Goal: Information Seeking & Learning: Learn about a topic

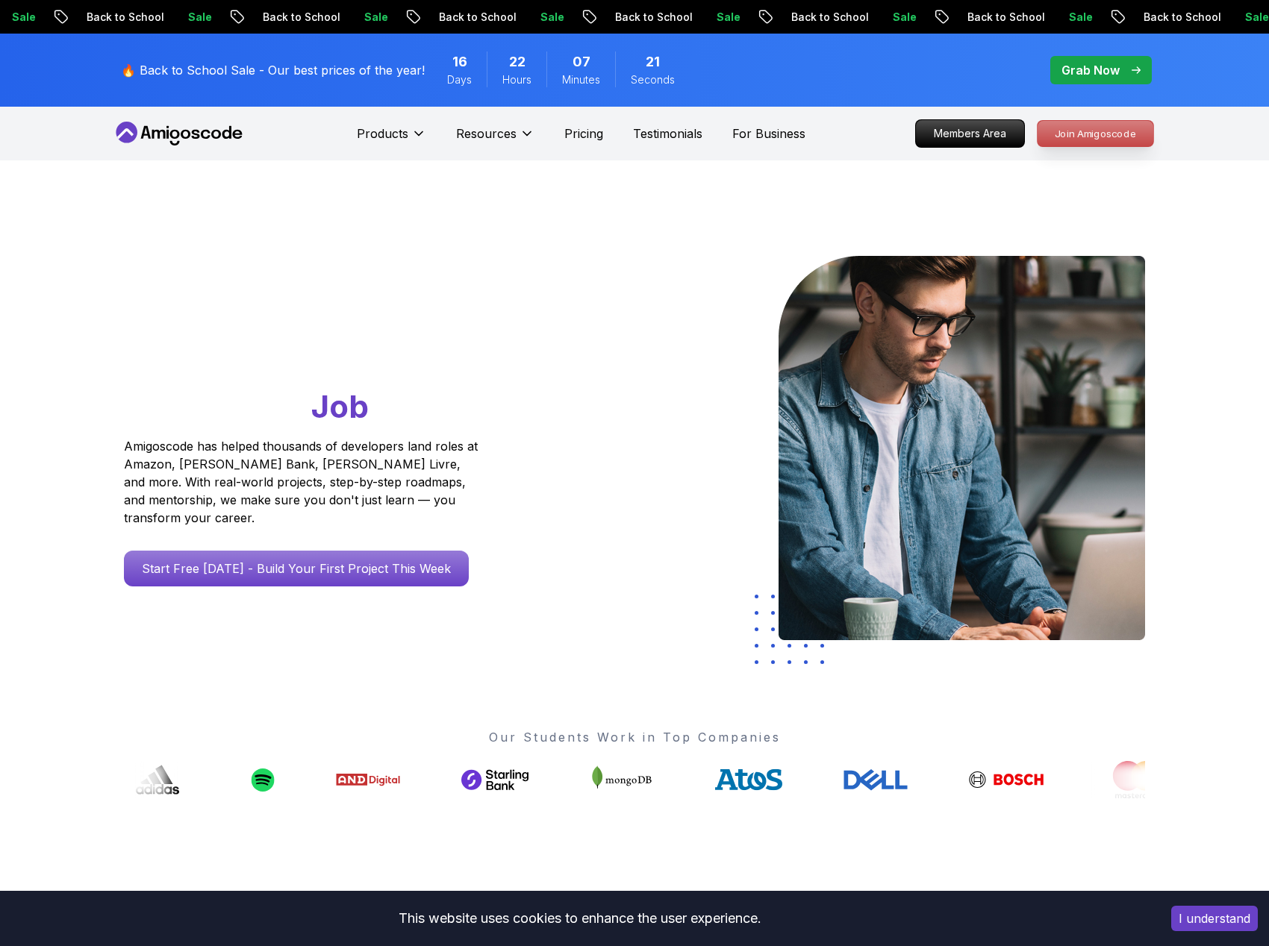
click at [1095, 134] on p "Join Amigoscode" at bounding box center [1096, 133] width 116 height 25
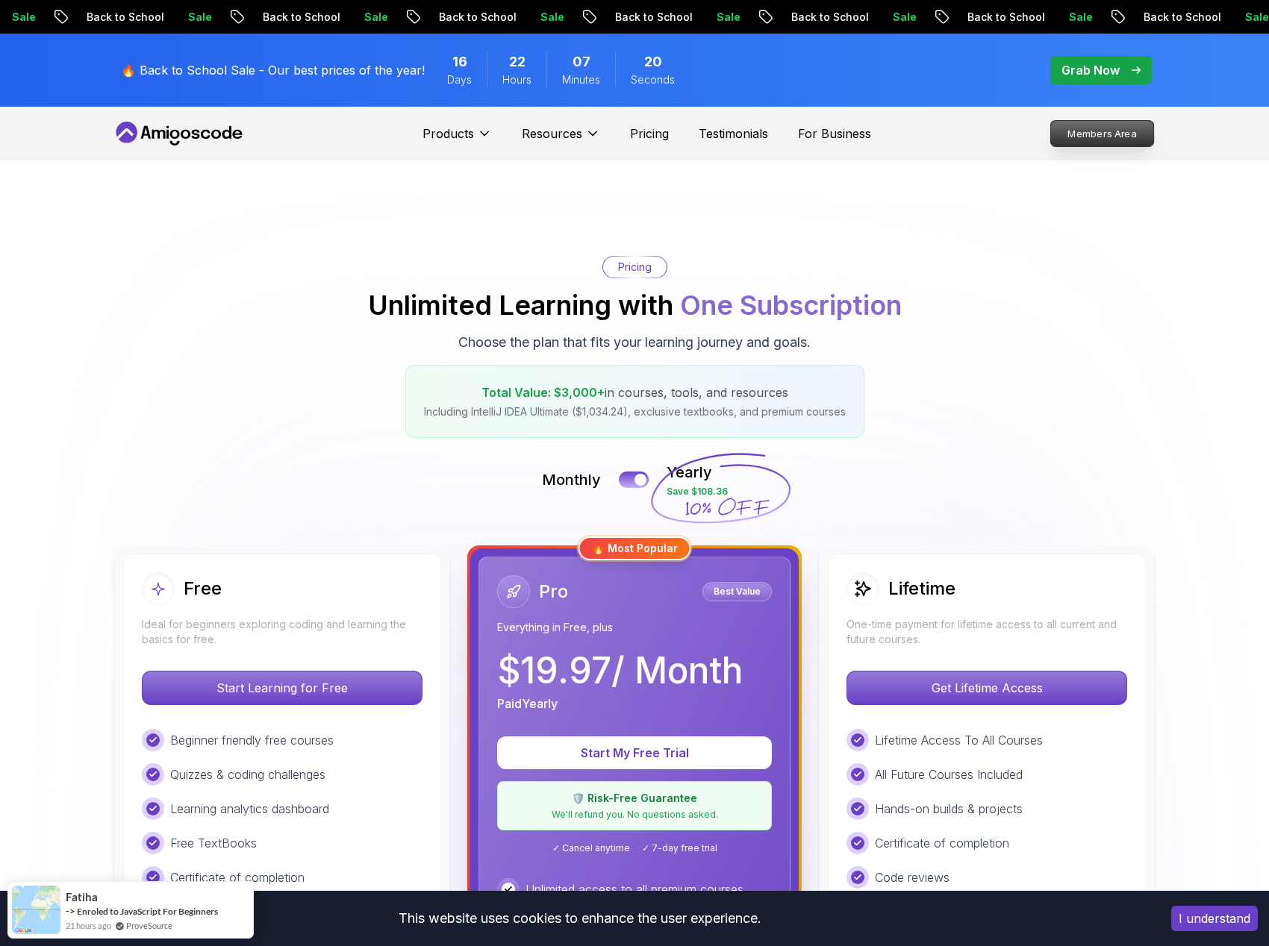
click at [1109, 131] on p "Members Area" at bounding box center [1102, 133] width 103 height 25
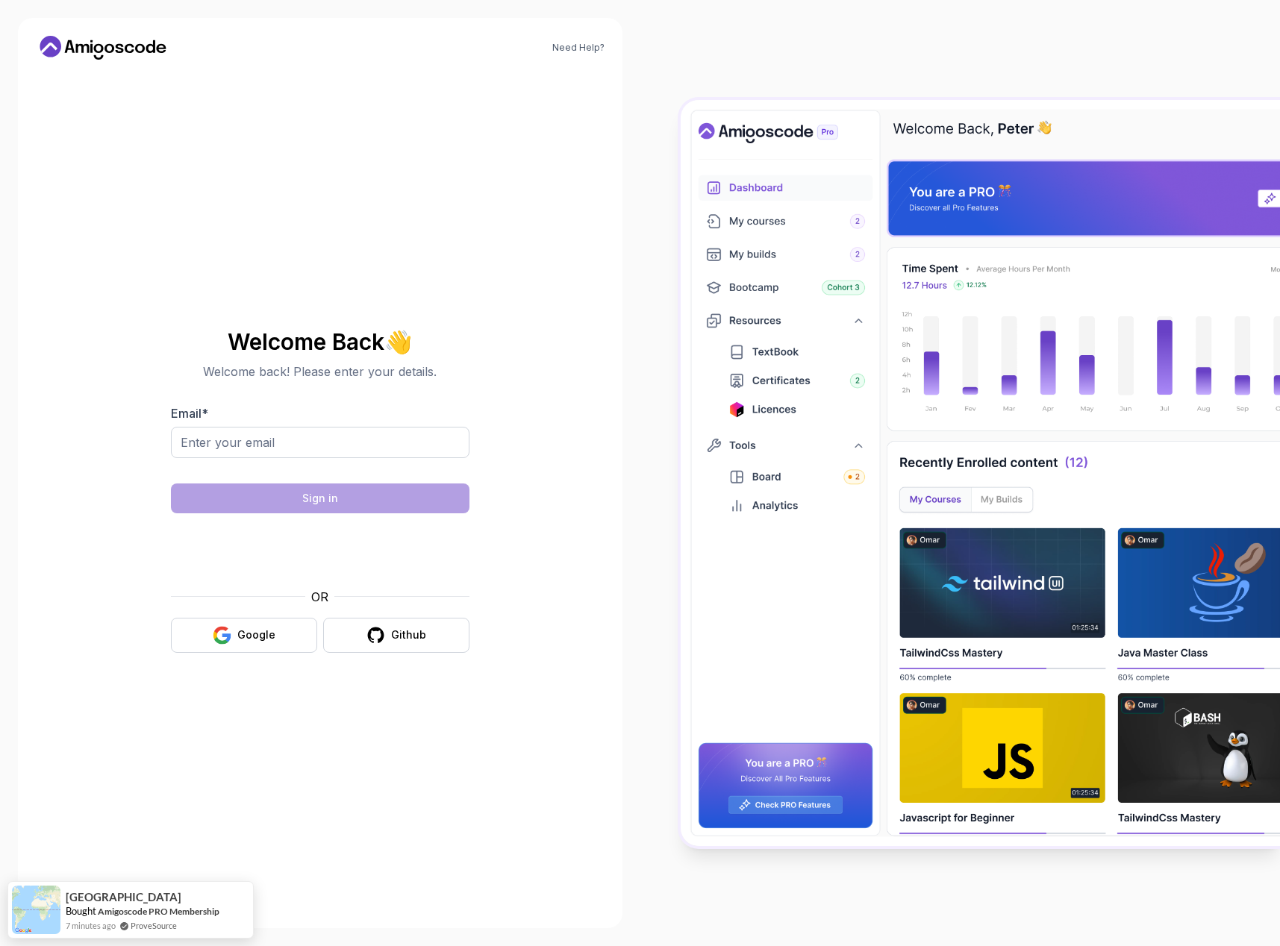
click at [325, 477] on form "Email * Sign in OR Google Github" at bounding box center [320, 529] width 299 height 249
click at [349, 447] on input "Email *" at bounding box center [320, 442] width 299 height 31
type input "berkbuyukdurak07@gmail.com"
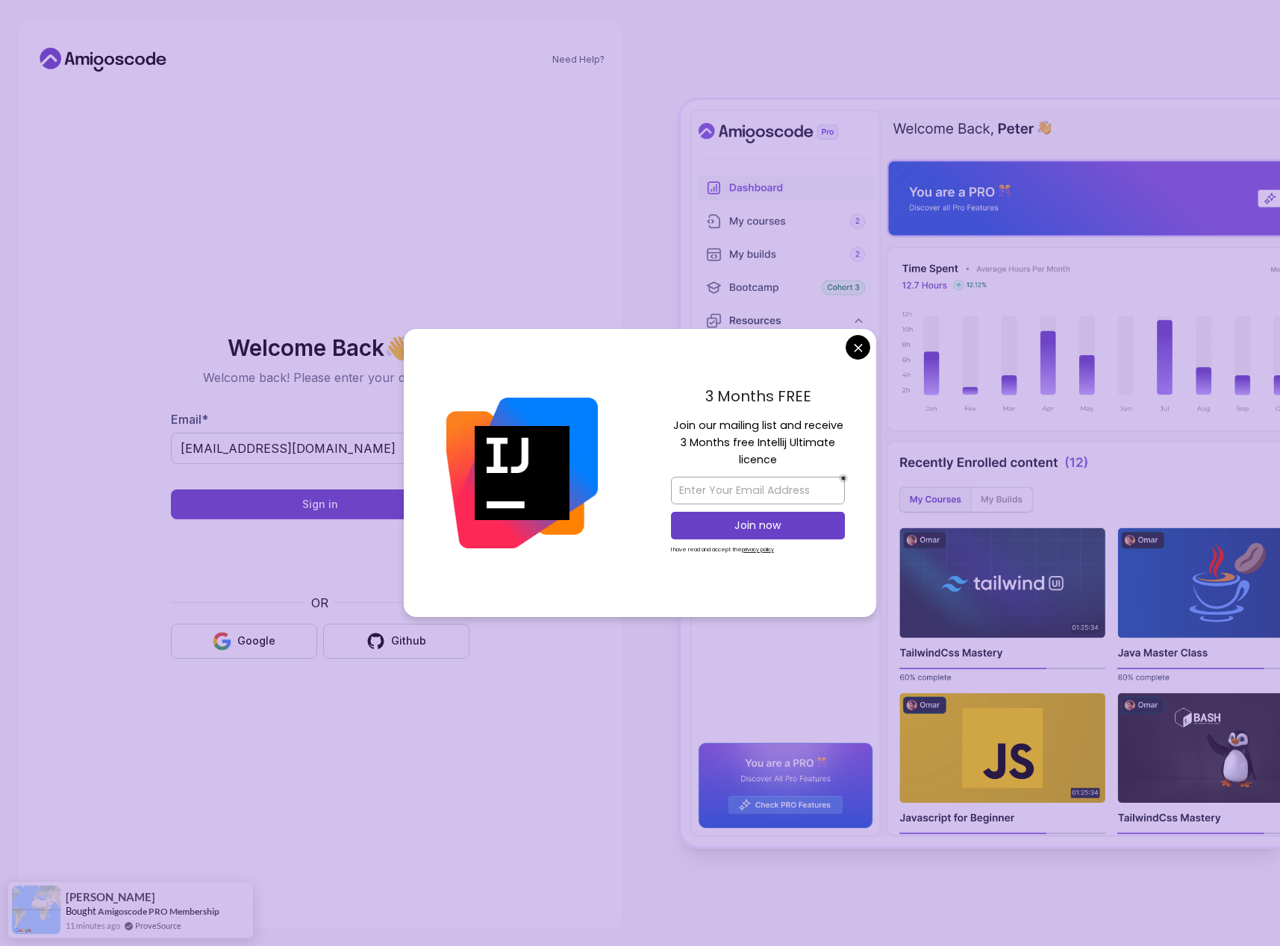
click at [861, 352] on body "Need Help? Welcome Back 👋 Welcome back! Please enter your details. Email * berk…" at bounding box center [640, 473] width 1280 height 946
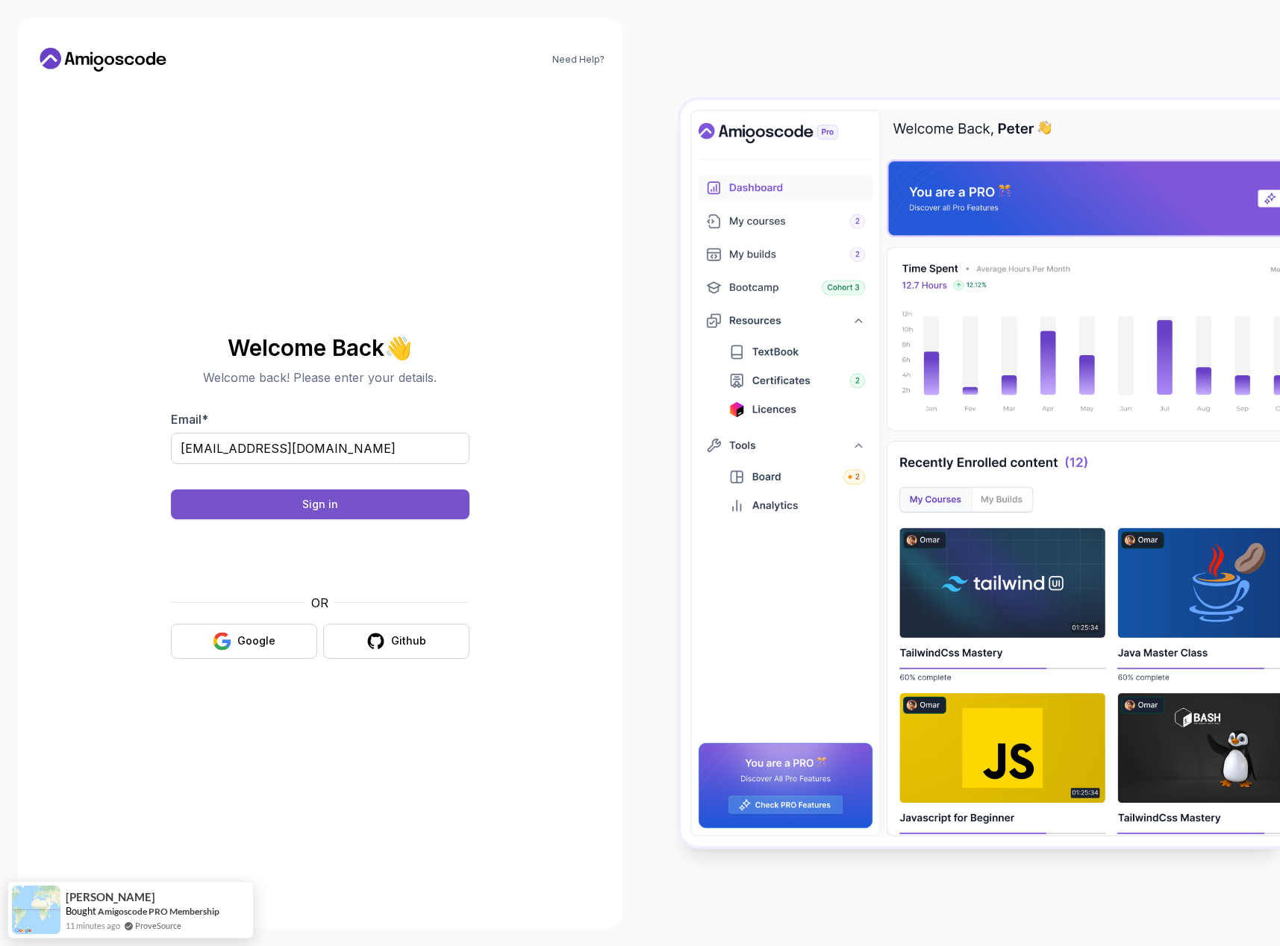
click at [402, 499] on button "Sign in" at bounding box center [320, 505] width 299 height 30
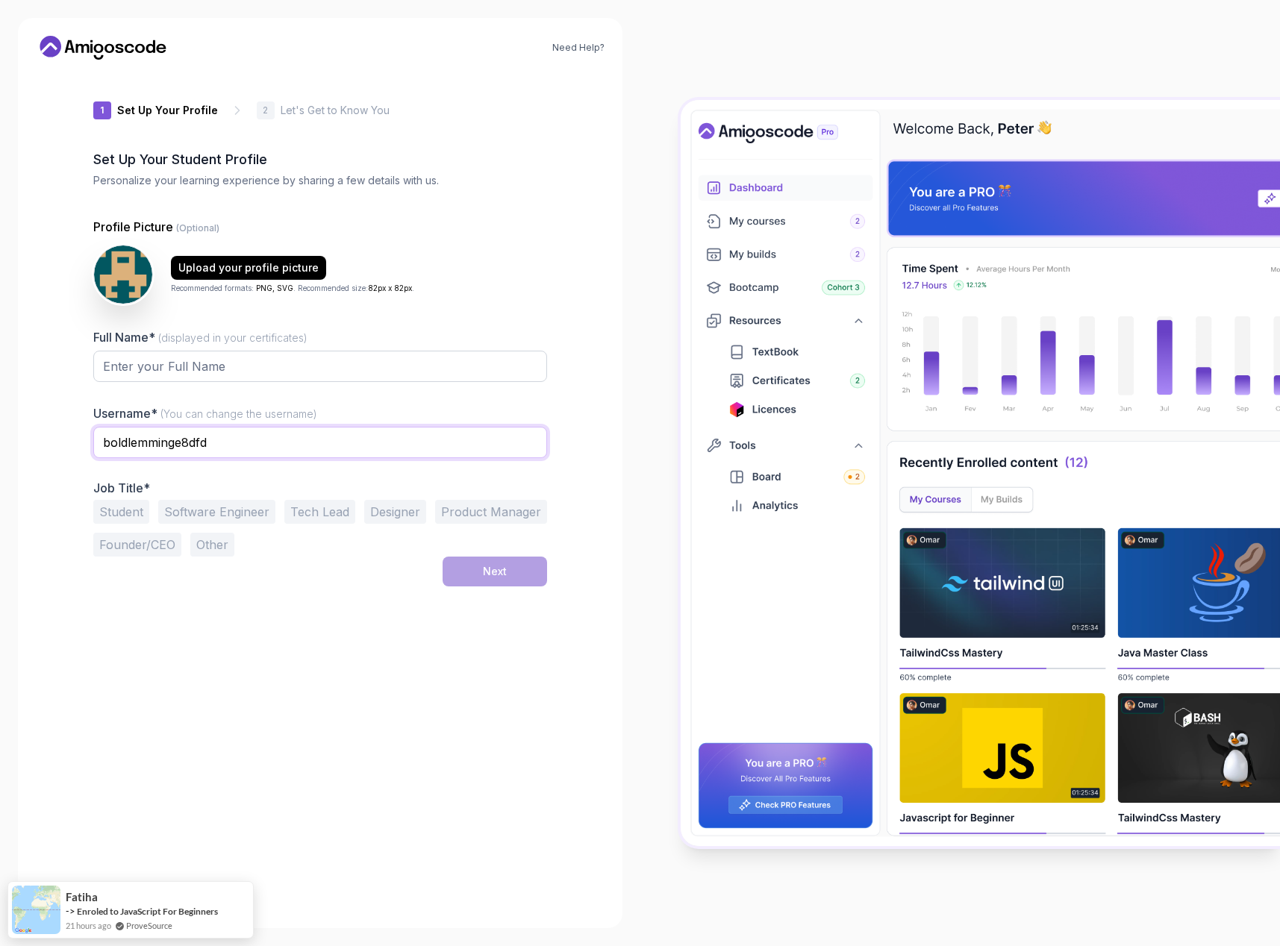
click at [231, 450] on input "boldlemminge8dfd" at bounding box center [320, 442] width 454 height 31
type input "berkbbd"
click at [359, 365] on input "Full Name* (displayed in your certificates)" at bounding box center [320, 366] width 454 height 31
type input "[PERSON_NAME] Buyukdurak"
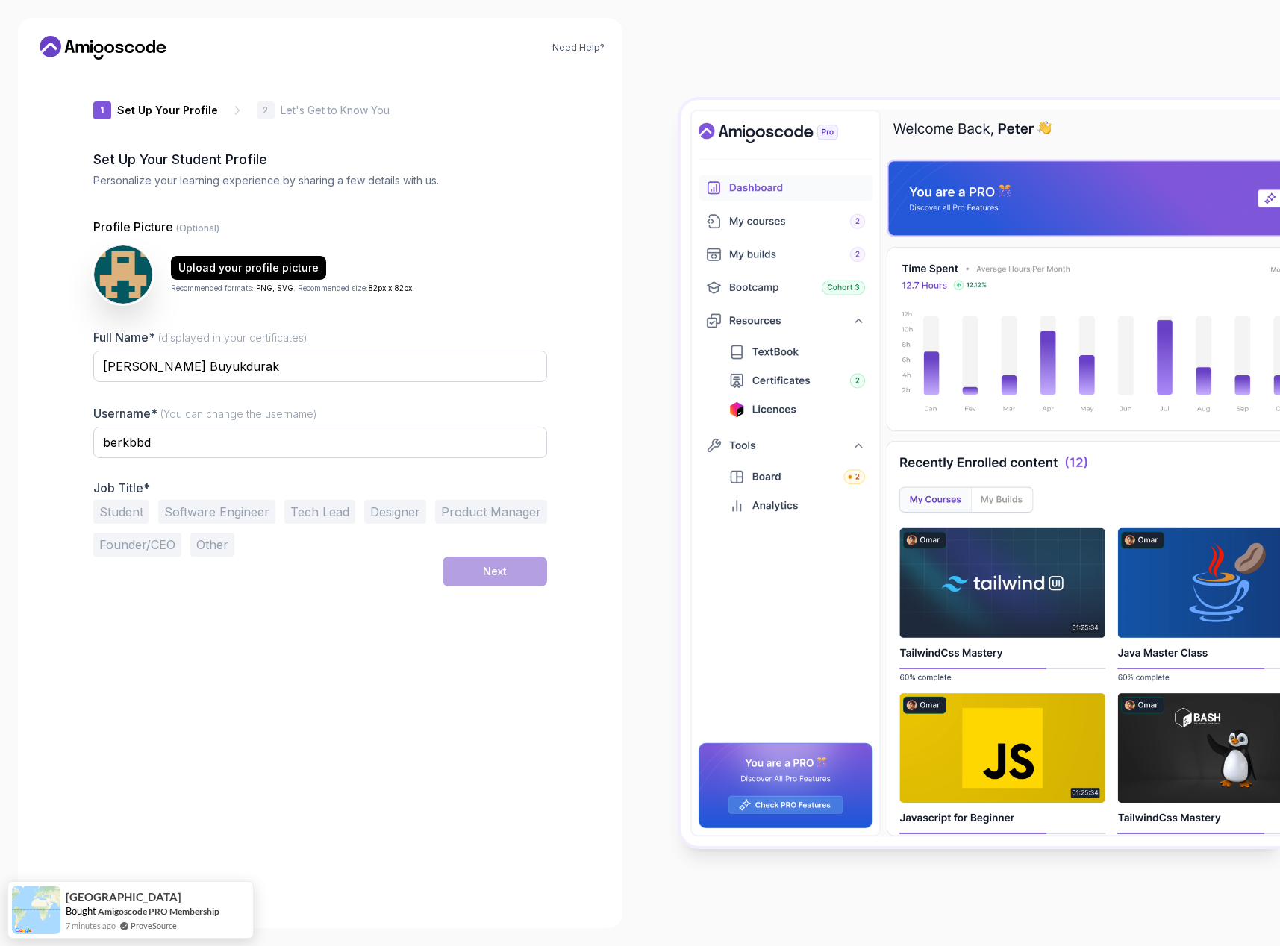
click at [233, 628] on div "1 Set Up Your Profile 1 Set Up Your Profile 2 Let's Get to Know You Set Up Your…" at bounding box center [320, 491] width 454 height 839
click at [249, 518] on button "Software Engineer" at bounding box center [216, 512] width 117 height 24
click at [475, 561] on button "Next" at bounding box center [495, 572] width 105 height 30
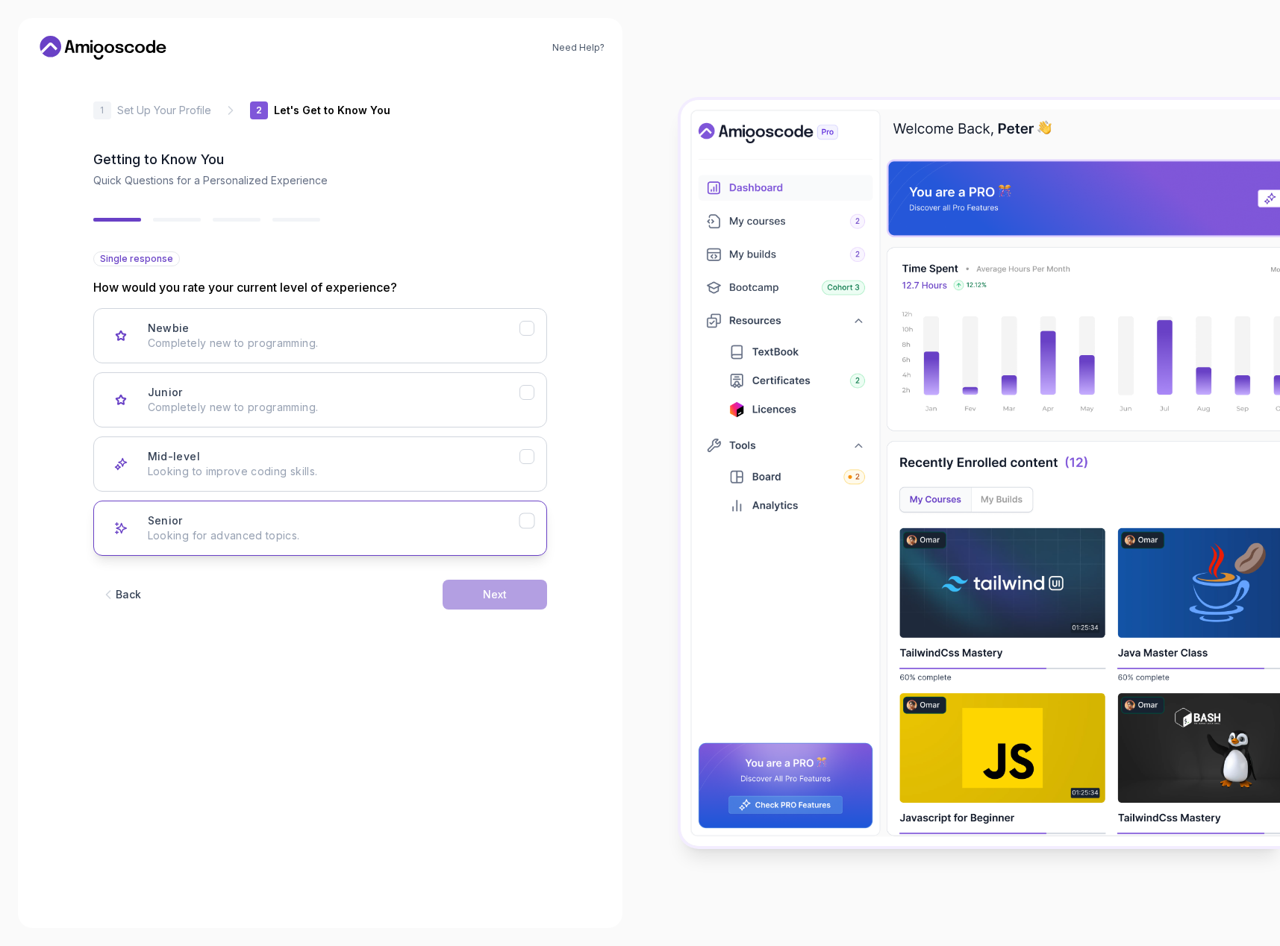
click at [231, 523] on div "Senior Looking for advanced topics." at bounding box center [334, 529] width 372 height 30
click at [515, 584] on button "Next" at bounding box center [495, 595] width 105 height 30
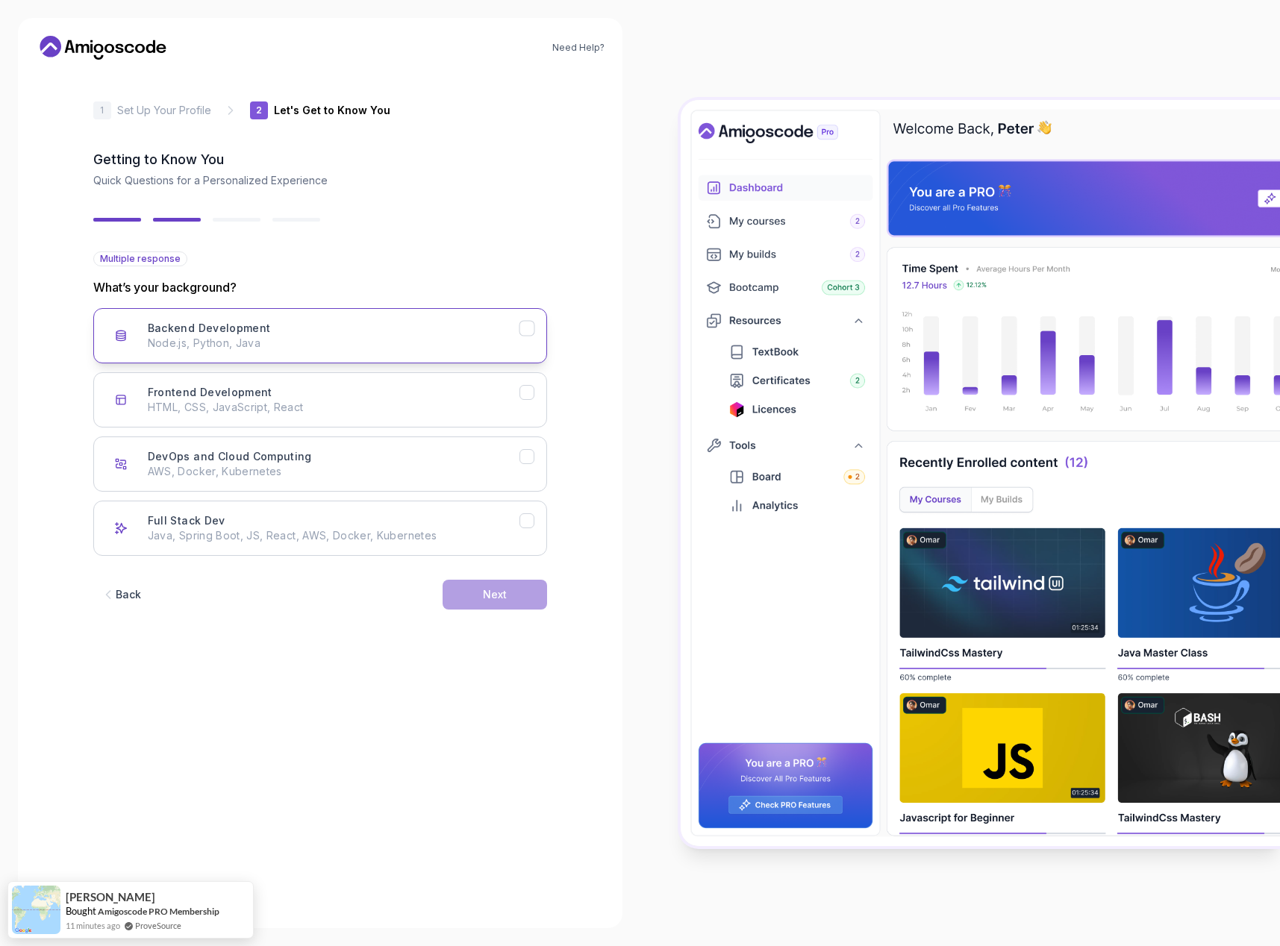
click at [248, 340] on p "Node.js, Python, Java" at bounding box center [334, 343] width 372 height 15
click at [463, 596] on button "Next" at bounding box center [495, 595] width 105 height 30
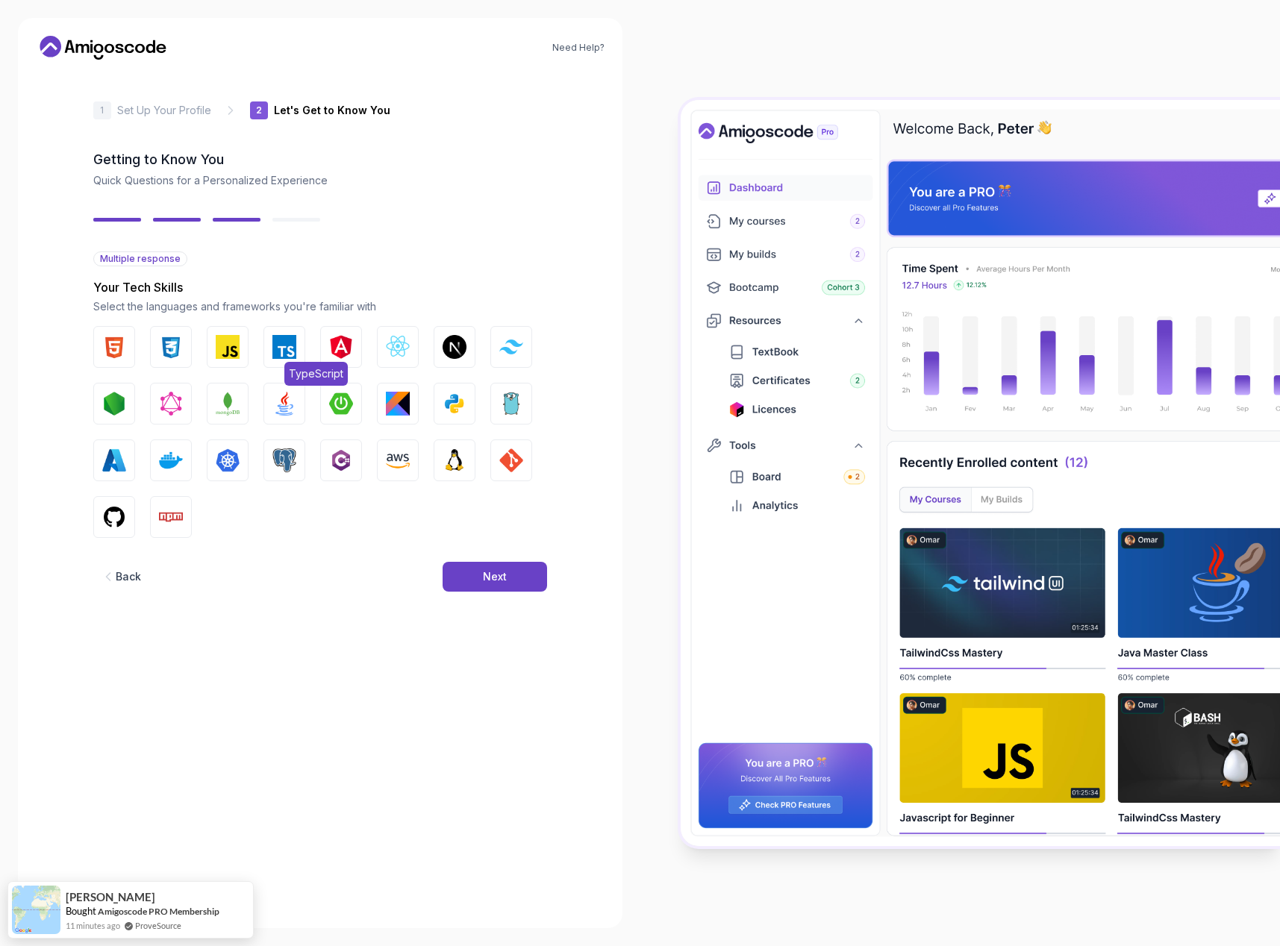
click at [279, 348] on img "button" at bounding box center [284, 347] width 24 height 24
click at [406, 351] on img "button" at bounding box center [398, 347] width 24 height 24
click at [455, 346] on img "button" at bounding box center [455, 347] width 24 height 24
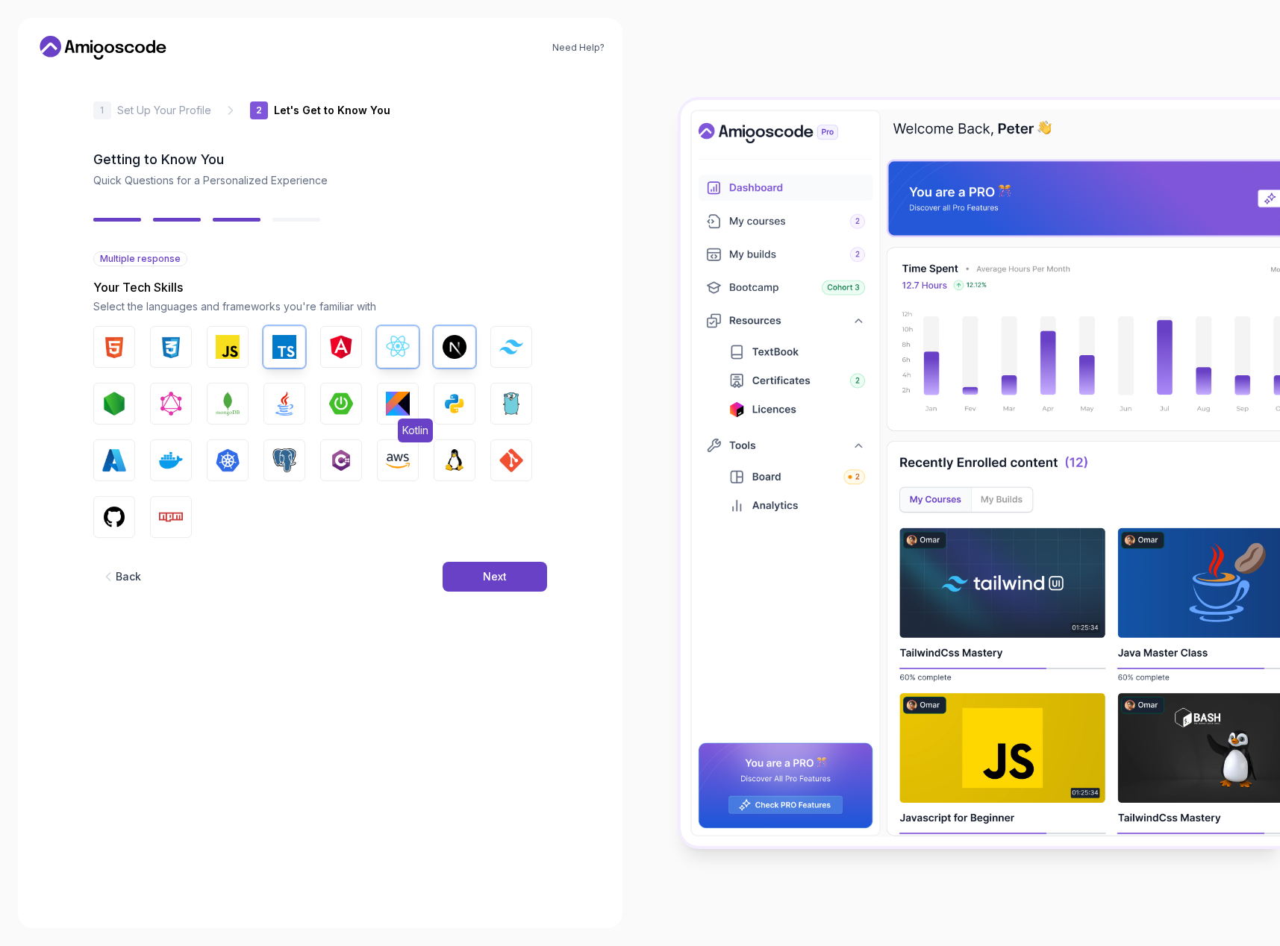
click at [384, 405] on button "Kotlin" at bounding box center [398, 404] width 42 height 42
click at [342, 402] on img "button" at bounding box center [341, 404] width 24 height 24
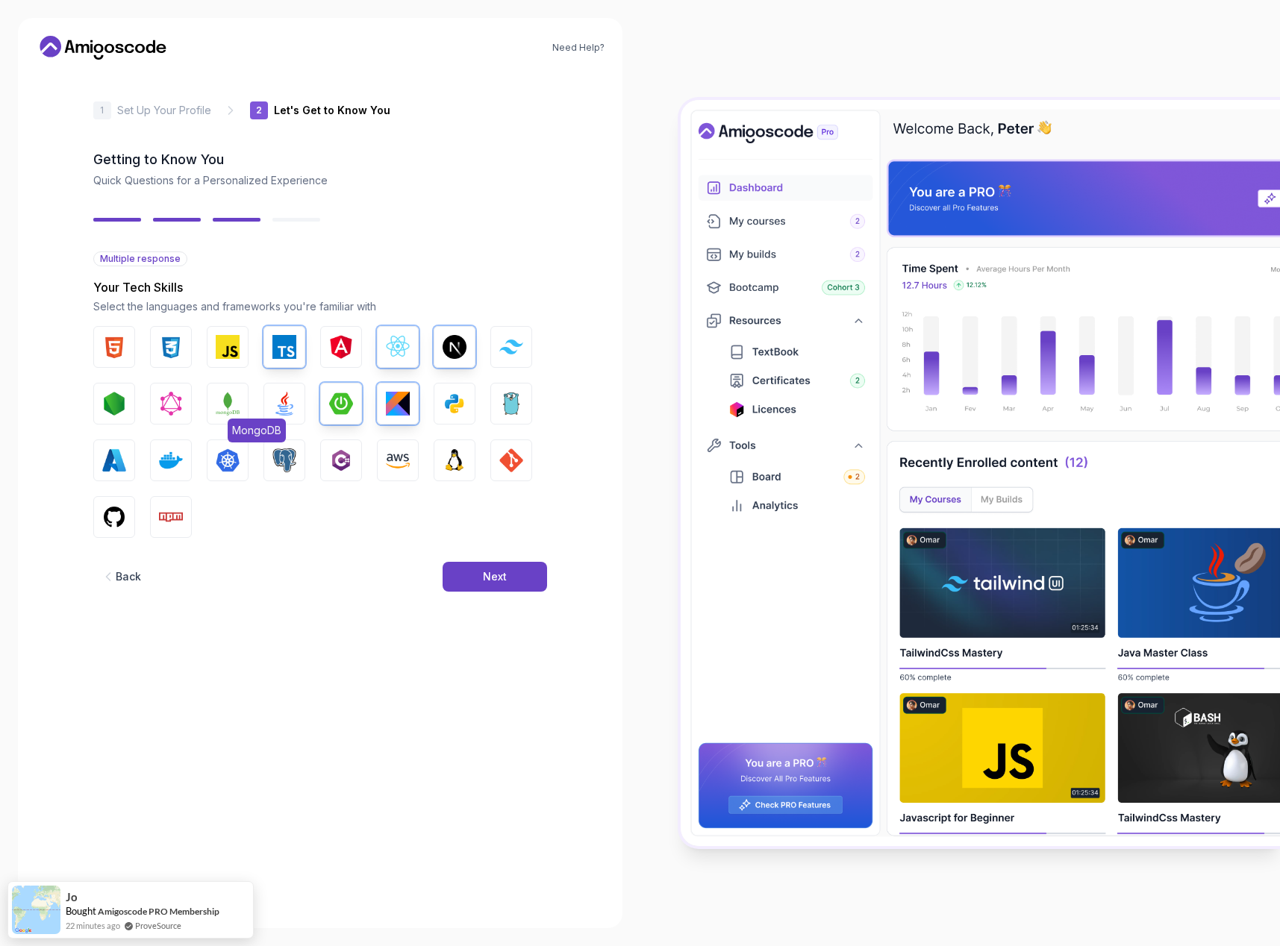
click at [226, 408] on img "button" at bounding box center [228, 404] width 24 height 24
click at [280, 407] on img "button" at bounding box center [284, 404] width 24 height 24
click at [179, 407] on img "button" at bounding box center [171, 404] width 24 height 24
click at [225, 465] on img "button" at bounding box center [228, 461] width 24 height 24
click at [178, 463] on img "button" at bounding box center [171, 461] width 24 height 24
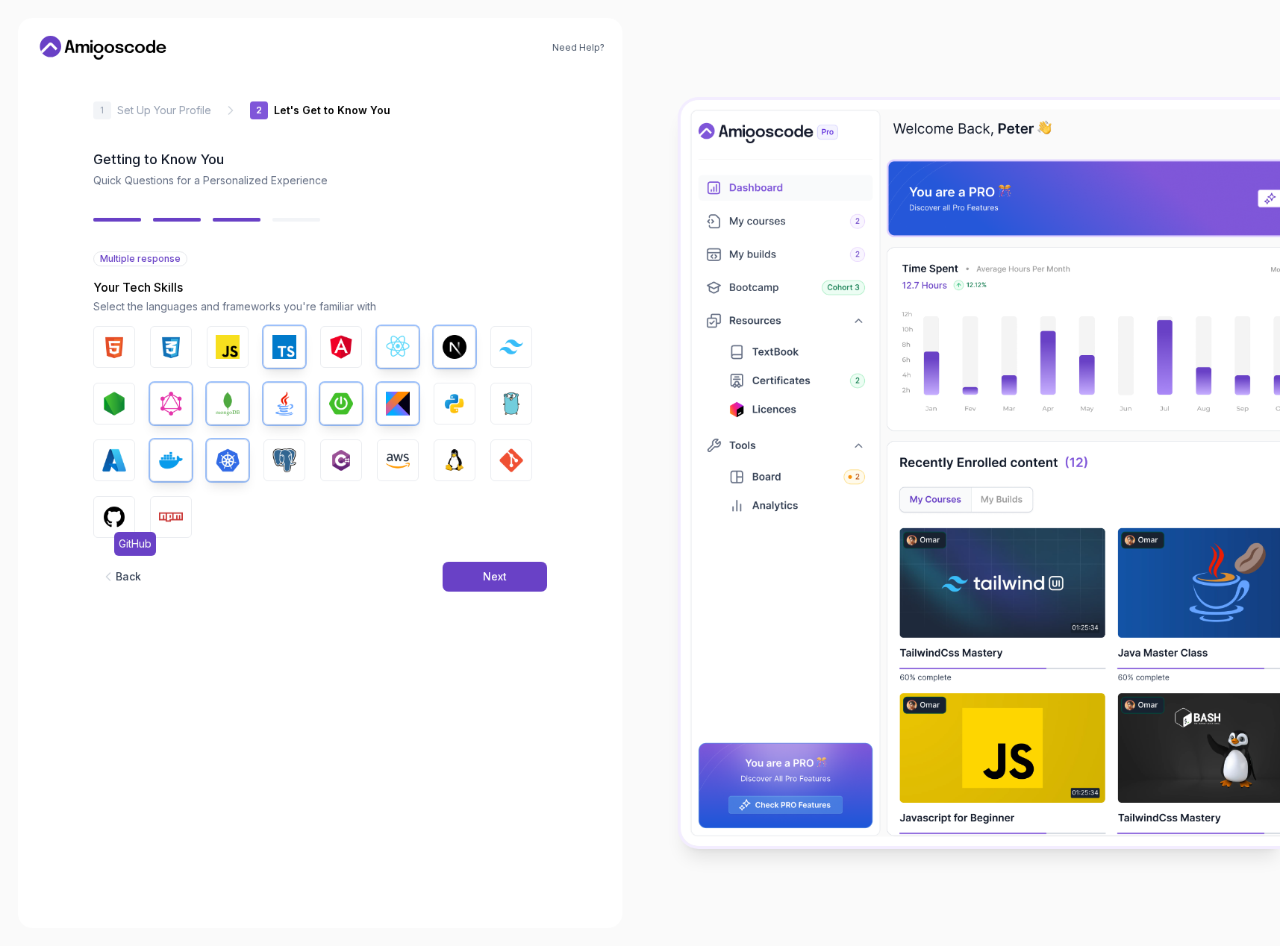
click at [127, 530] on button "GitHub" at bounding box center [114, 517] width 42 height 42
click at [495, 564] on button "Next" at bounding box center [495, 577] width 105 height 30
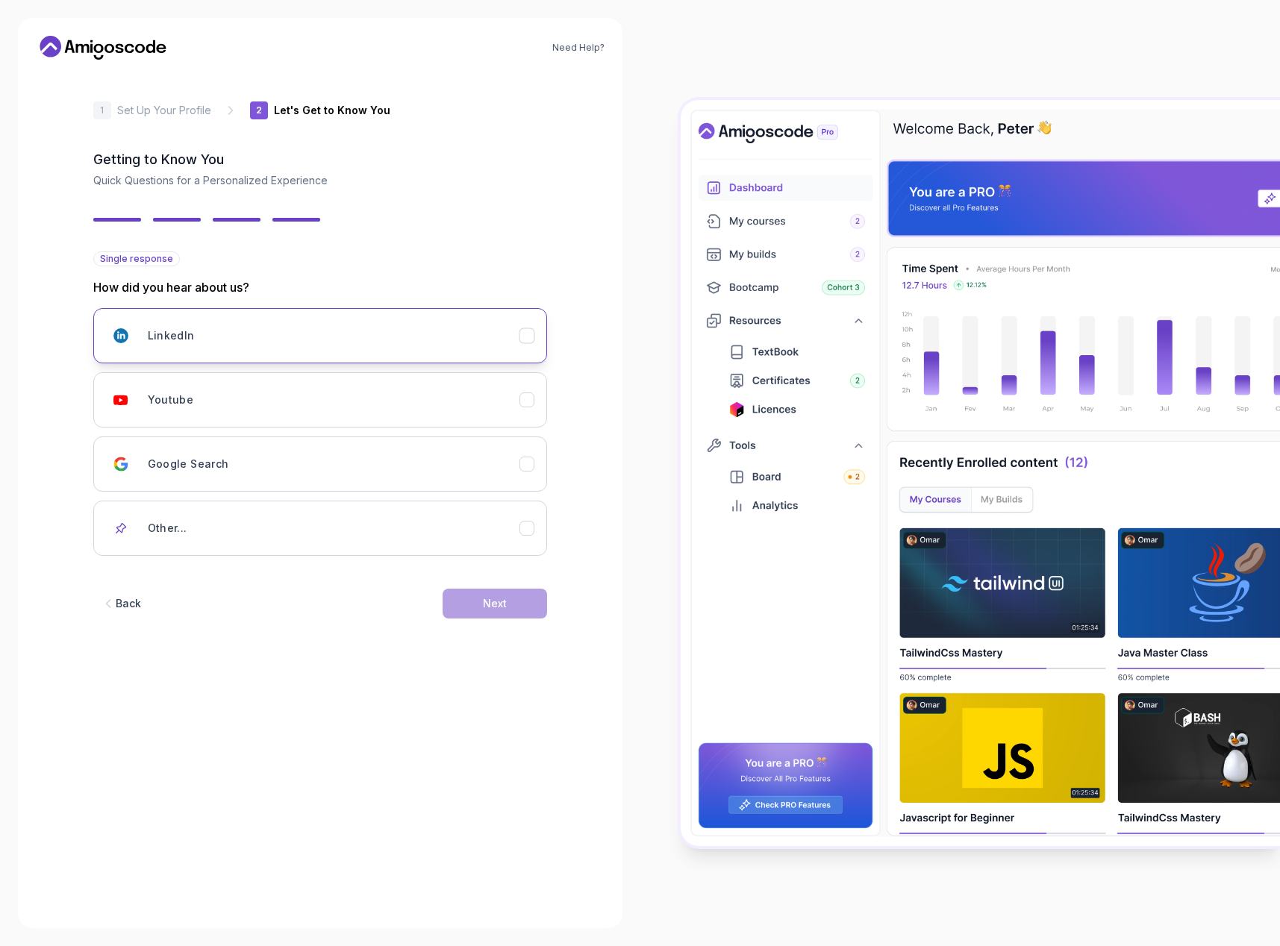
click at [324, 349] on div "LinkedIn" at bounding box center [334, 336] width 372 height 30
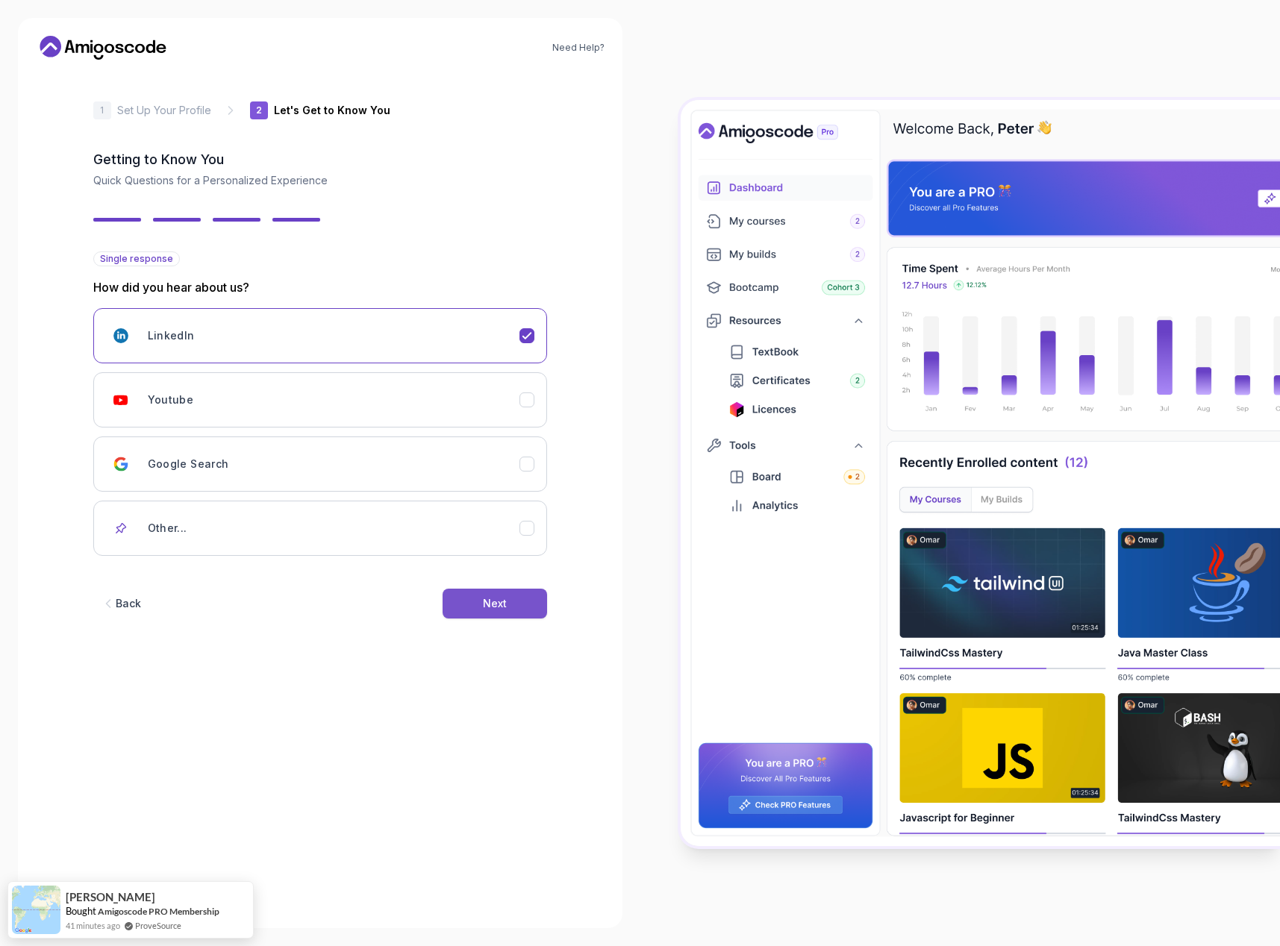
click at [481, 605] on button "Next" at bounding box center [495, 604] width 105 height 30
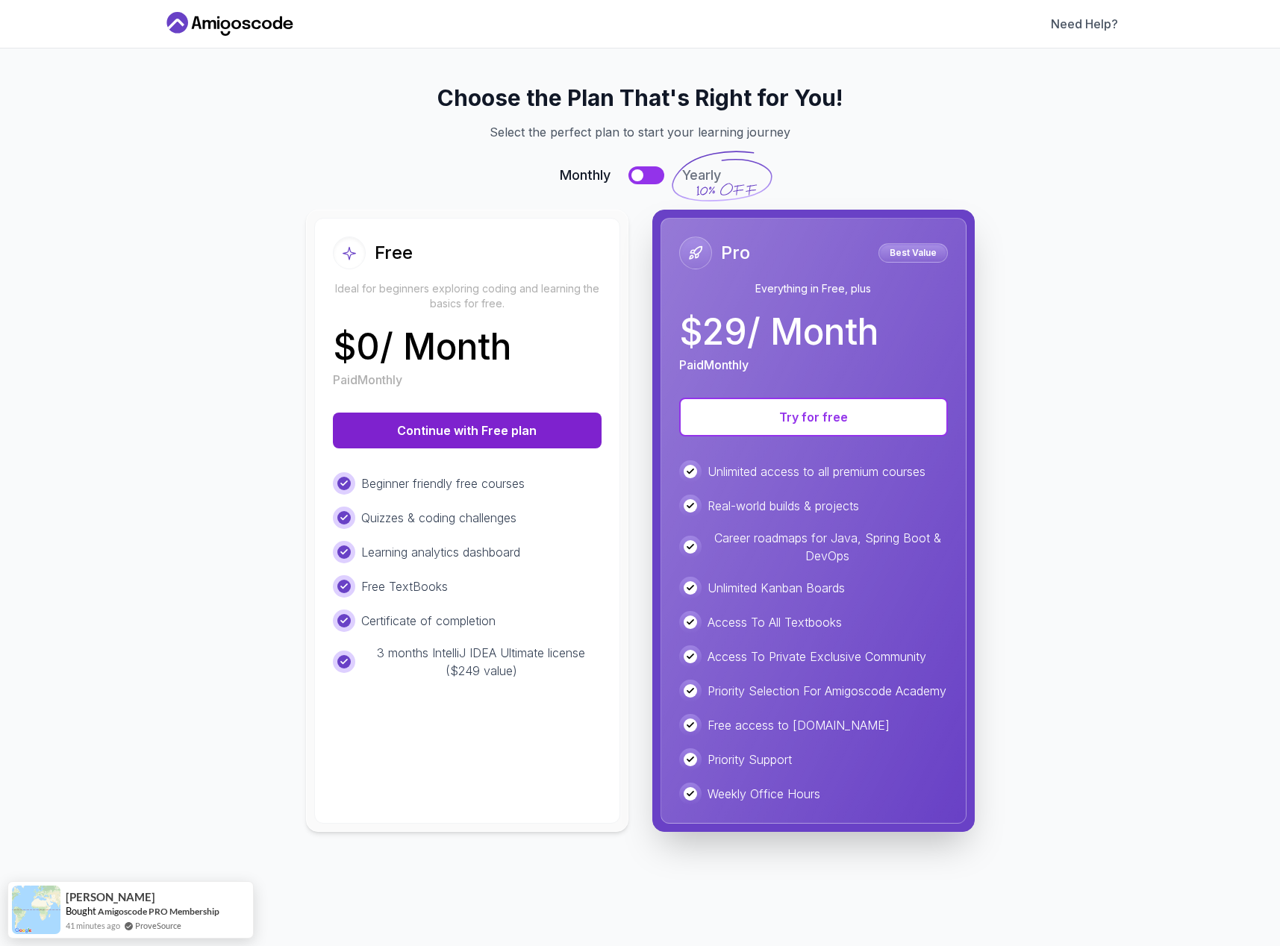
click at [528, 425] on button "Continue with Free plan" at bounding box center [467, 431] width 269 height 36
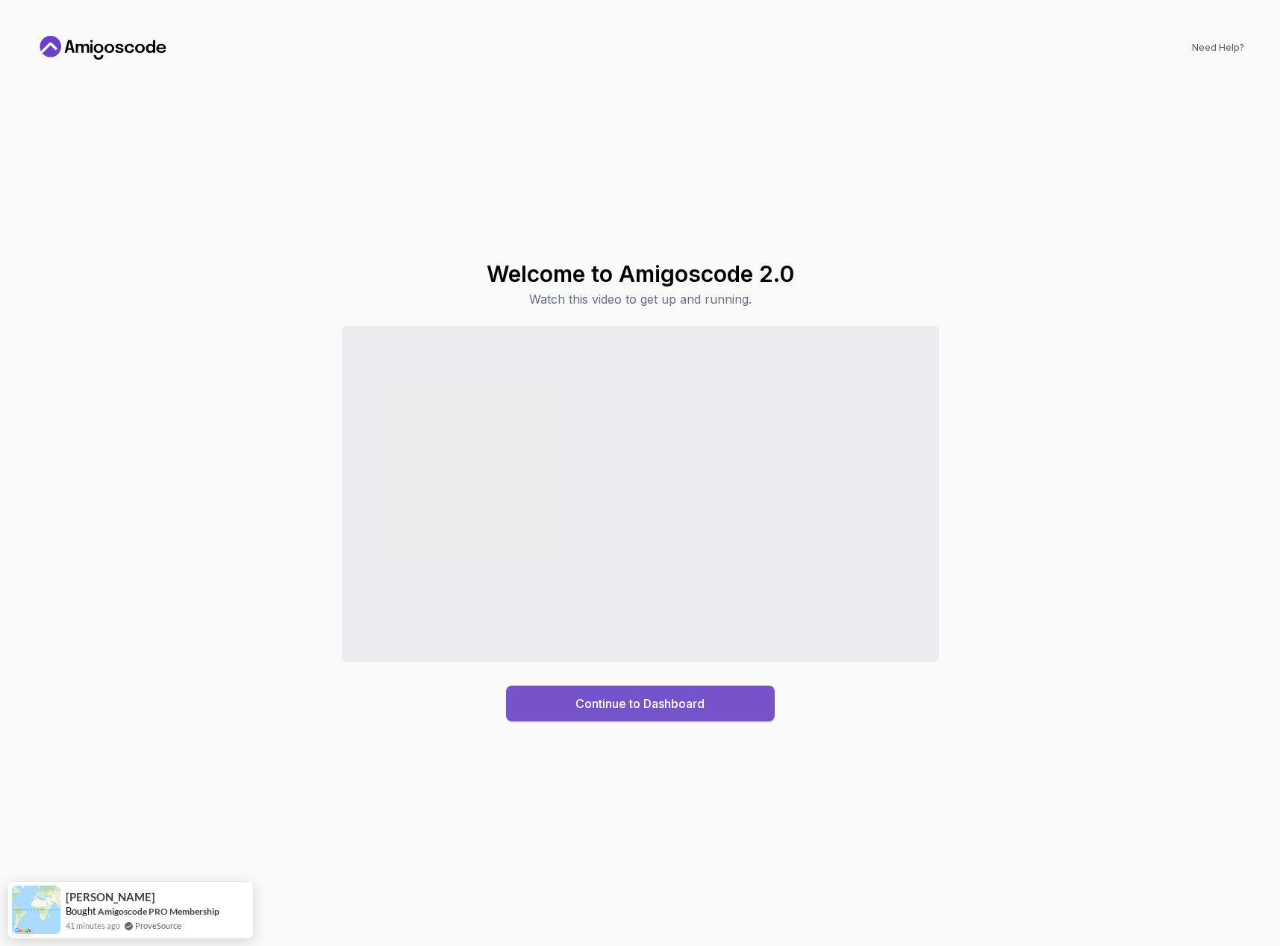
click at [607, 700] on div "Continue to Dashboard" at bounding box center [639, 704] width 129 height 18
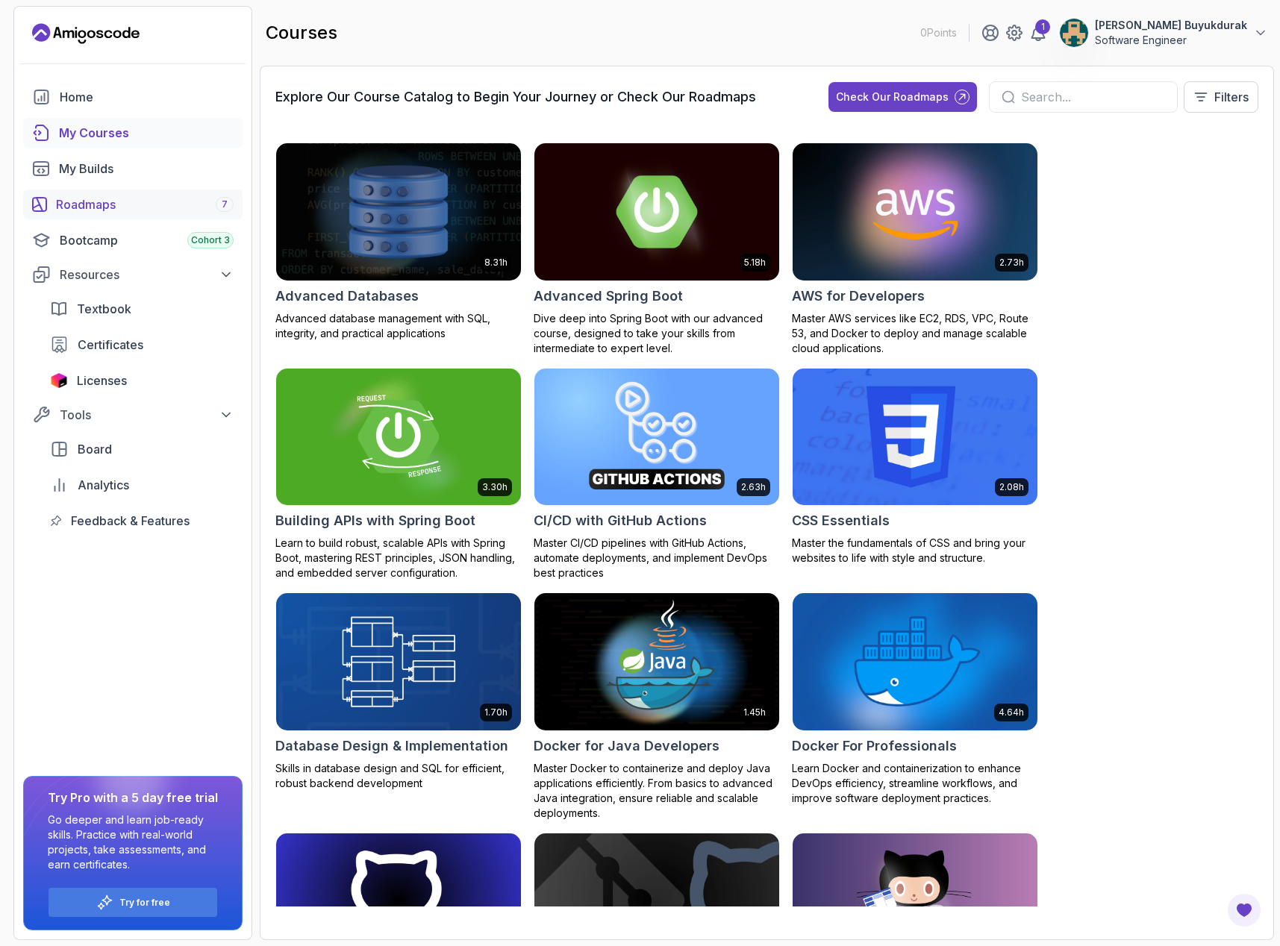
click at [87, 204] on div "Roadmaps 7" at bounding box center [145, 205] width 178 height 18
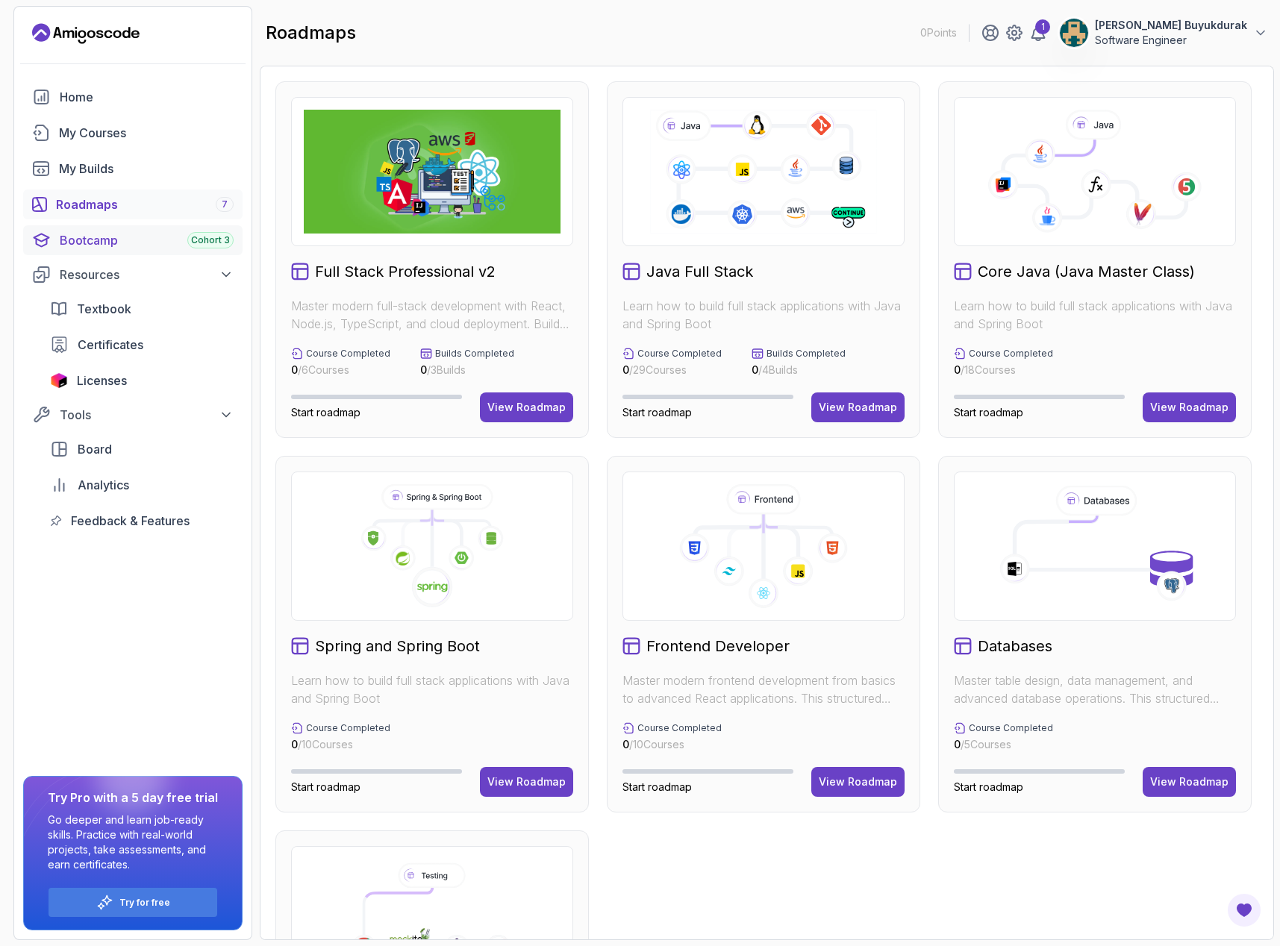
click at [208, 242] on span "Cohort 3" at bounding box center [210, 240] width 39 height 12
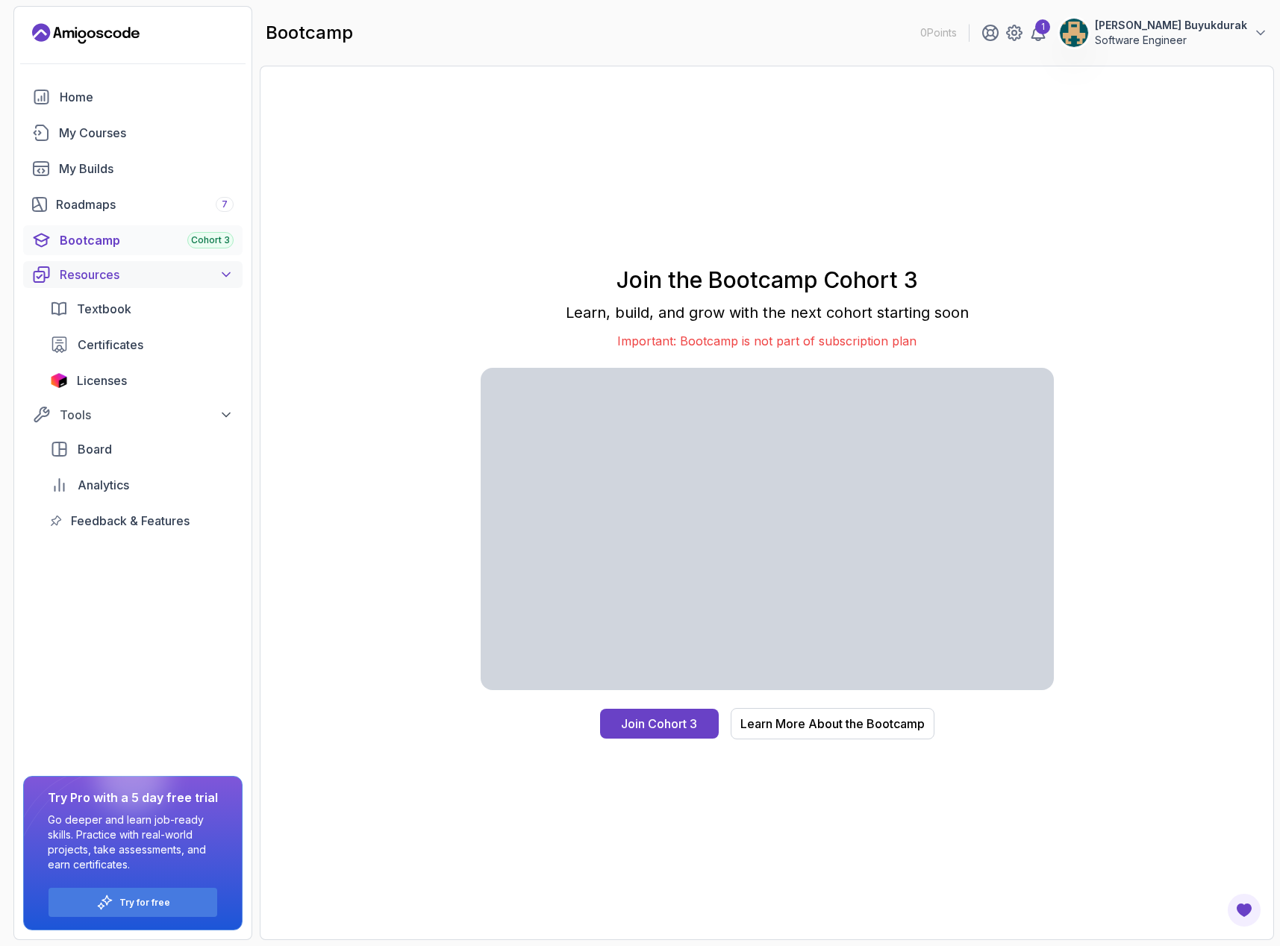
click at [117, 284] on button "Resources" at bounding box center [132, 274] width 219 height 27
click at [122, 210] on div "Roadmaps 7" at bounding box center [145, 205] width 178 height 18
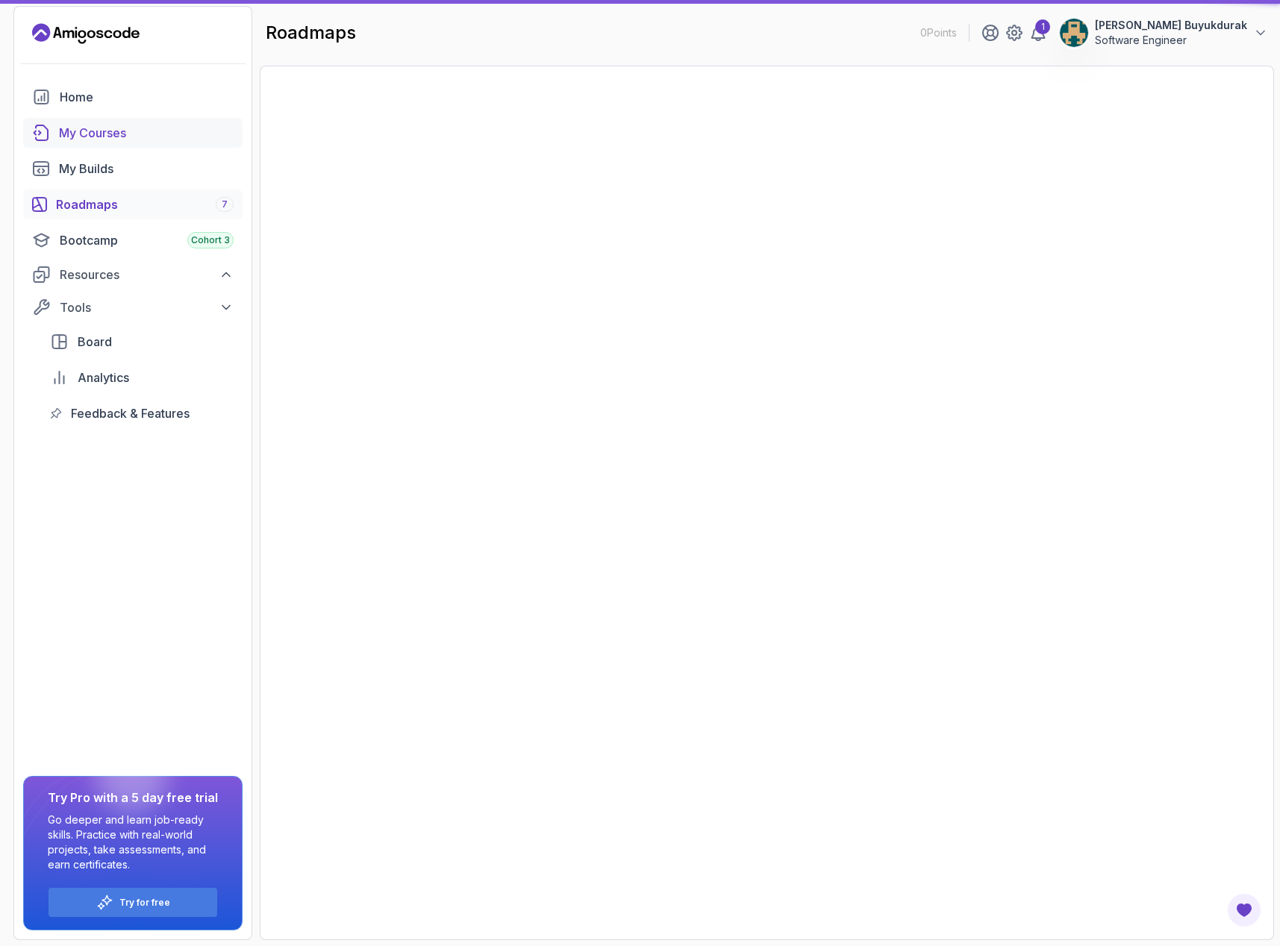
click at [109, 143] on link "My Courses" at bounding box center [132, 133] width 219 height 30
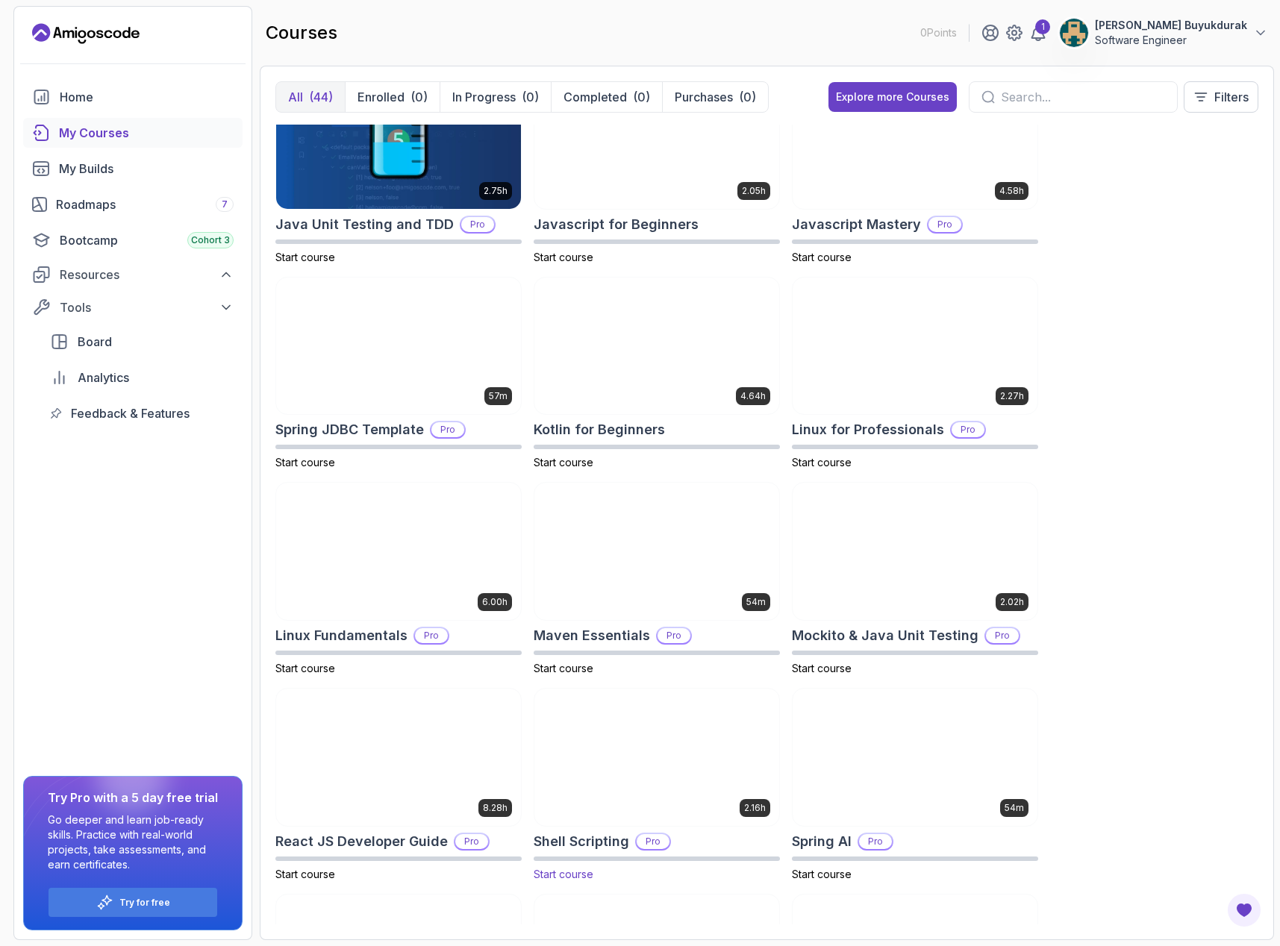
scroll to position [1441, 0]
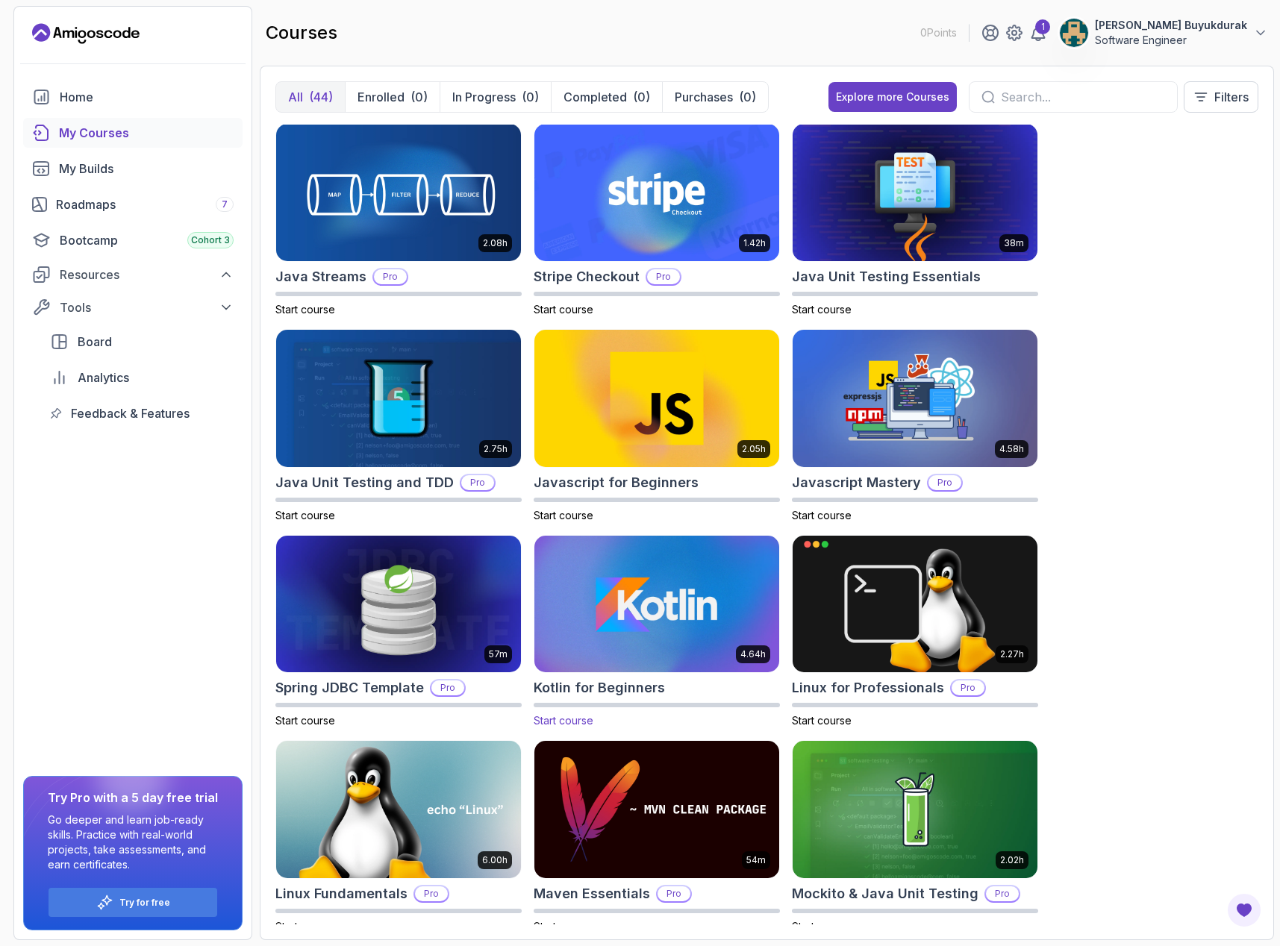
click at [596, 602] on img at bounding box center [656, 604] width 257 height 144
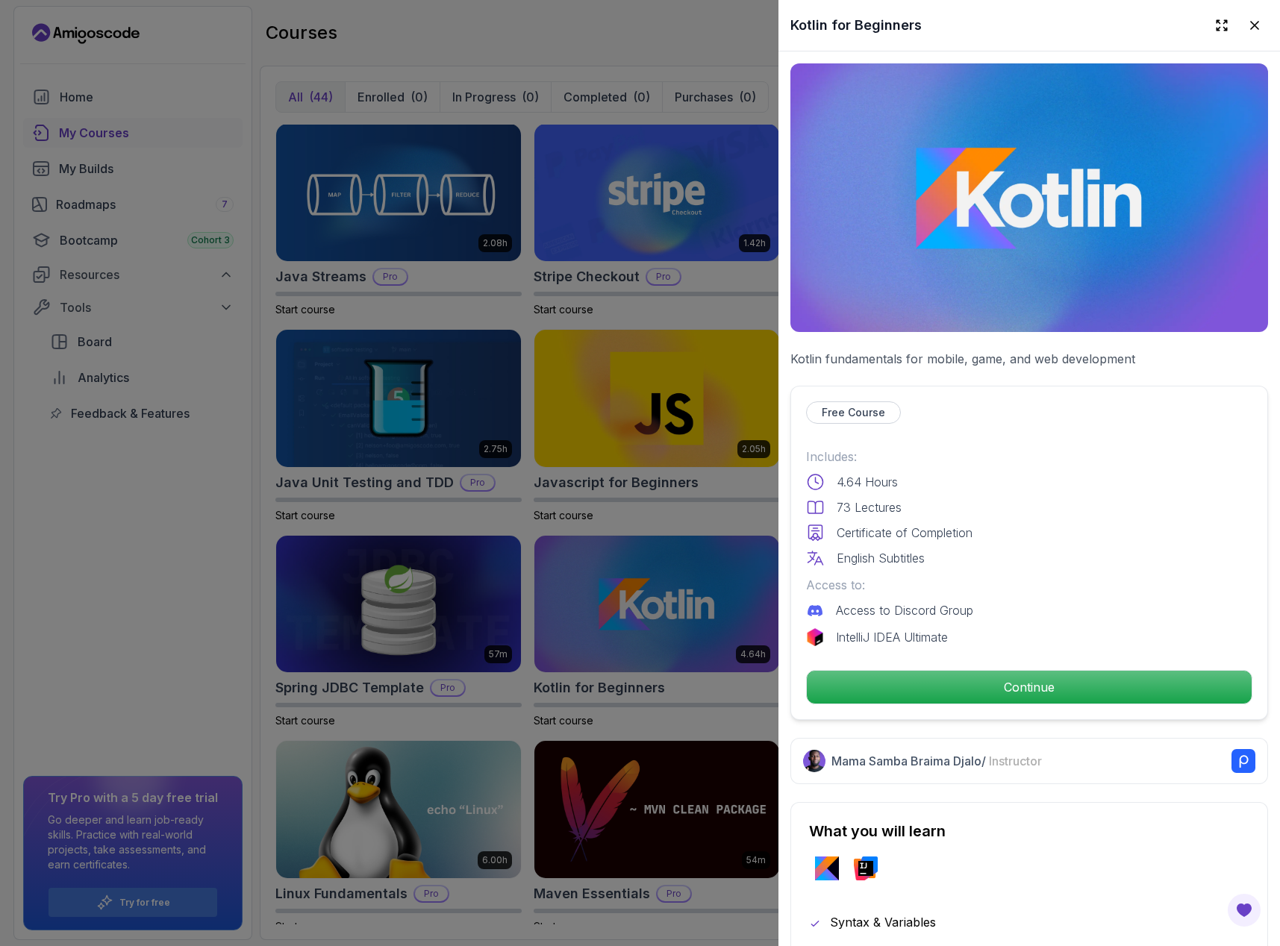
click at [511, 433] on div at bounding box center [640, 473] width 1280 height 946
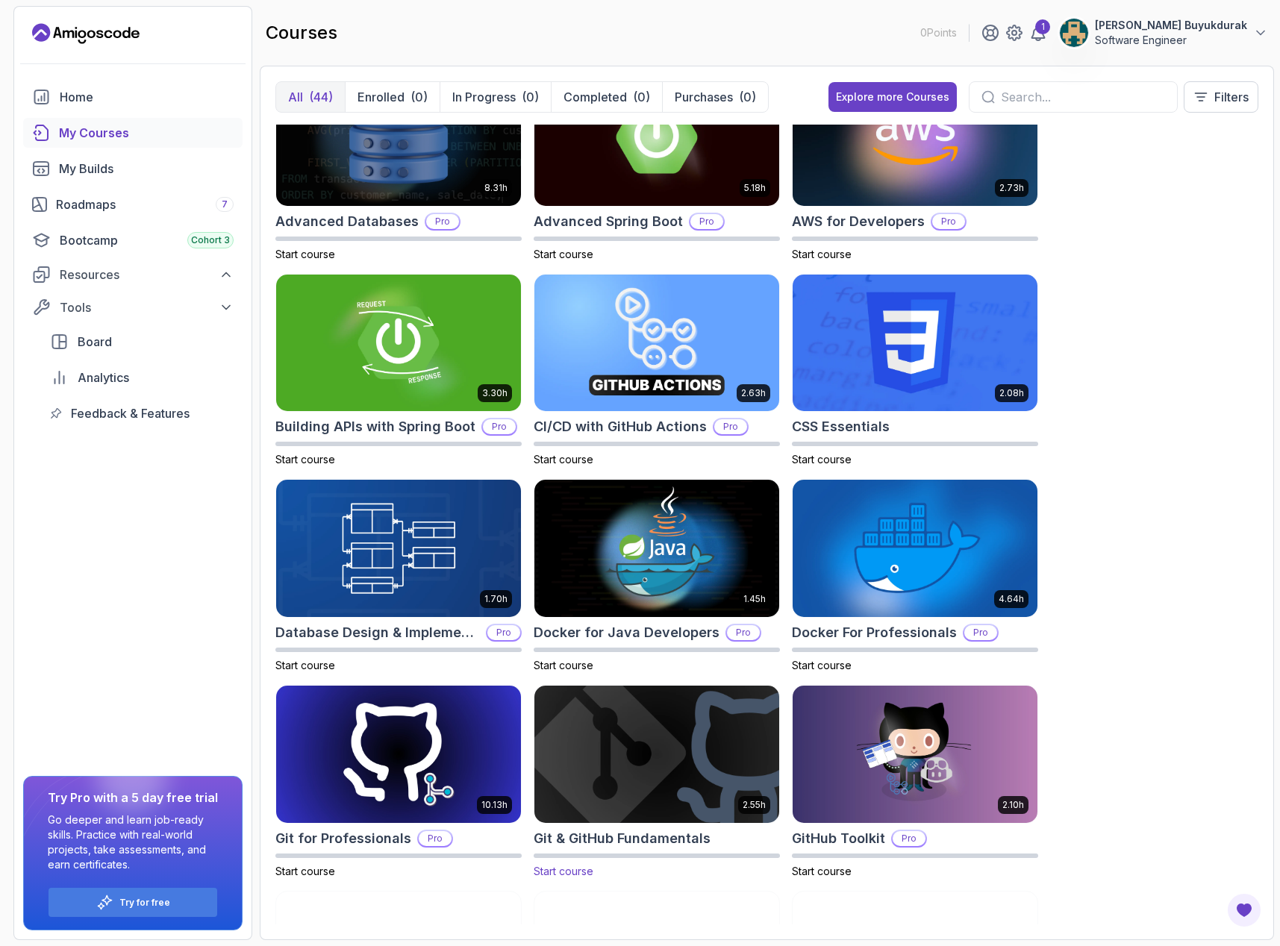
scroll to position [0, 0]
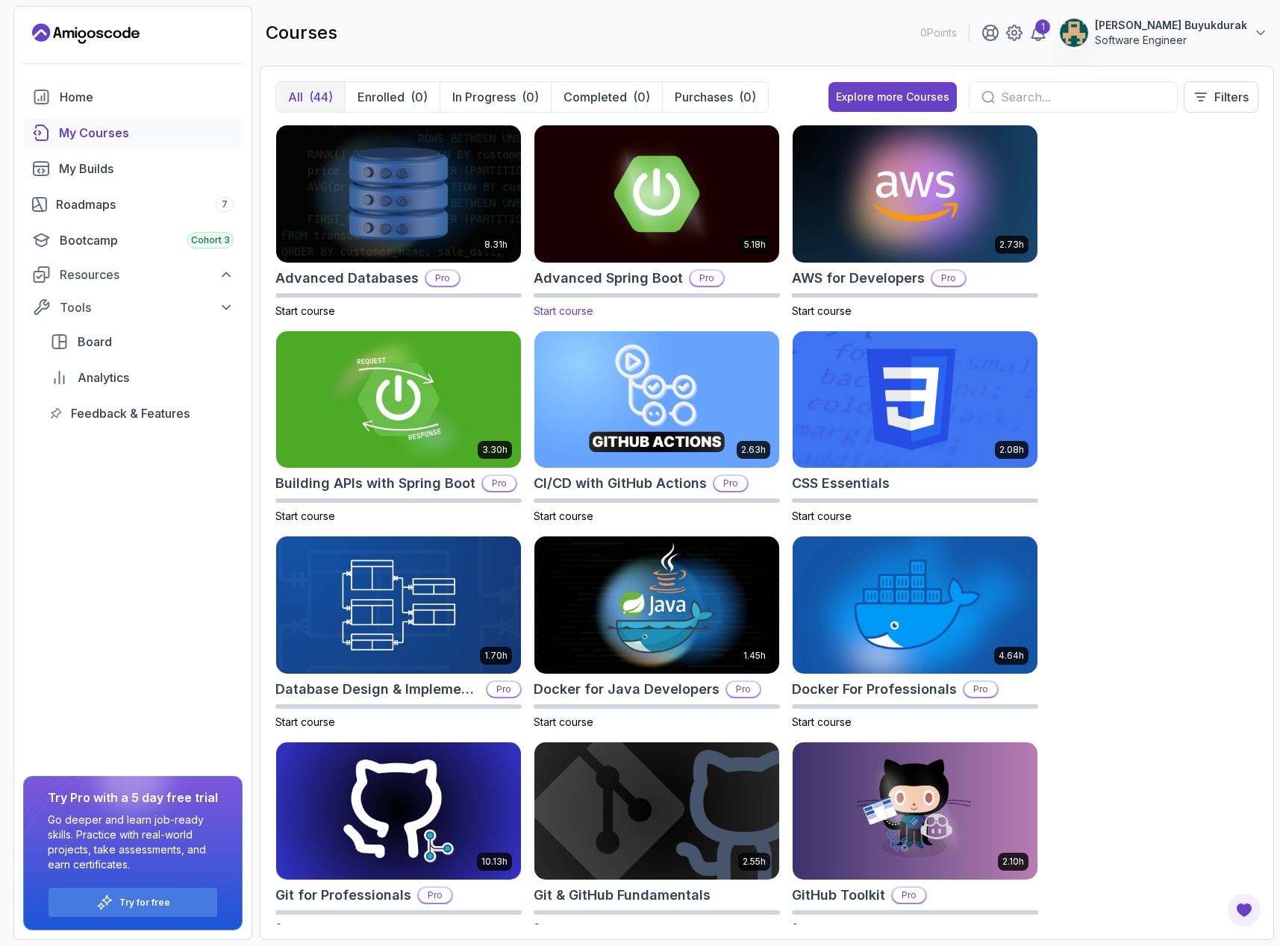
click at [696, 208] on img at bounding box center [656, 194] width 257 height 144
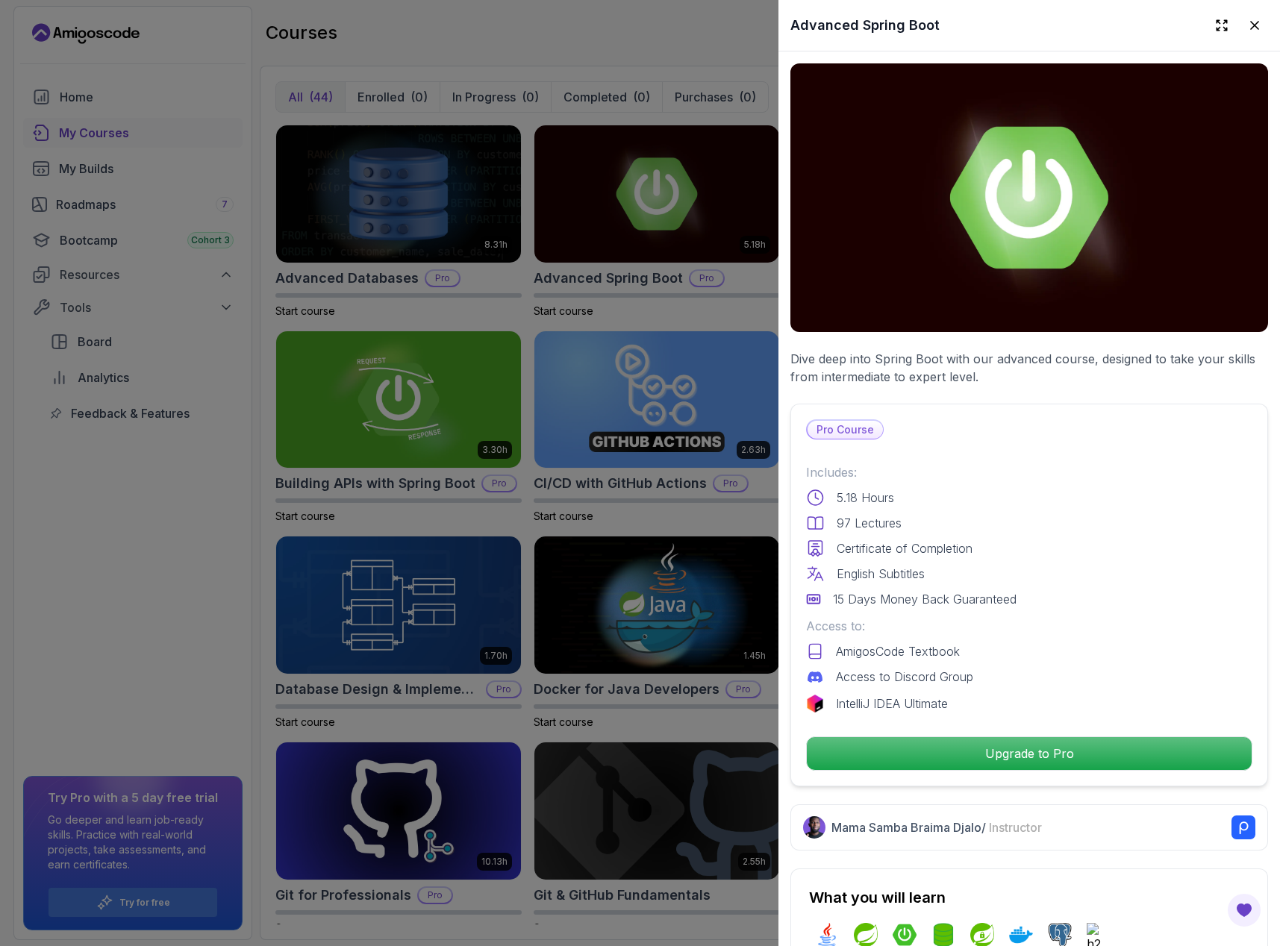
click at [885, 358] on p "Dive deep into Spring Boot with our advanced course, designed to take your skil…" at bounding box center [1029, 368] width 478 height 36
click at [690, 325] on div at bounding box center [640, 473] width 1280 height 946
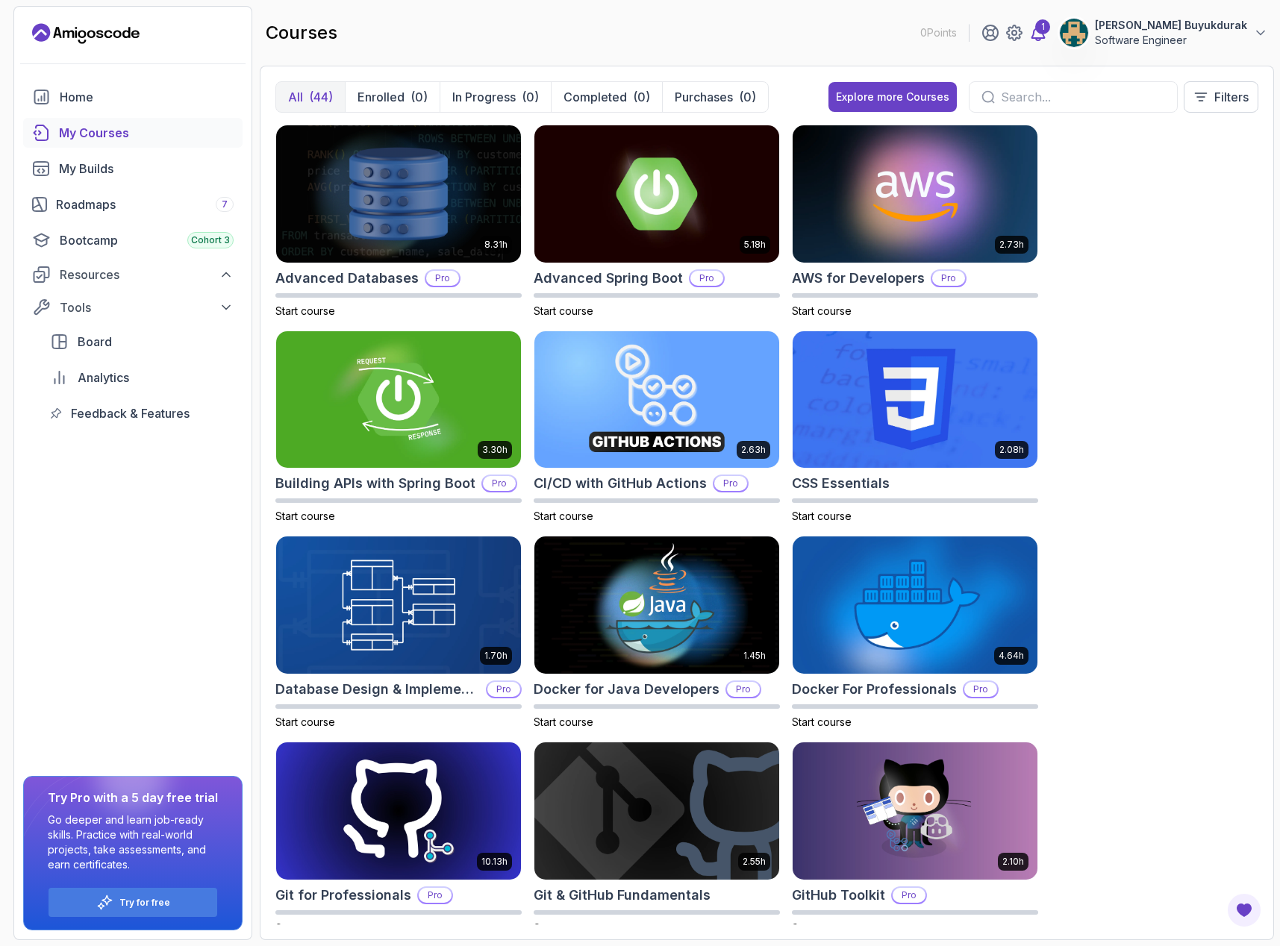
click at [1047, 38] on icon at bounding box center [1038, 33] width 18 height 18
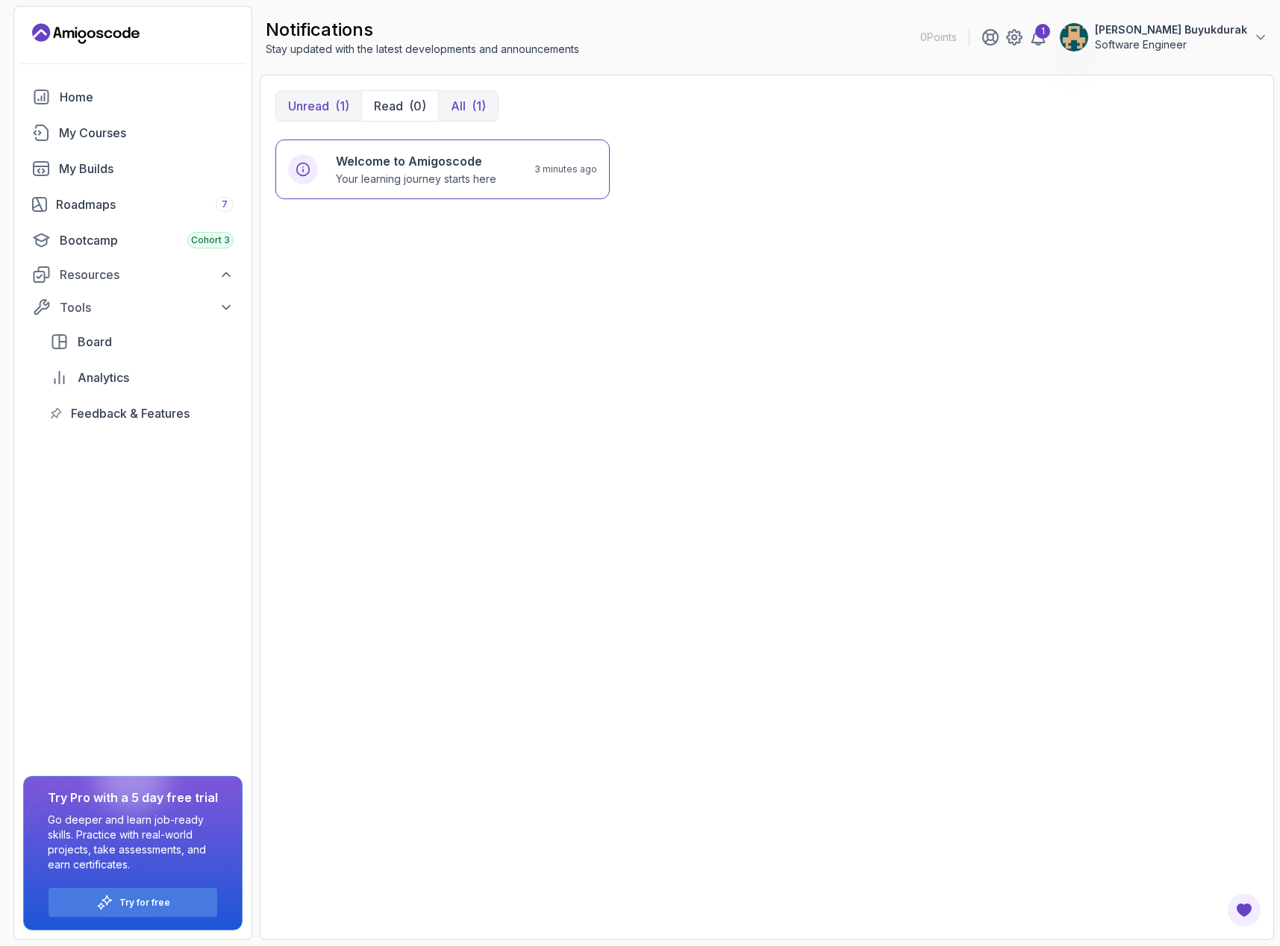
click at [478, 97] on div "(1)" at bounding box center [479, 106] width 14 height 18
click at [306, 105] on p "Unread" at bounding box center [308, 106] width 41 height 18
click at [387, 159] on h6 "Welcome to Amigoscode" at bounding box center [416, 161] width 160 height 18
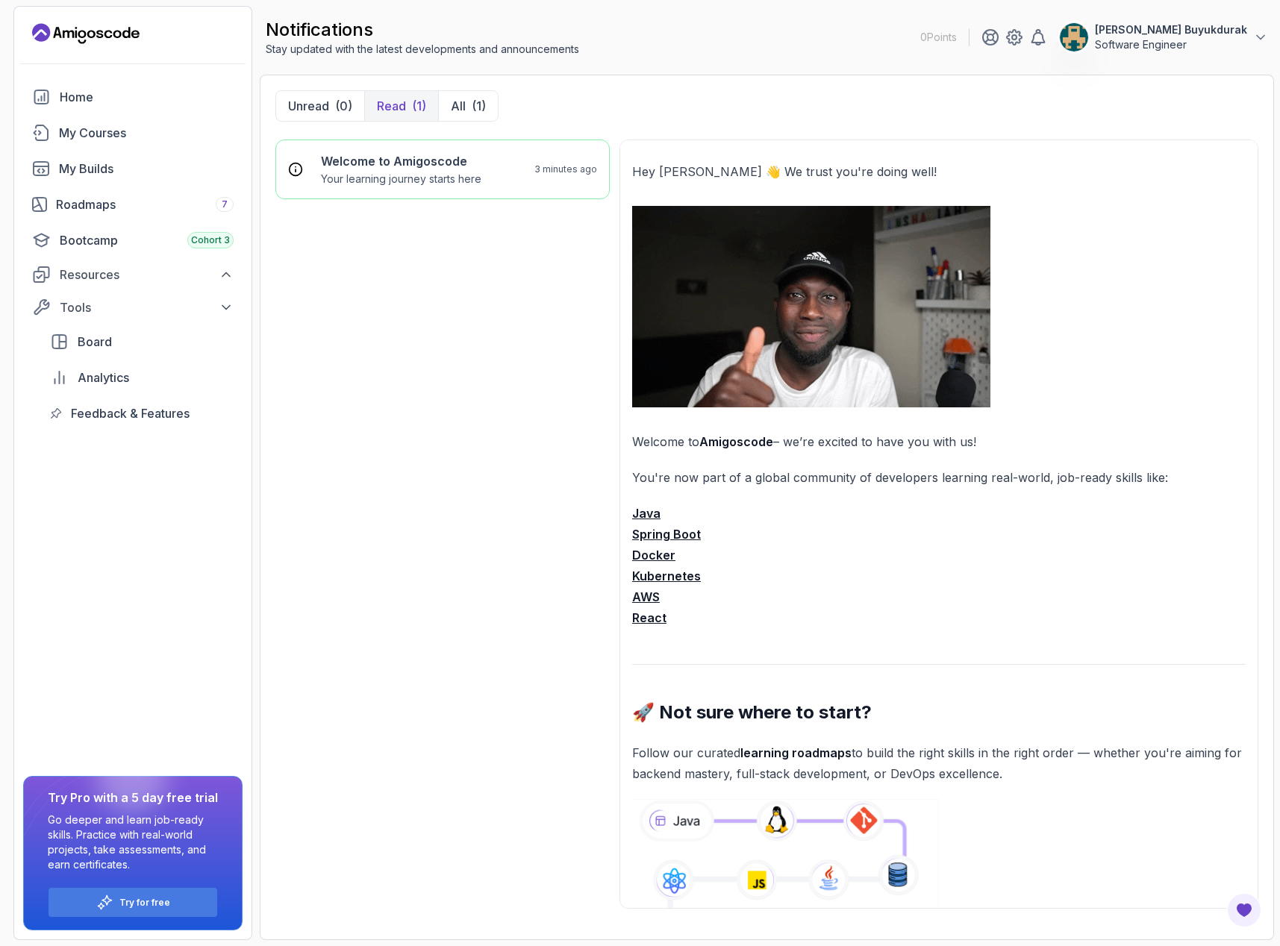
click at [105, 30] on icon "Landing page" at bounding box center [85, 34] width 107 height 24
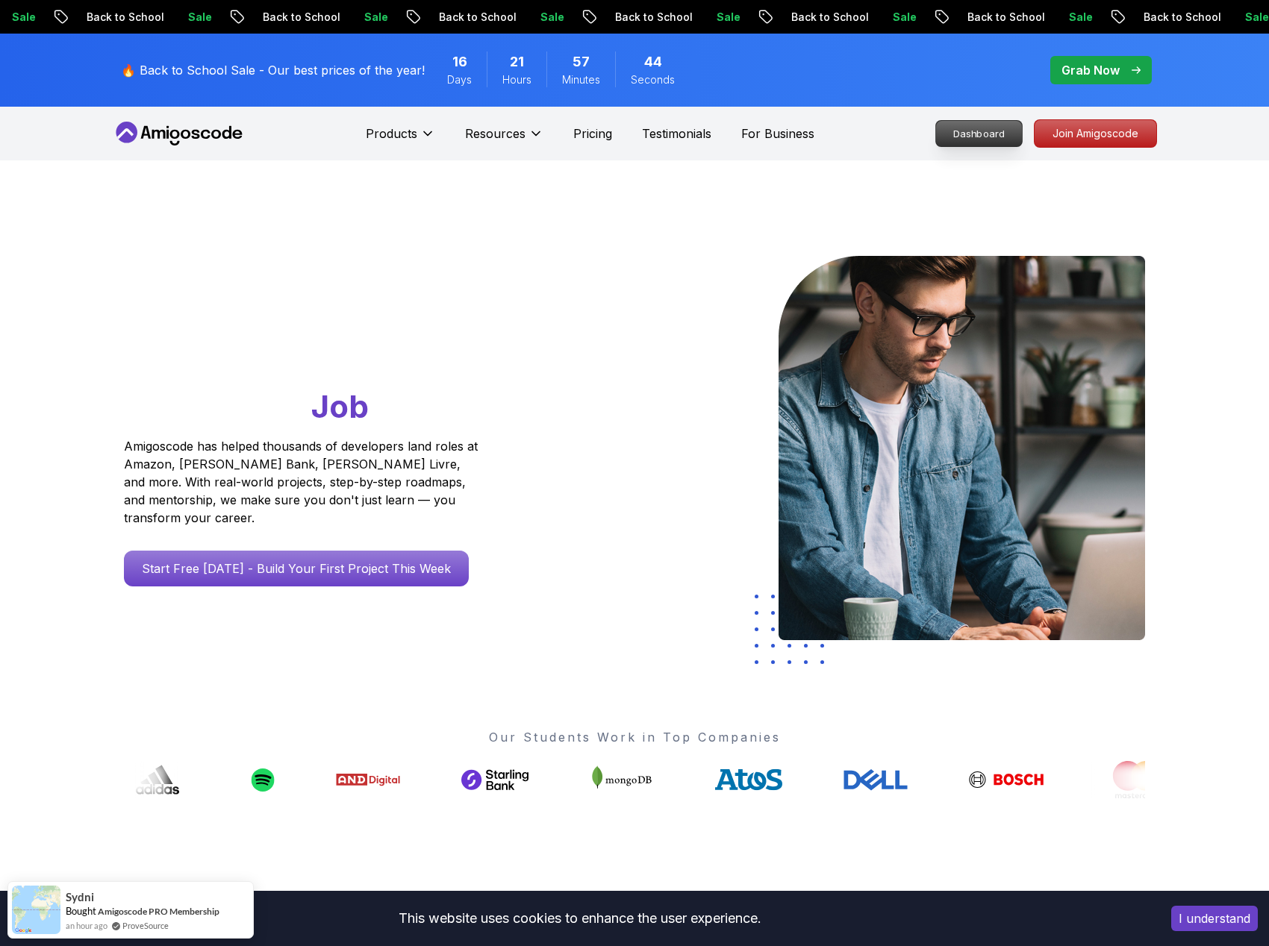
click at [941, 131] on p "Dashboard" at bounding box center [979, 133] width 86 height 25
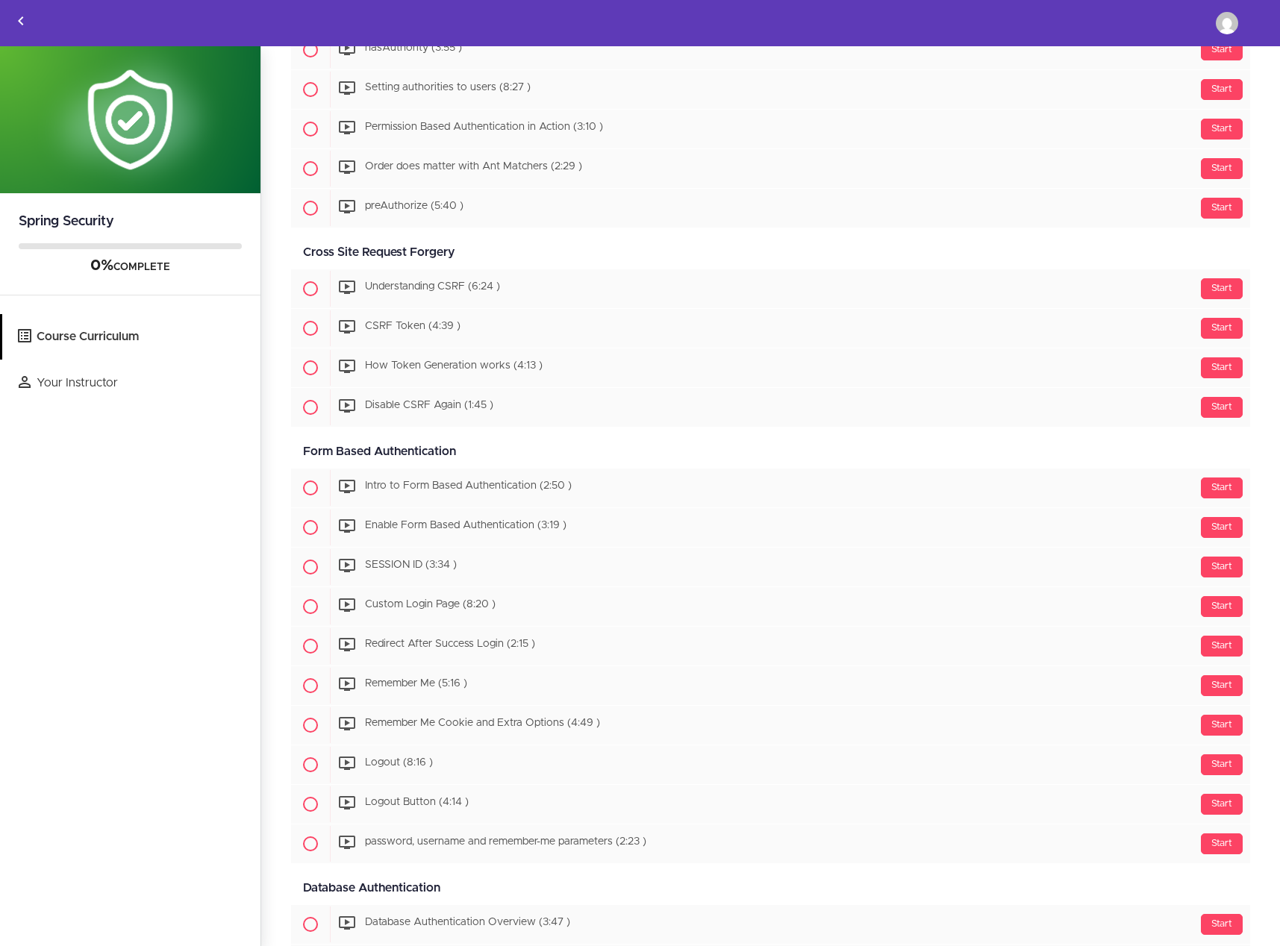
scroll to position [2159, 0]
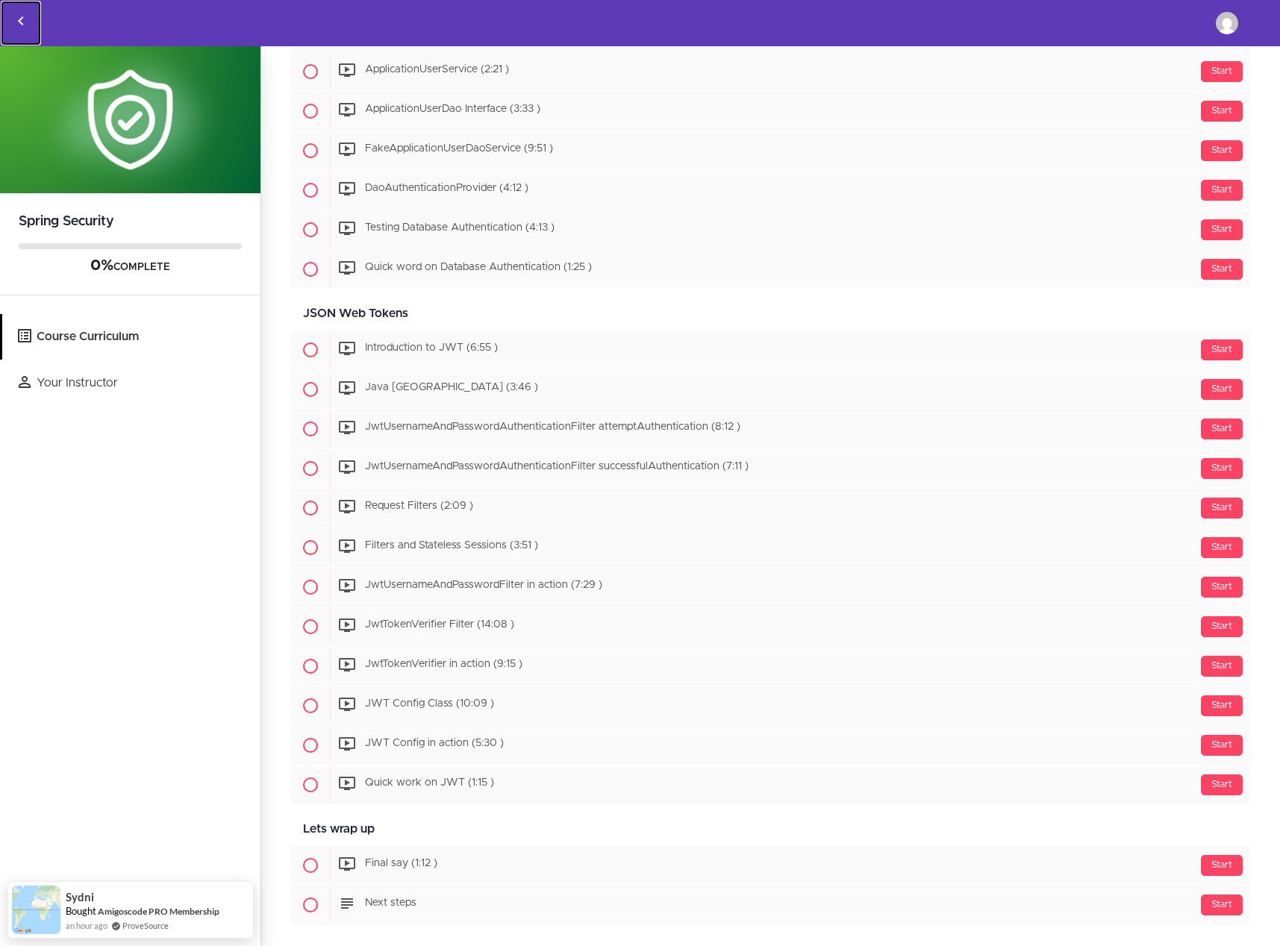
click at [26, 22] on icon "Back to courses" at bounding box center [21, 21] width 18 height 18
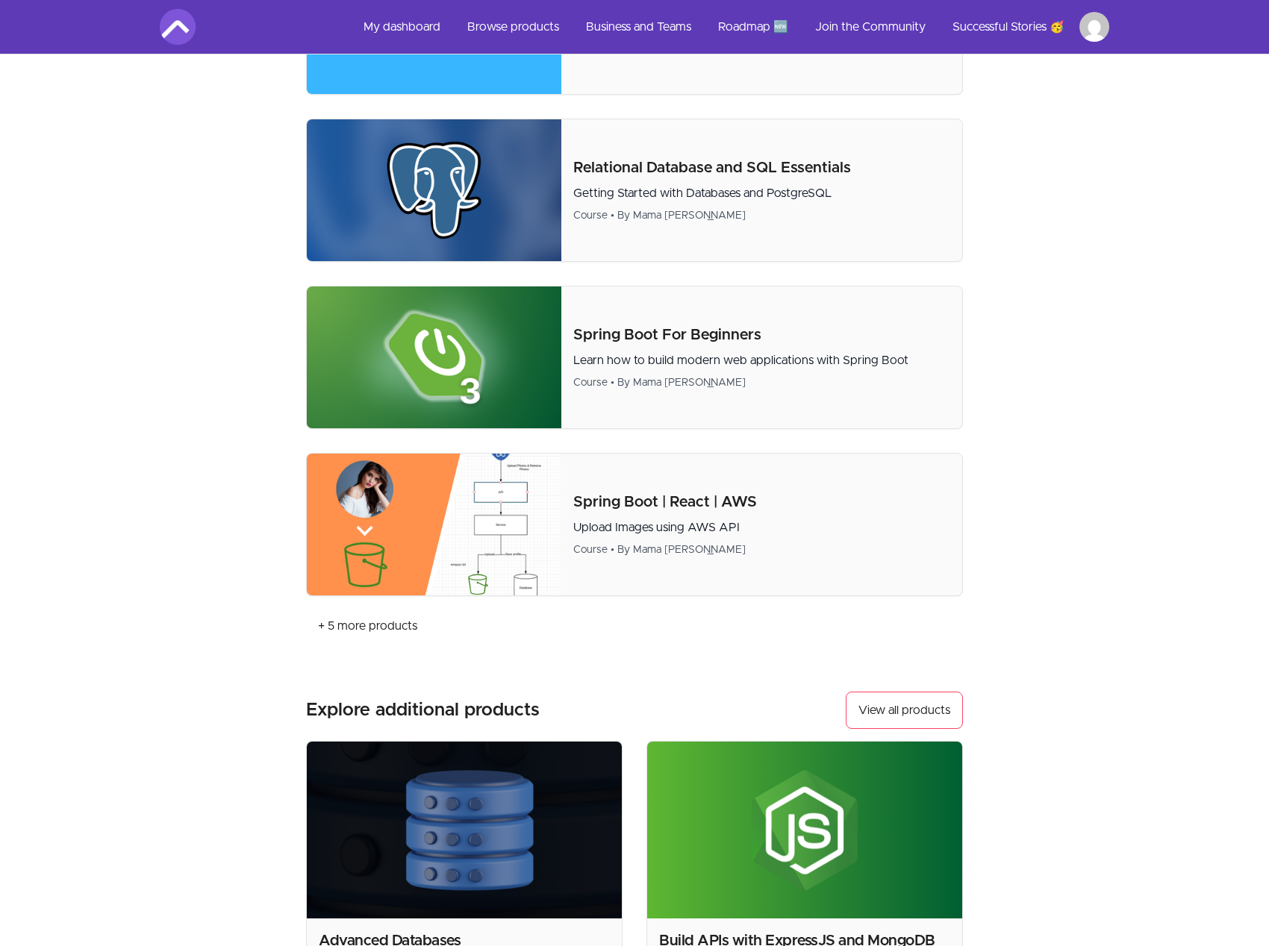
scroll to position [150, 0]
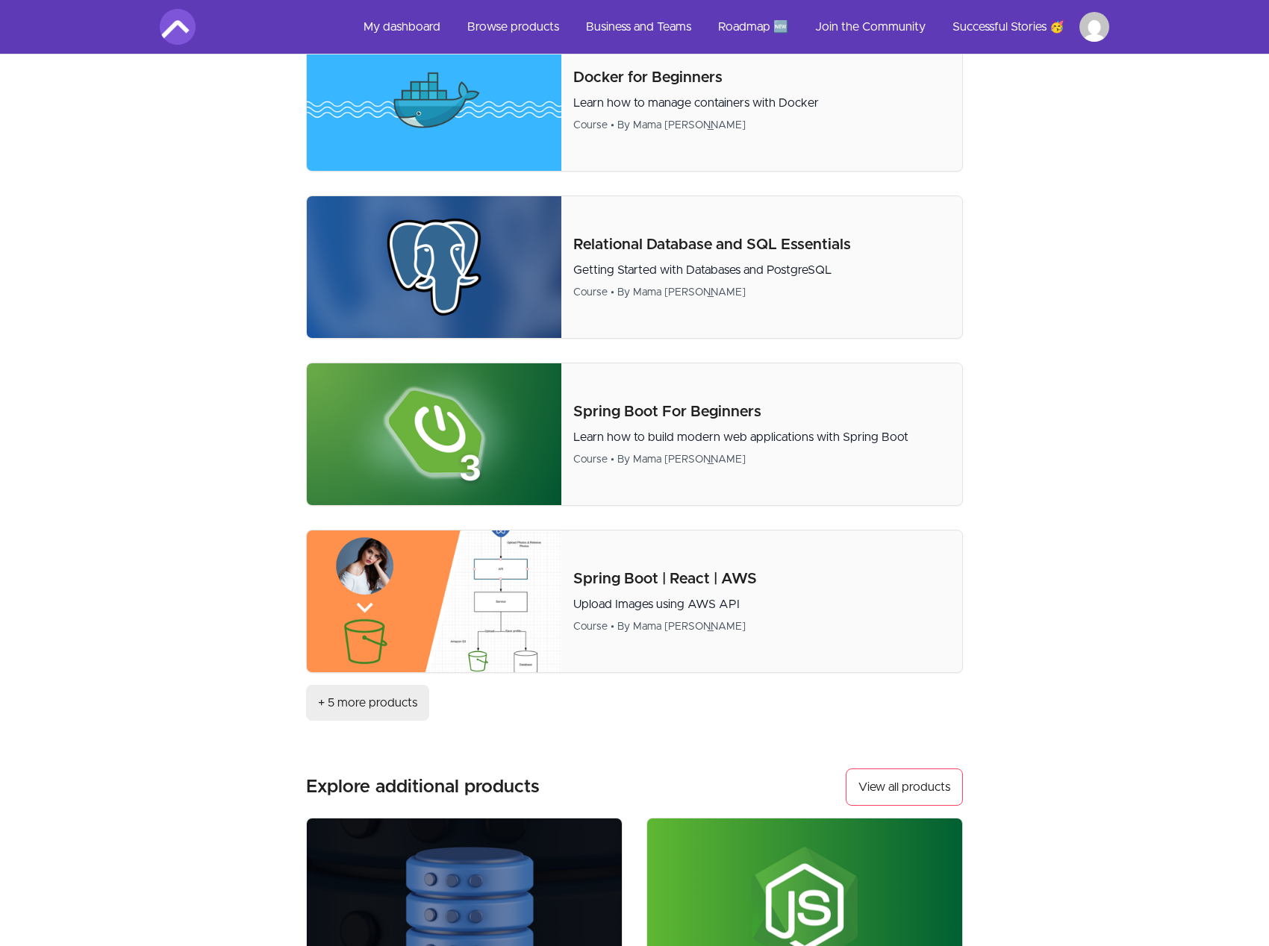
click at [375, 699] on link "+ 5 more products" at bounding box center [367, 703] width 123 height 36
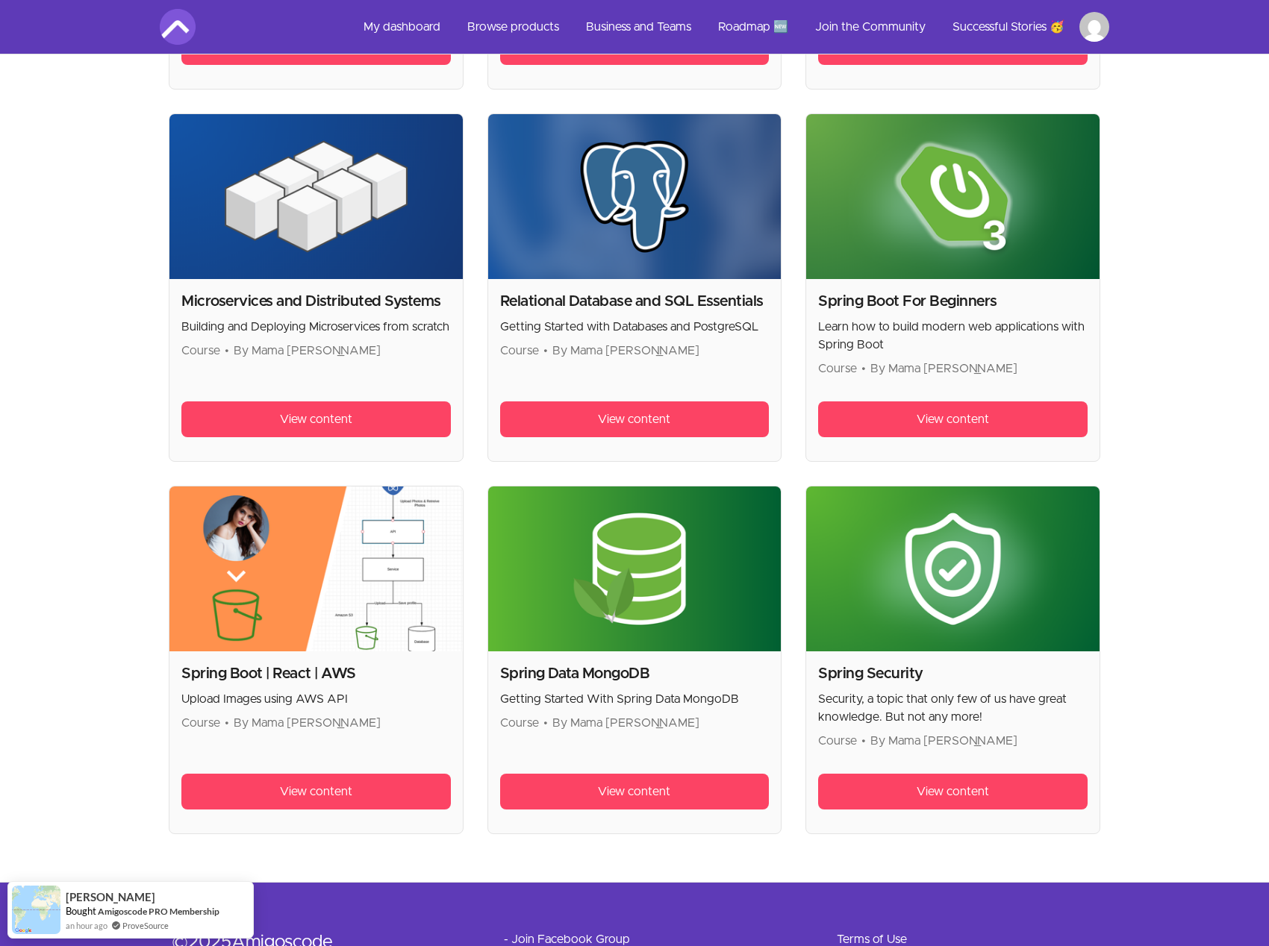
scroll to position [734, 0]
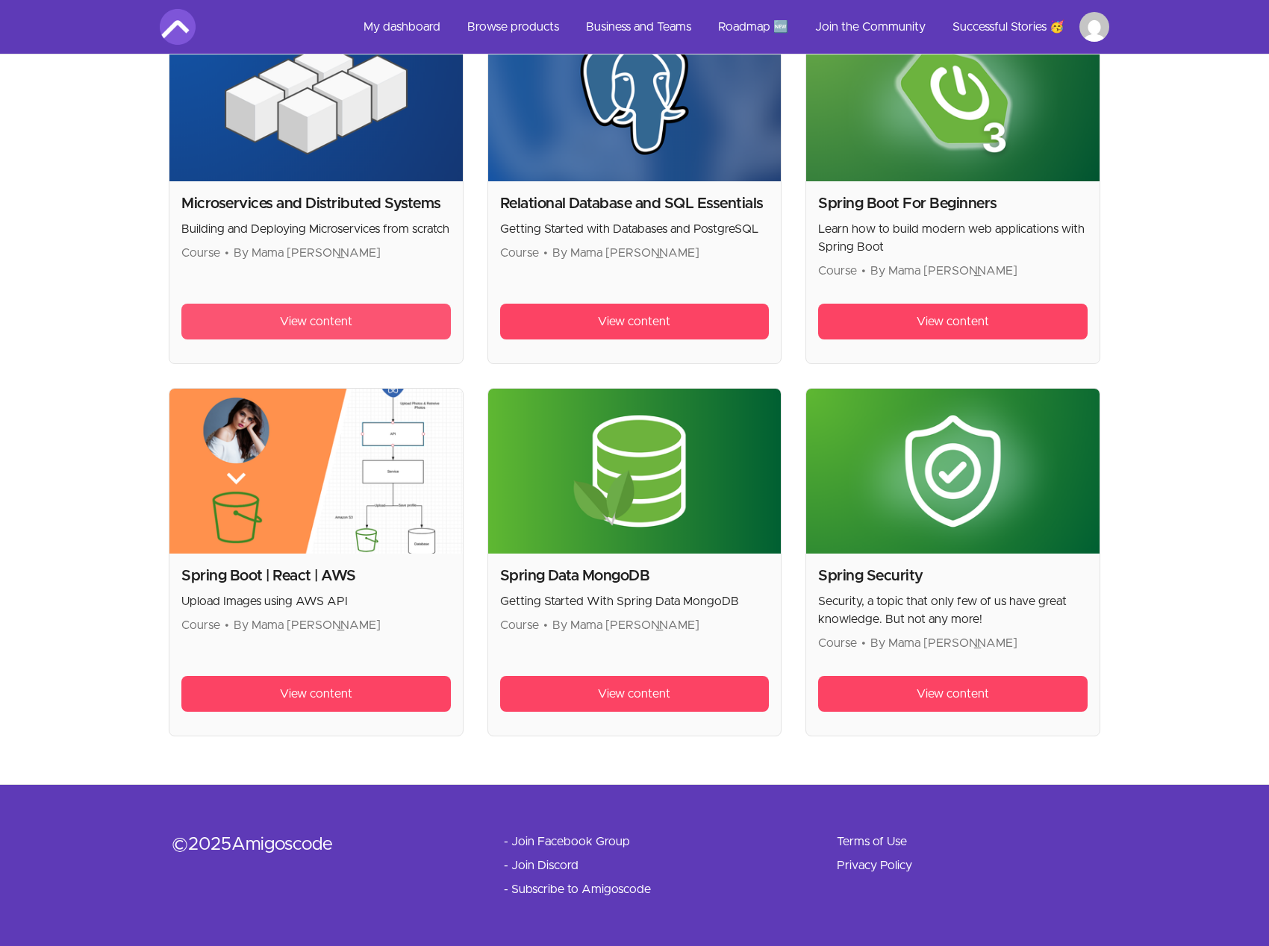
click at [345, 324] on span "View content" at bounding box center [316, 322] width 72 height 18
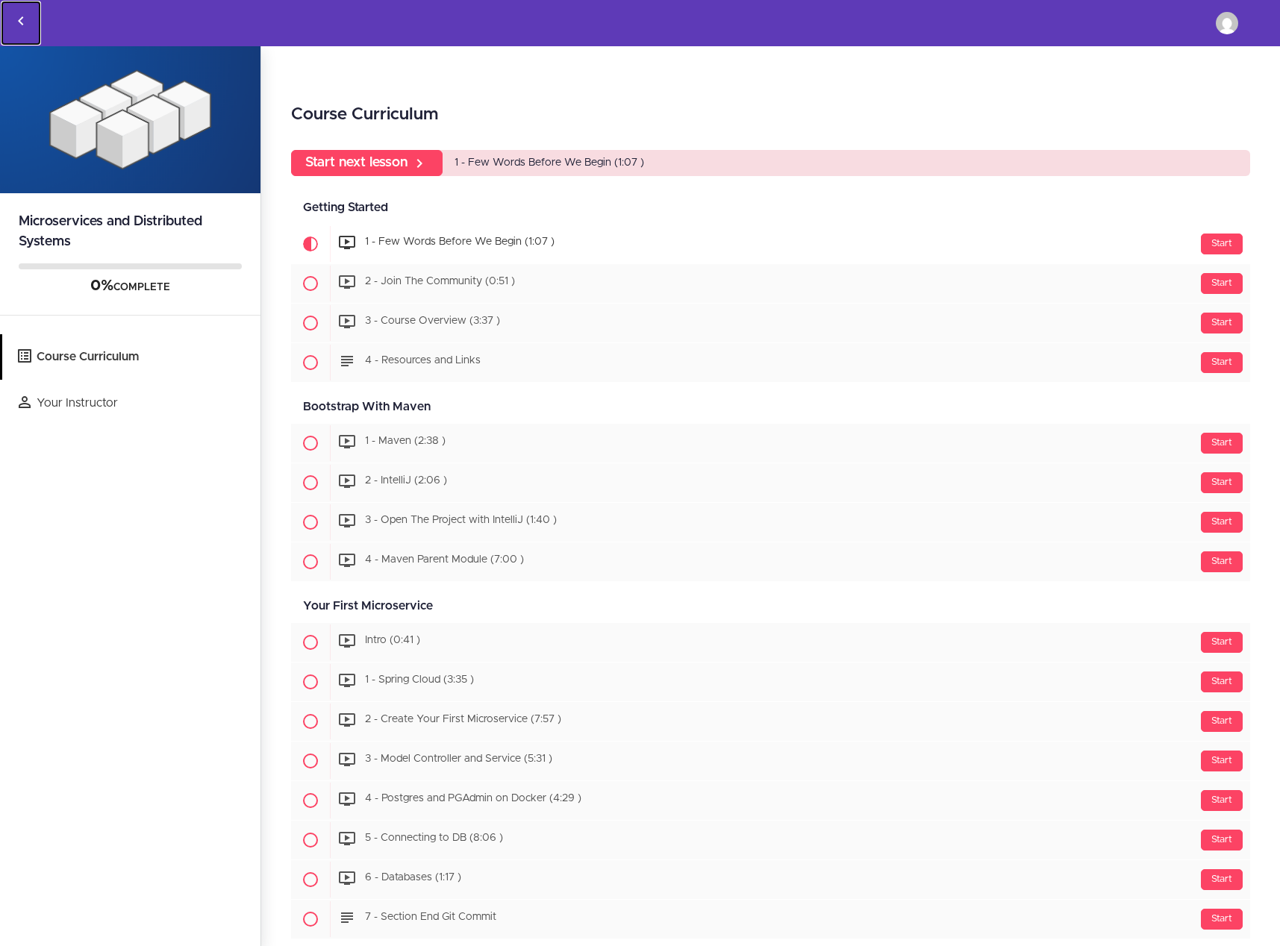
click at [19, 16] on icon "Back to courses" at bounding box center [21, 21] width 18 height 18
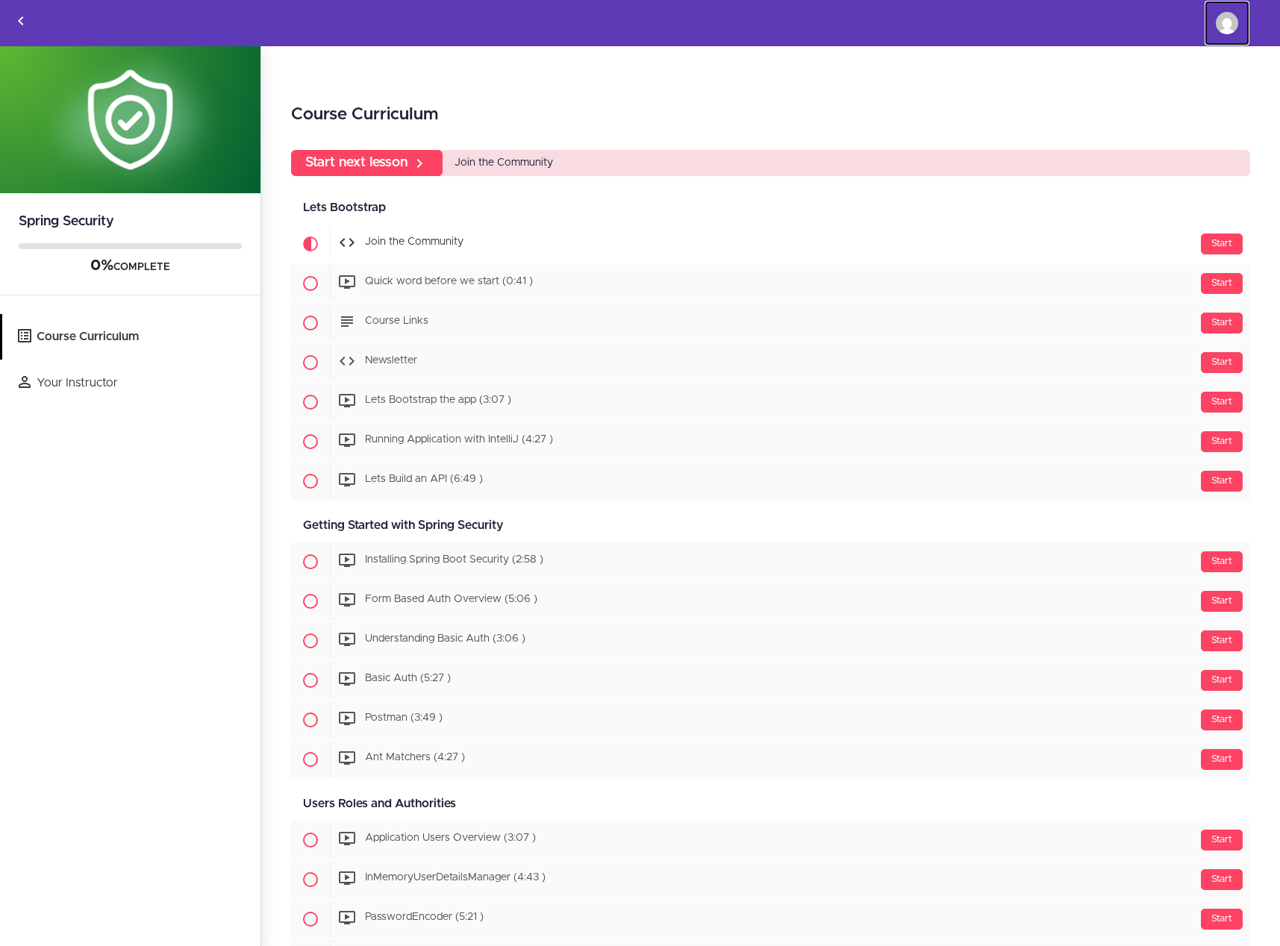
click at [1220, 25] on img at bounding box center [1227, 23] width 22 height 22
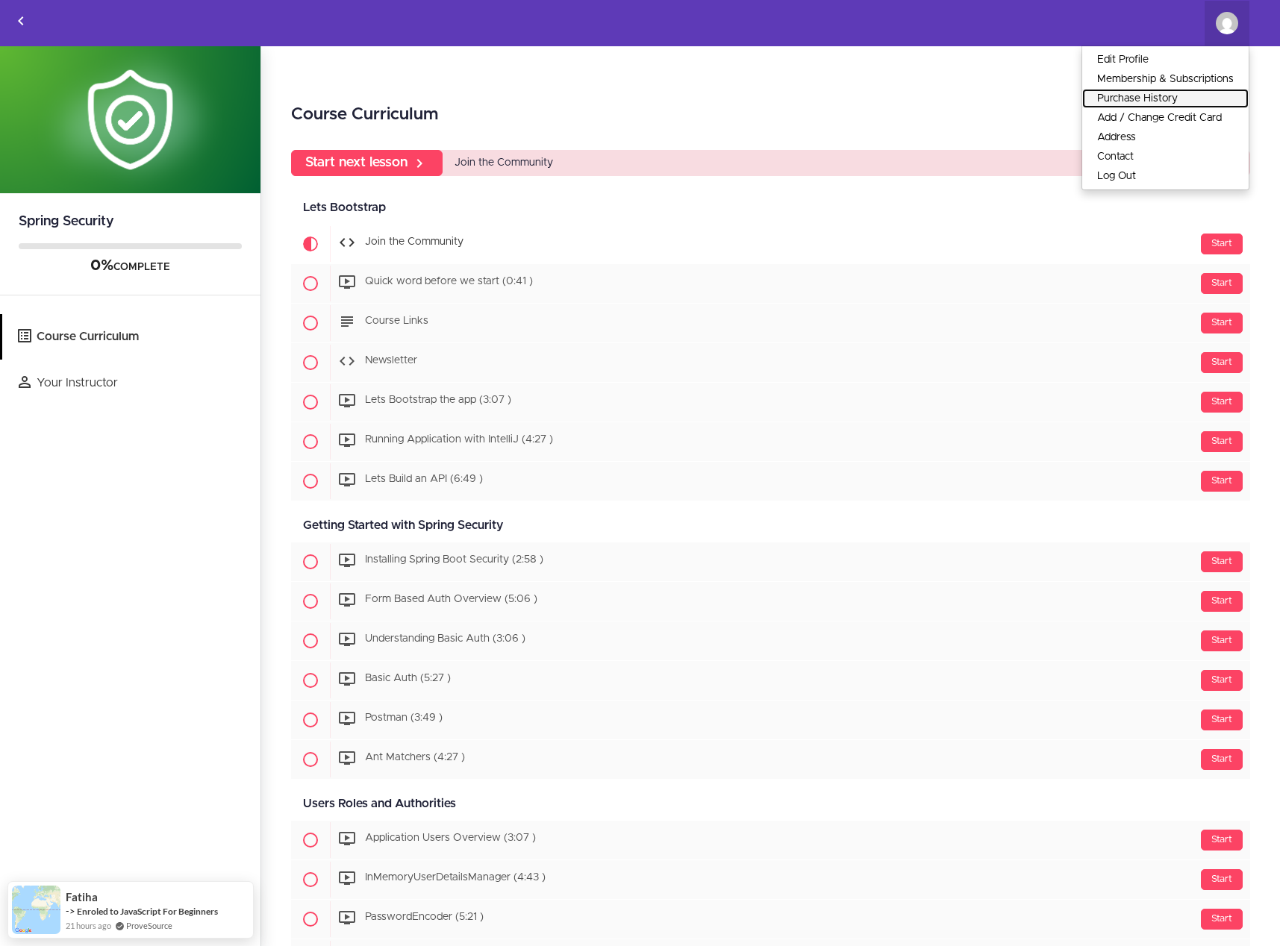
click at [1155, 99] on link "Purchase History" at bounding box center [1165, 98] width 166 height 19
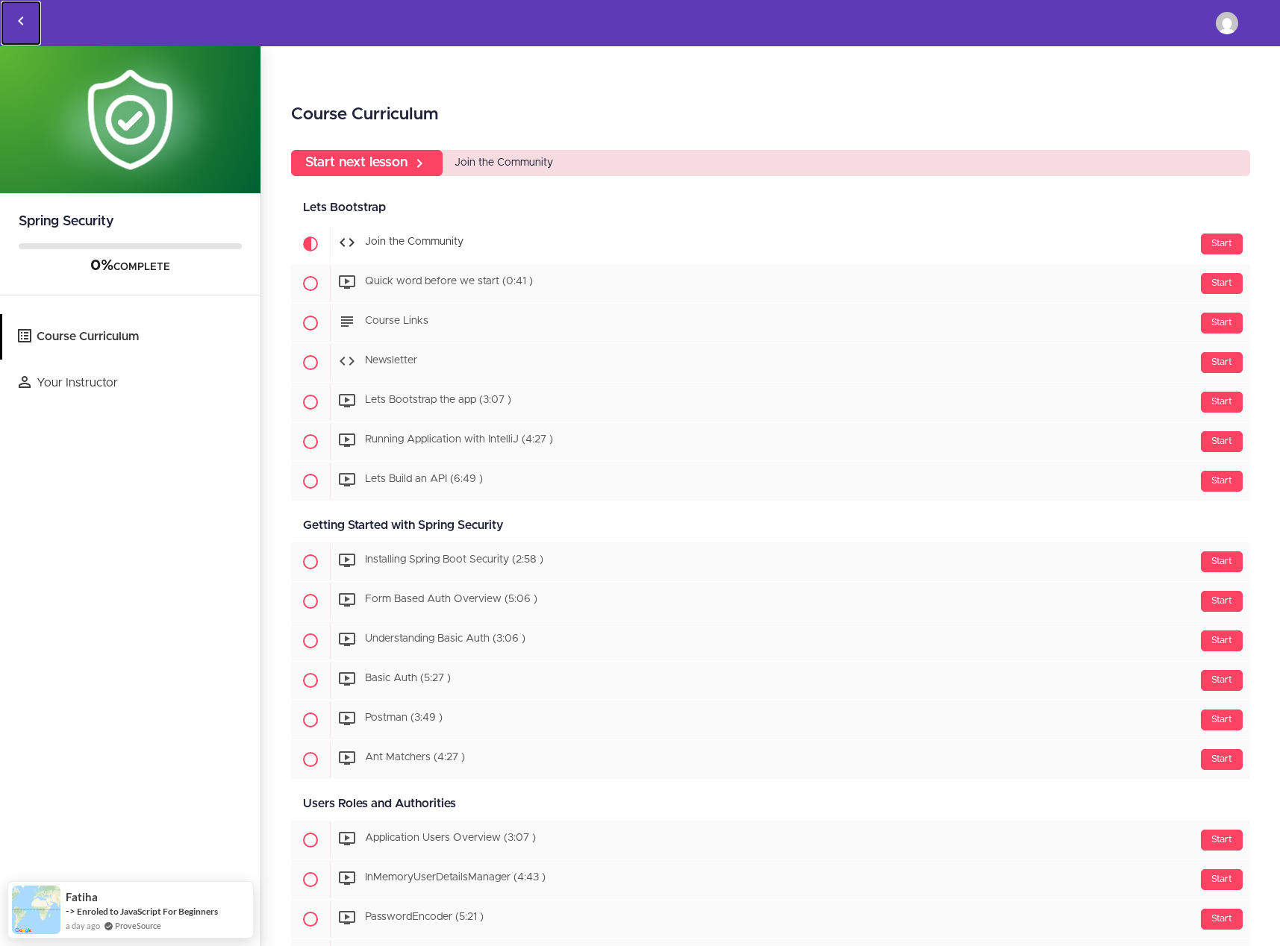
click at [20, 22] on use "Back to courses" at bounding box center [20, 20] width 5 height 9
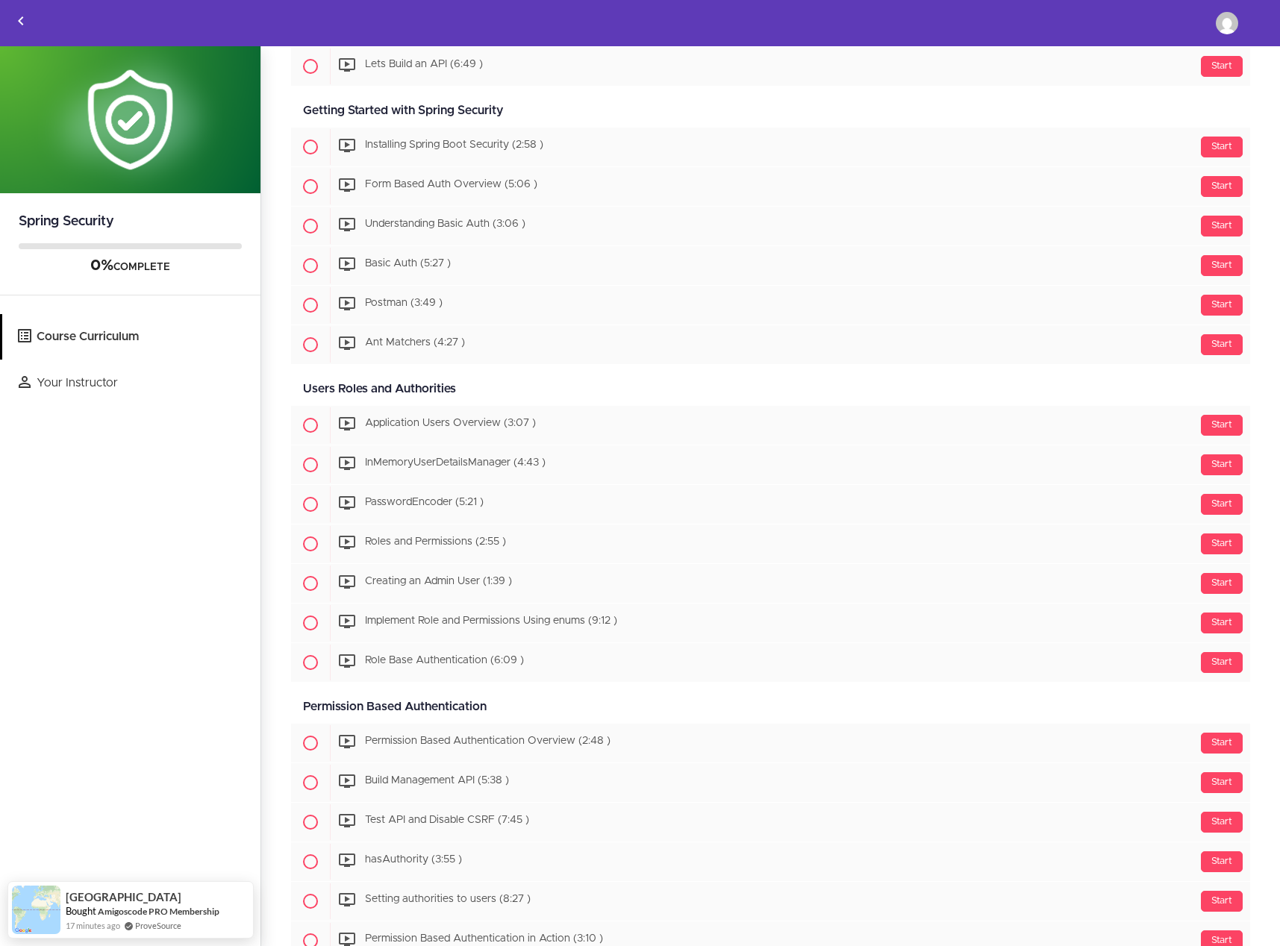
scroll to position [2159, 0]
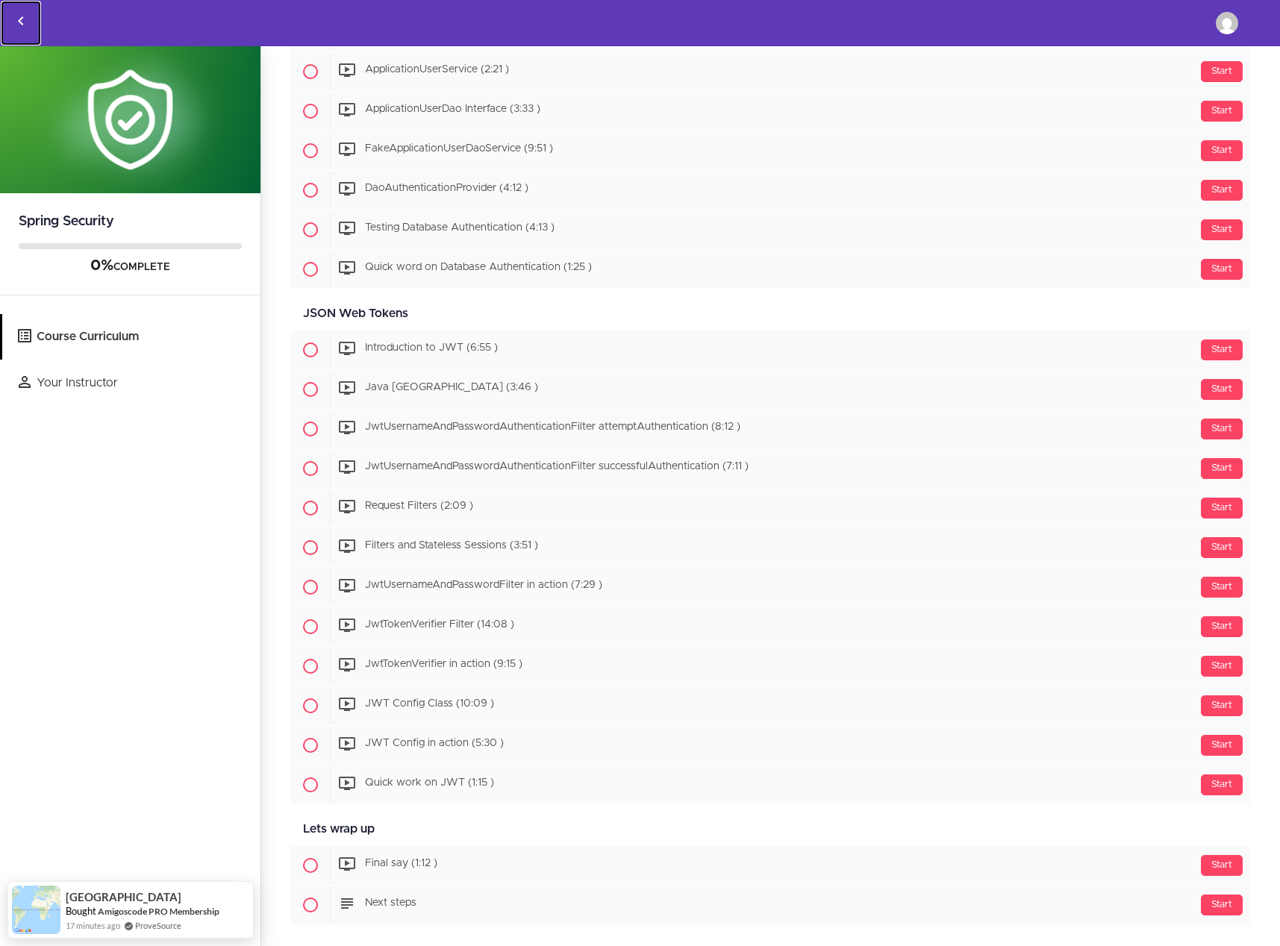
click at [20, 28] on icon "Back to courses" at bounding box center [21, 21] width 18 height 18
click at [21, 25] on icon "Back to courses" at bounding box center [21, 21] width 18 height 18
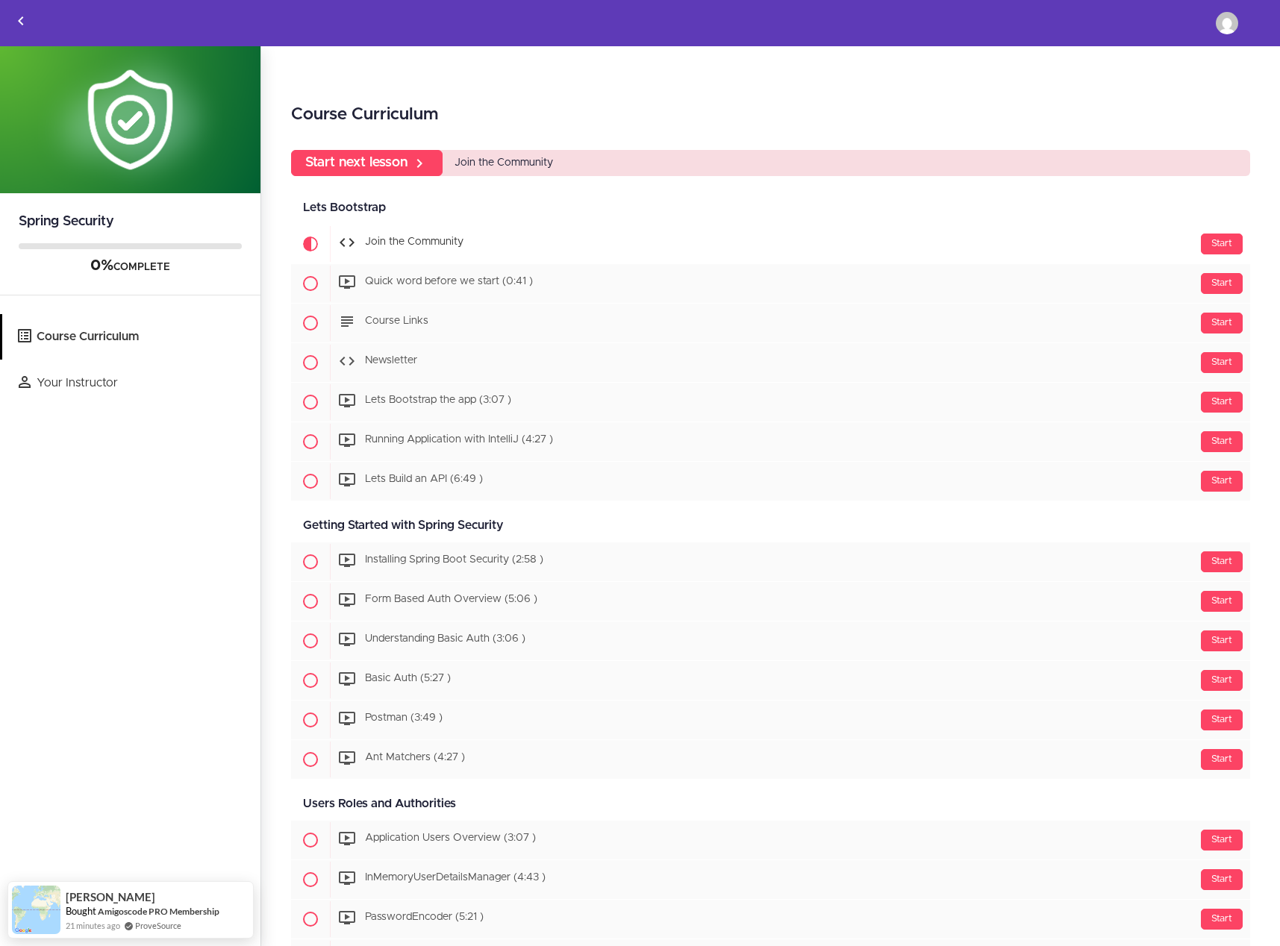
scroll to position [1, 0]
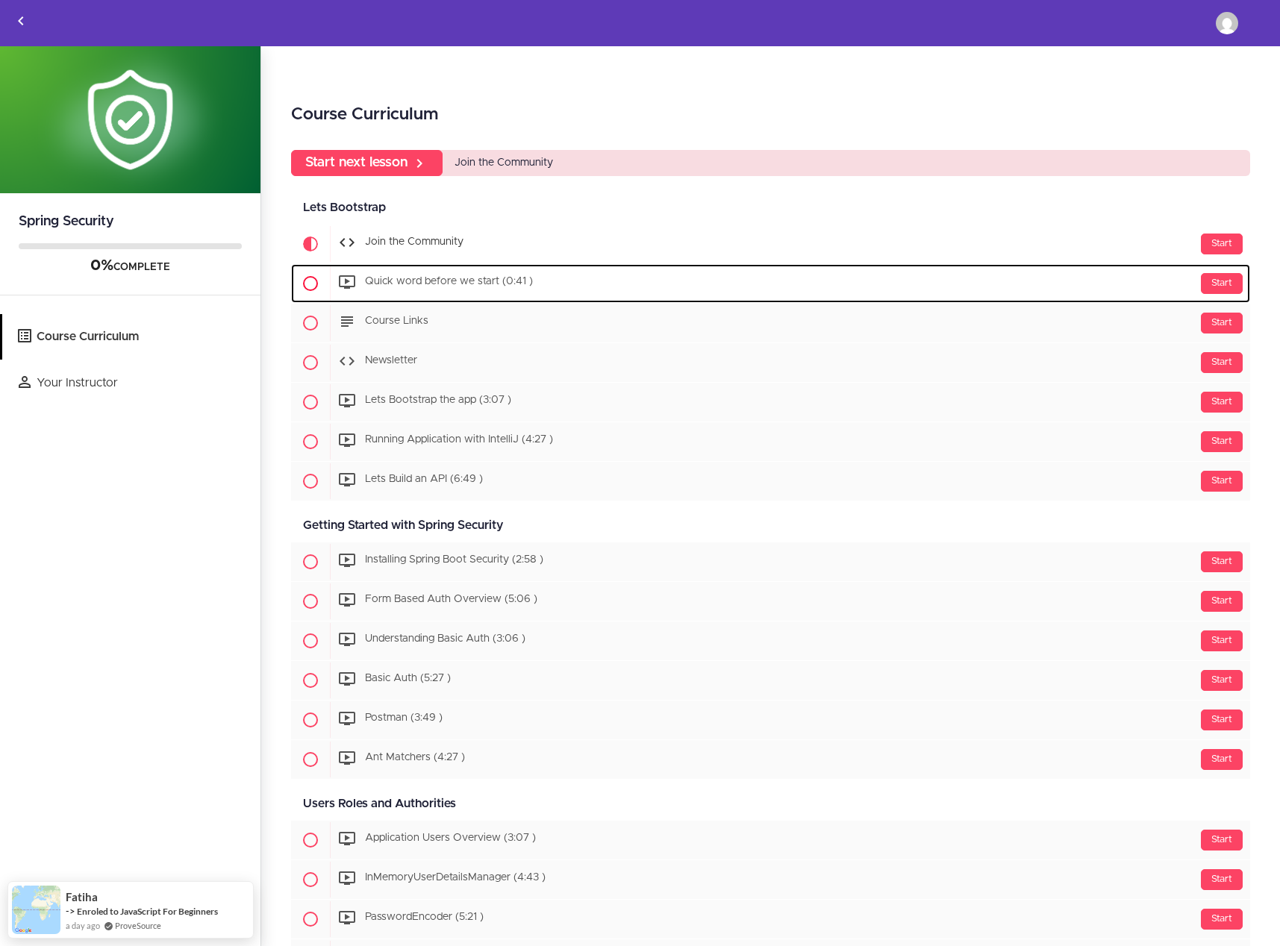
click at [394, 277] on span "Quick word before we start (0:41 )" at bounding box center [449, 282] width 168 height 10
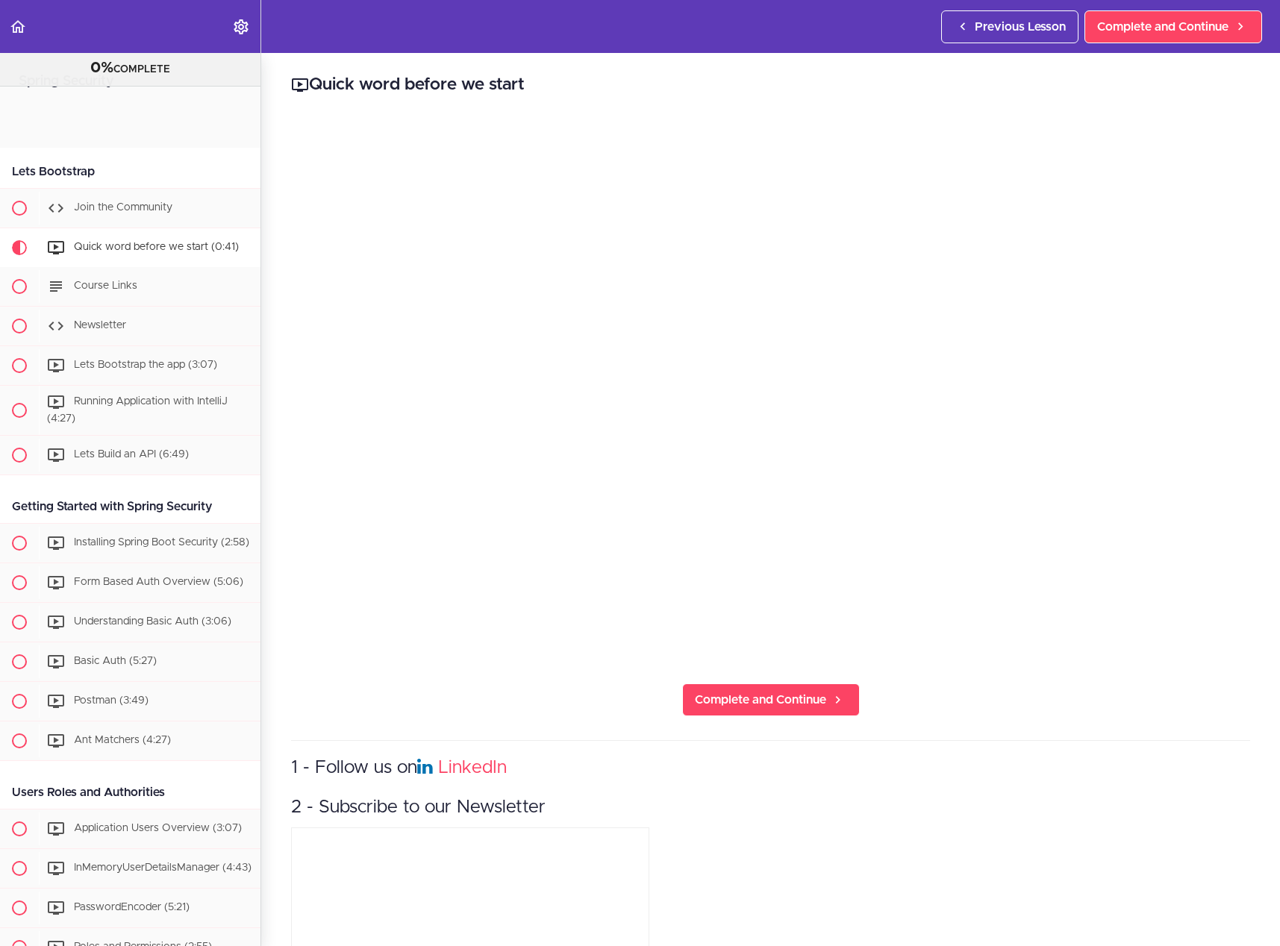
scroll to position [138, 0]
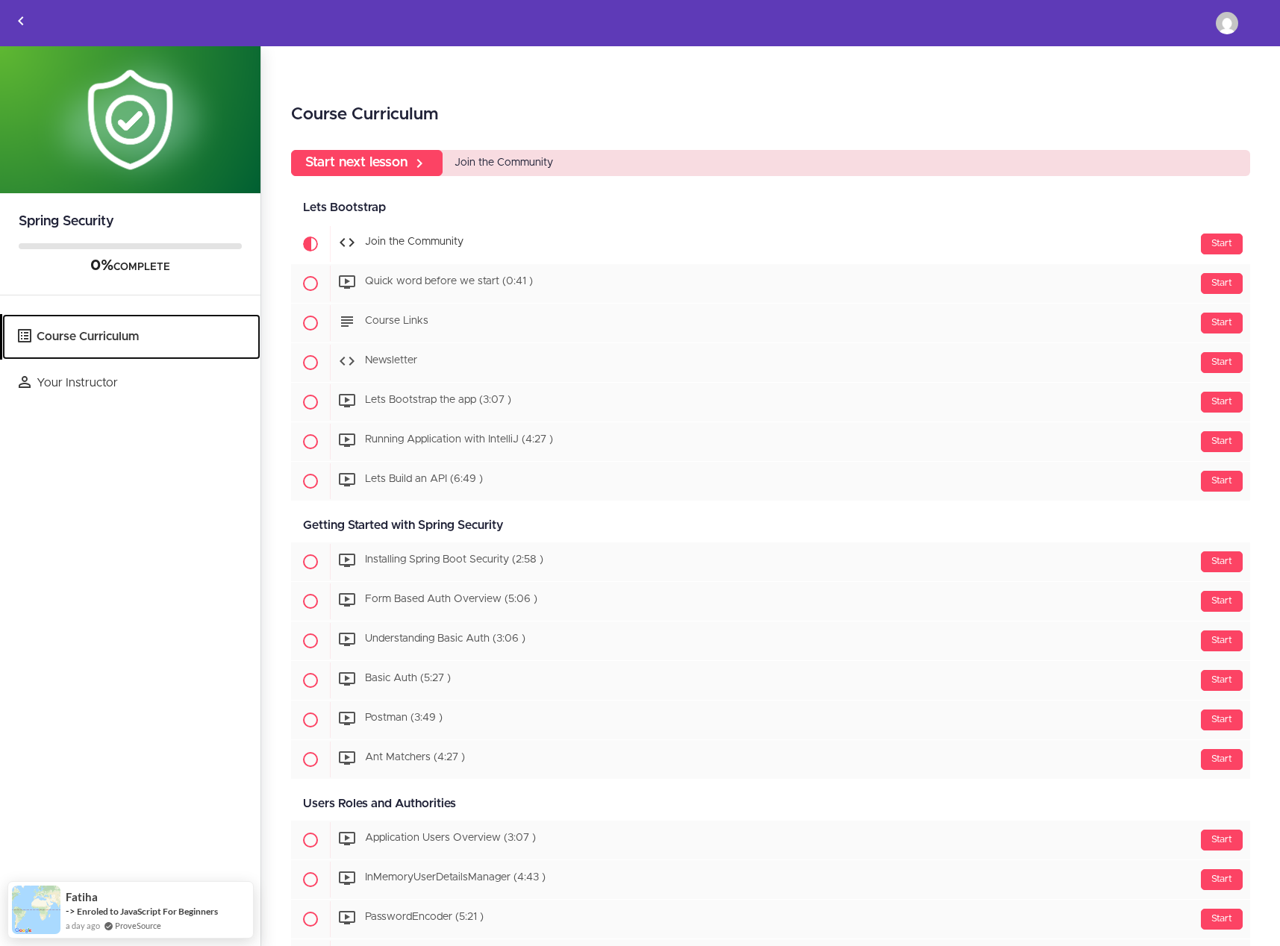
click at [78, 339] on link "Course Curriculum" at bounding box center [131, 337] width 258 height 46
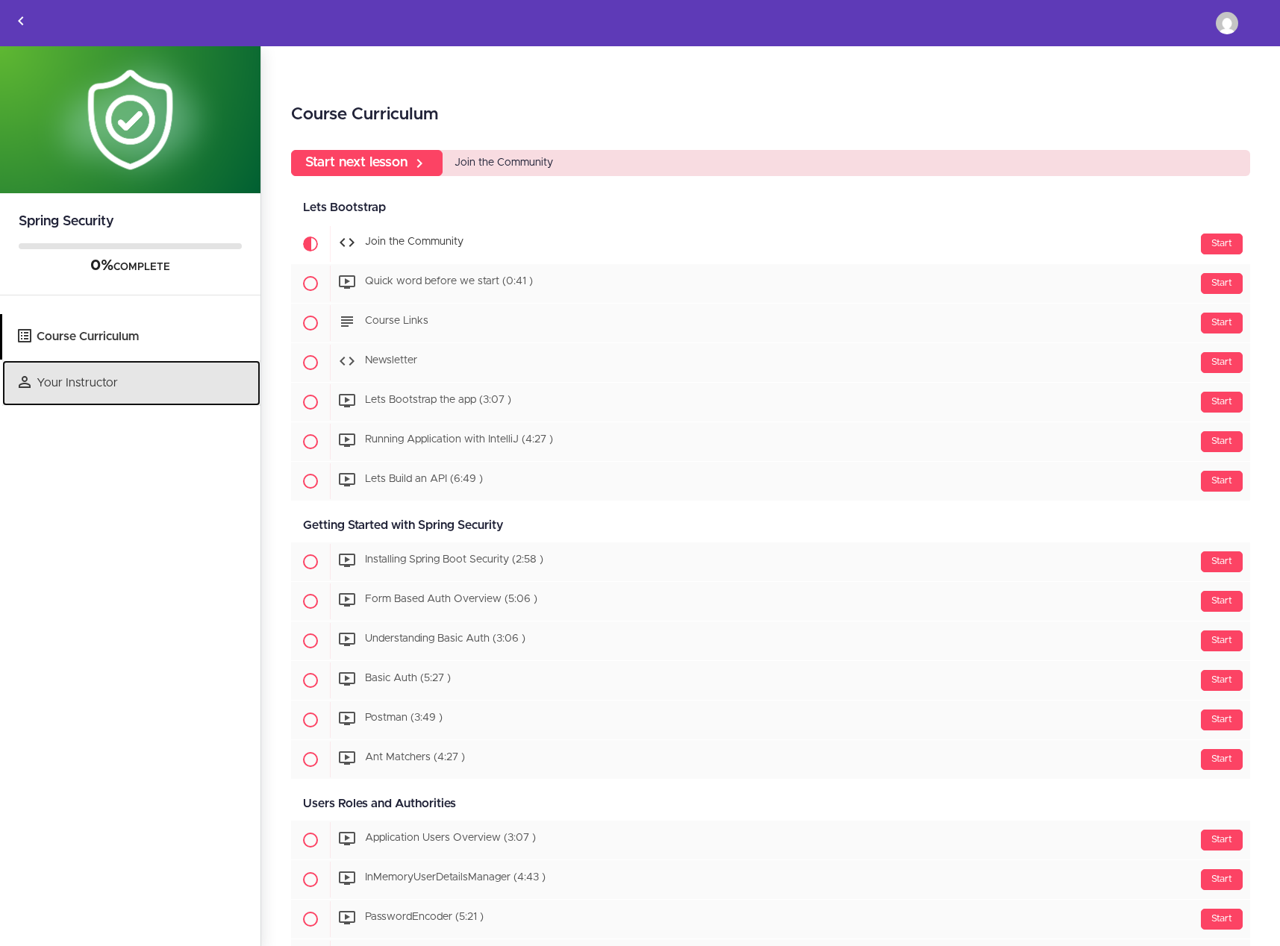
click at [81, 390] on link "Your Instructor" at bounding box center [131, 384] width 258 height 46
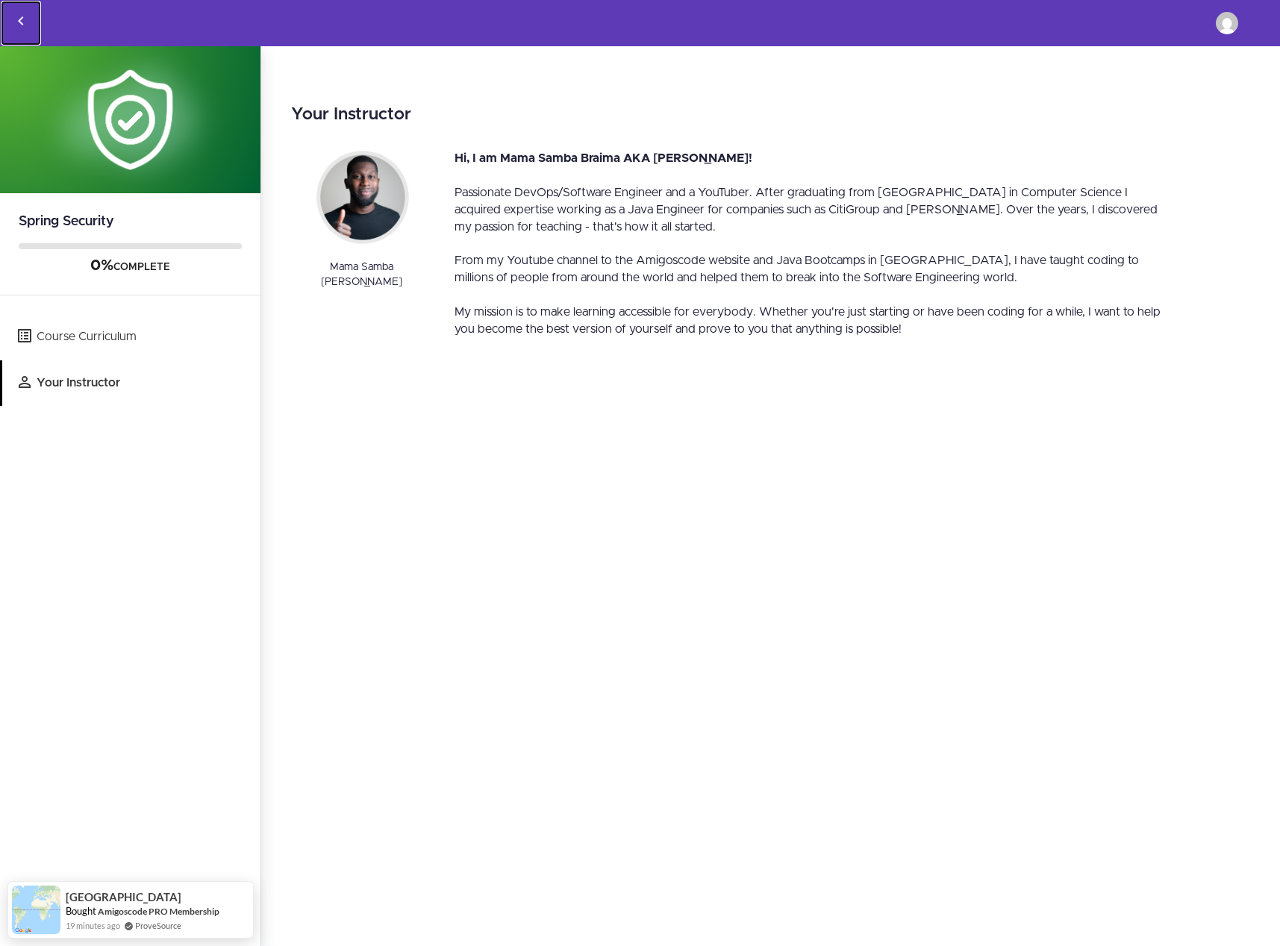
click at [34, 24] on link "Back to courses" at bounding box center [21, 23] width 40 height 45
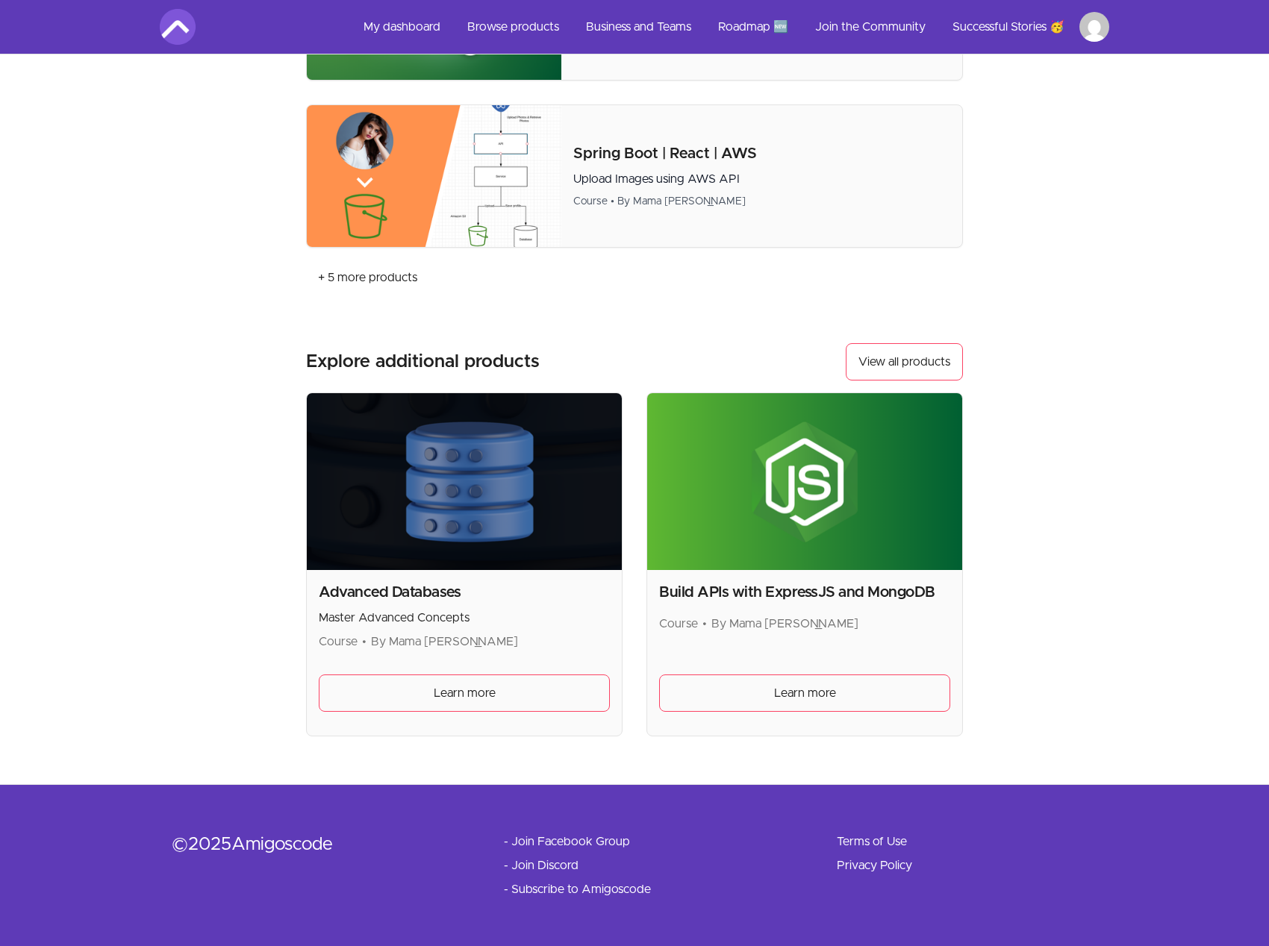
scroll to position [166, 0]
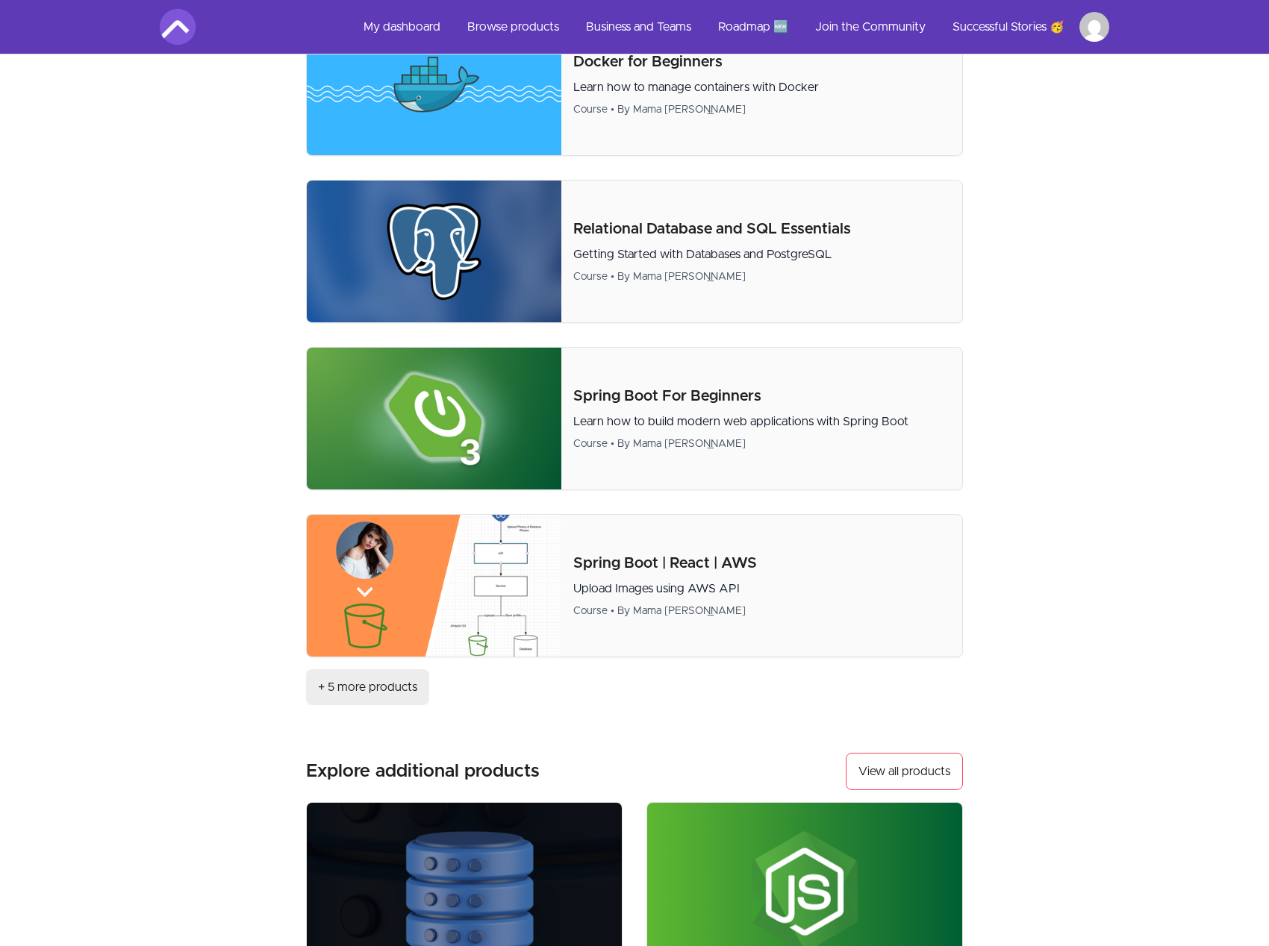
click at [404, 694] on link "+ 5 more products" at bounding box center [367, 688] width 123 height 36
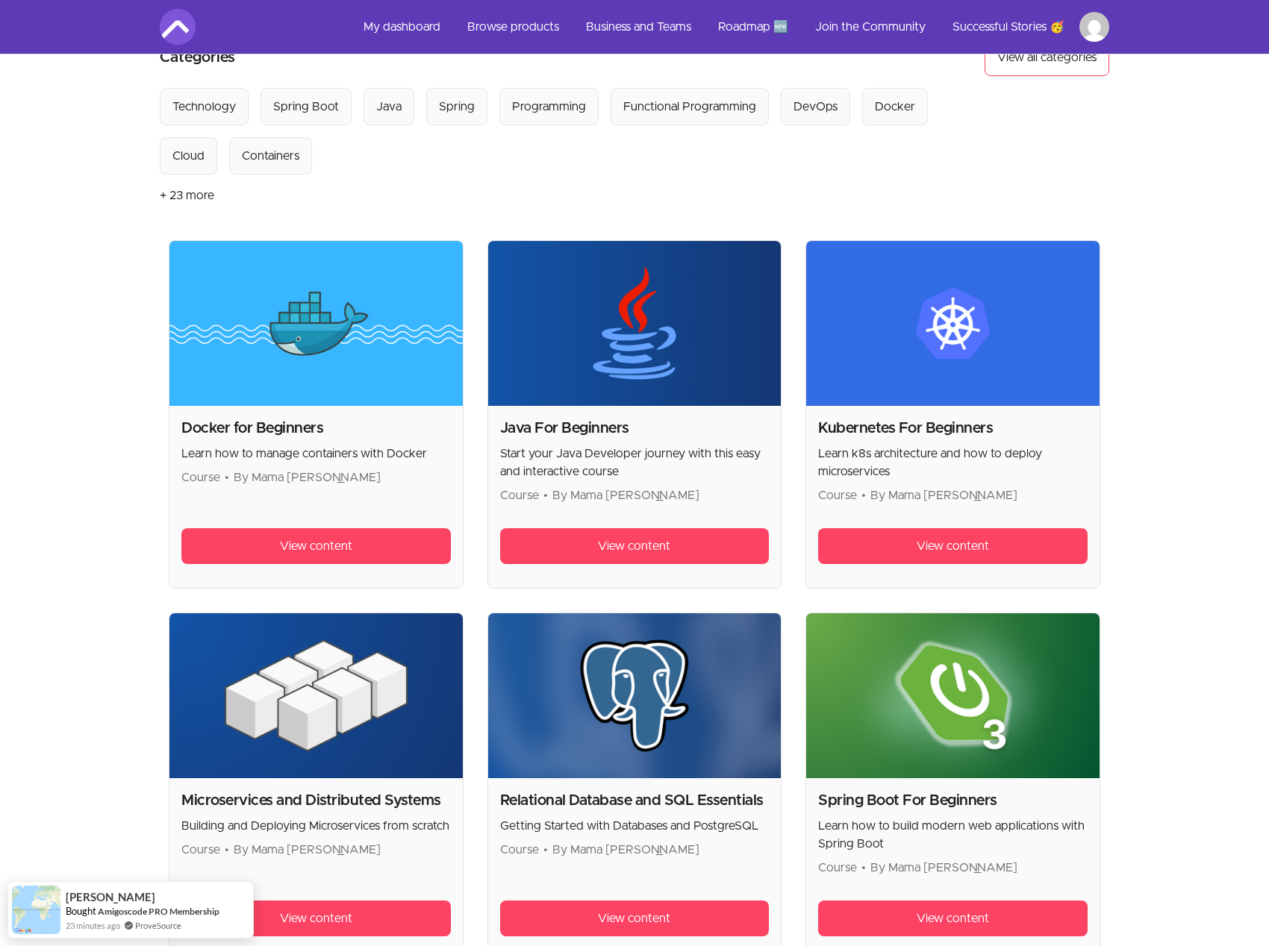
scroll to position [213, 0]
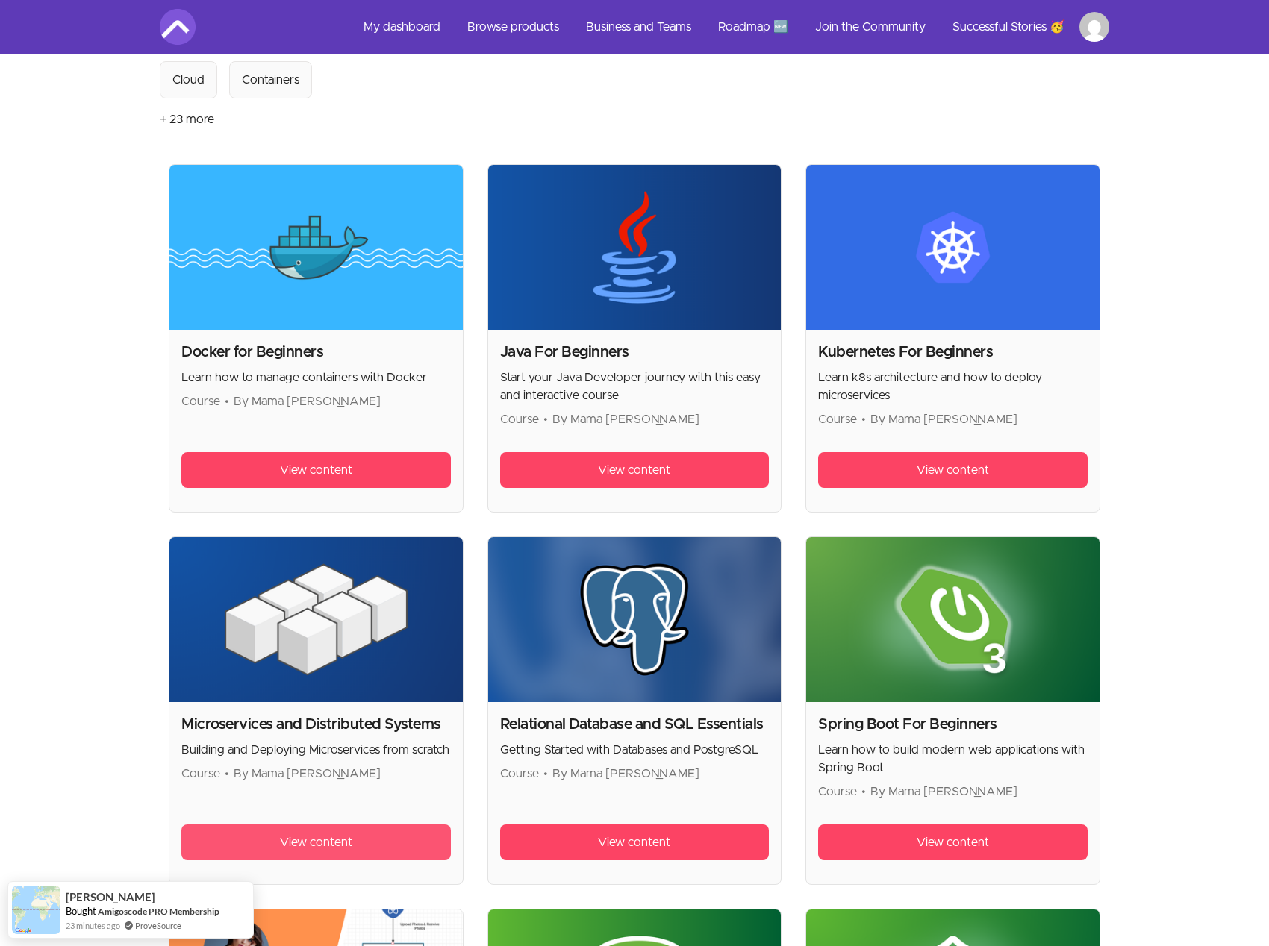
click at [357, 843] on link "View content" at bounding box center [315, 843] width 269 height 36
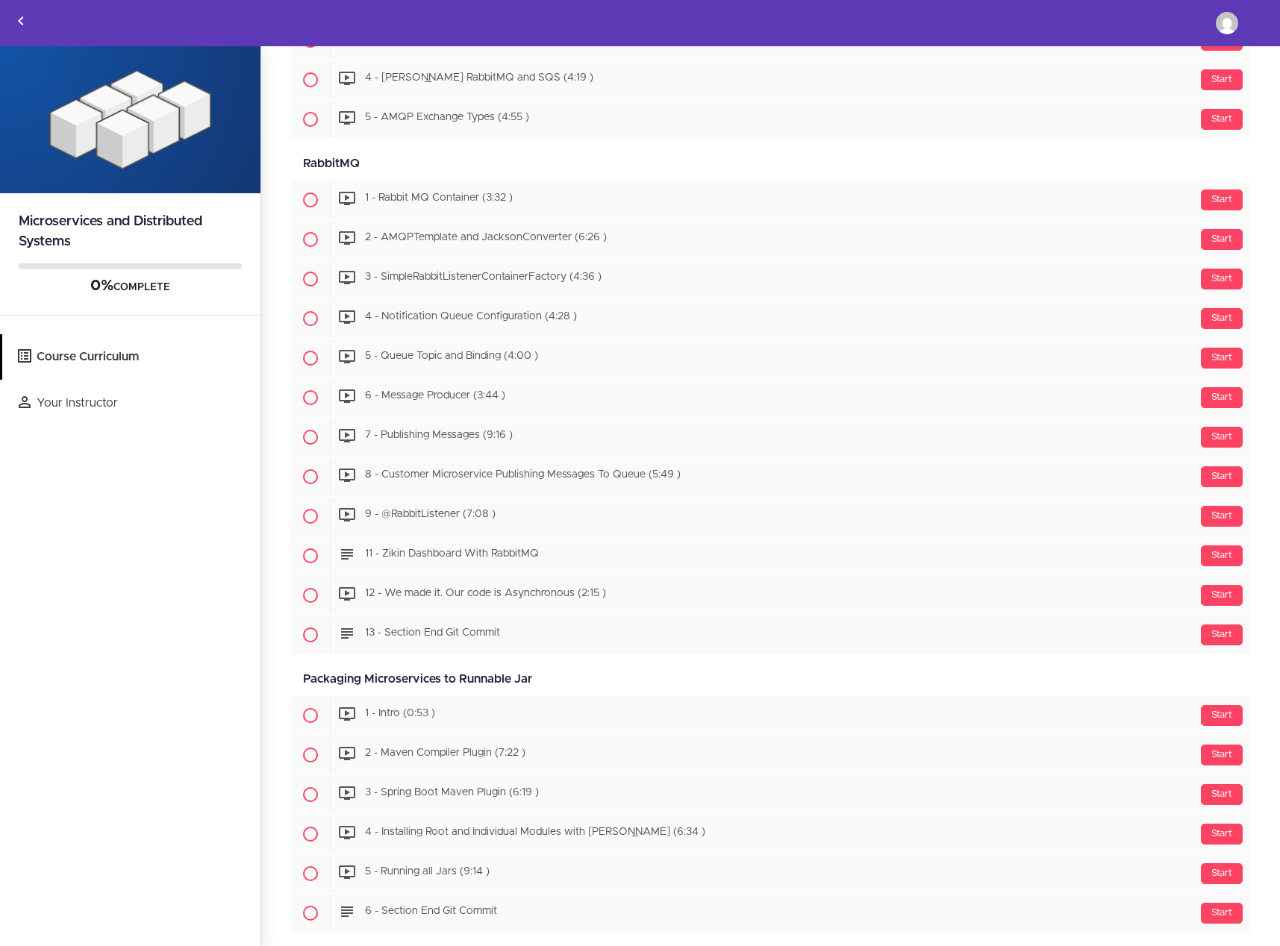
scroll to position [4207, 0]
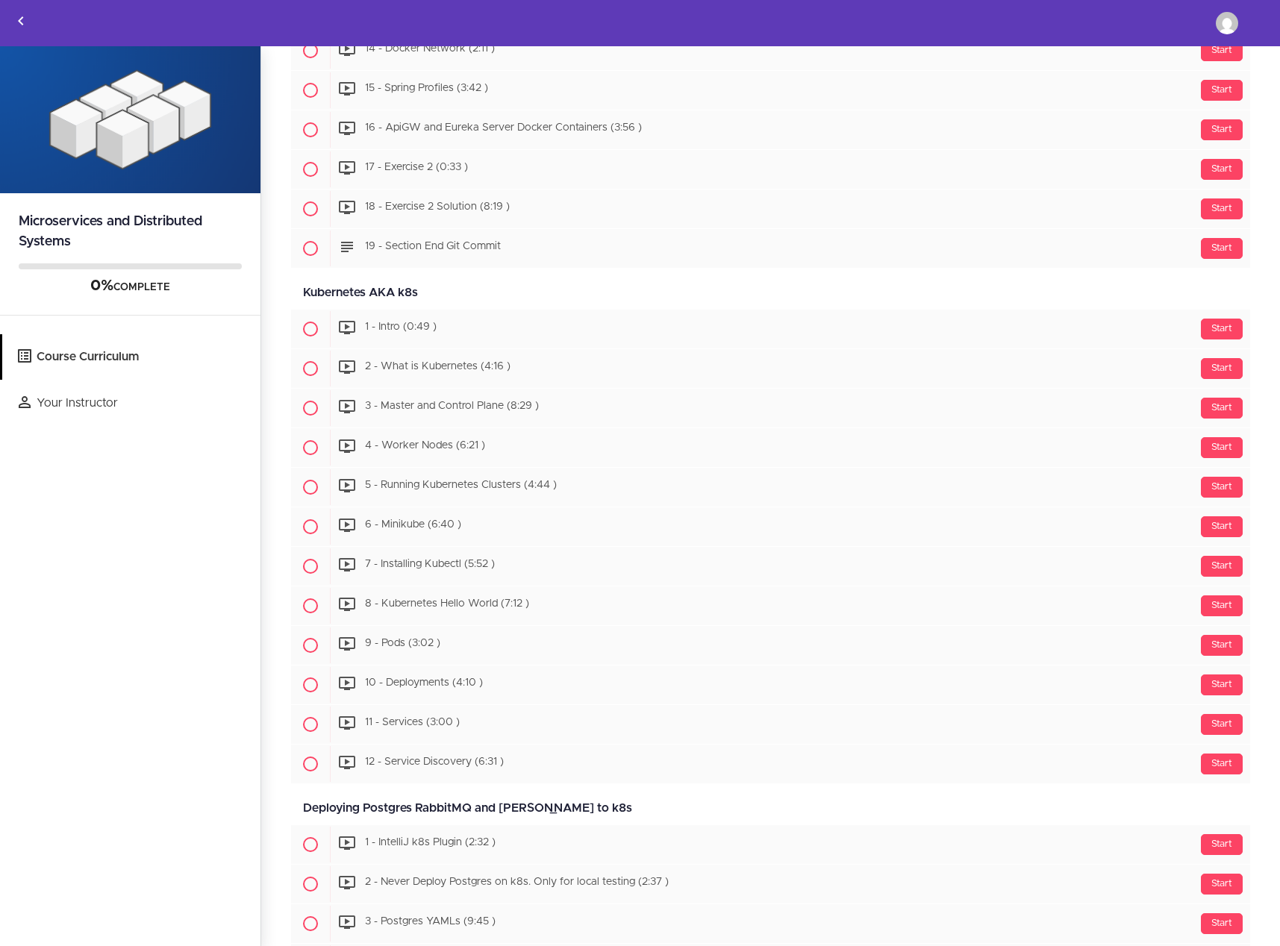
drag, startPoint x: 435, startPoint y: 291, endPoint x: 245, endPoint y: 291, distance: 190.3
click at [245, 291] on section "Microservices and Distributed Systems 0% COMPLETE Course Curriculum Your Instru…" at bounding box center [640, 497] width 1280 height 902
click at [273, 464] on section "Microservices and Distributed Systems 0% COMPLETE Course Curriculum Your Instru…" at bounding box center [640, 497] width 1280 height 902
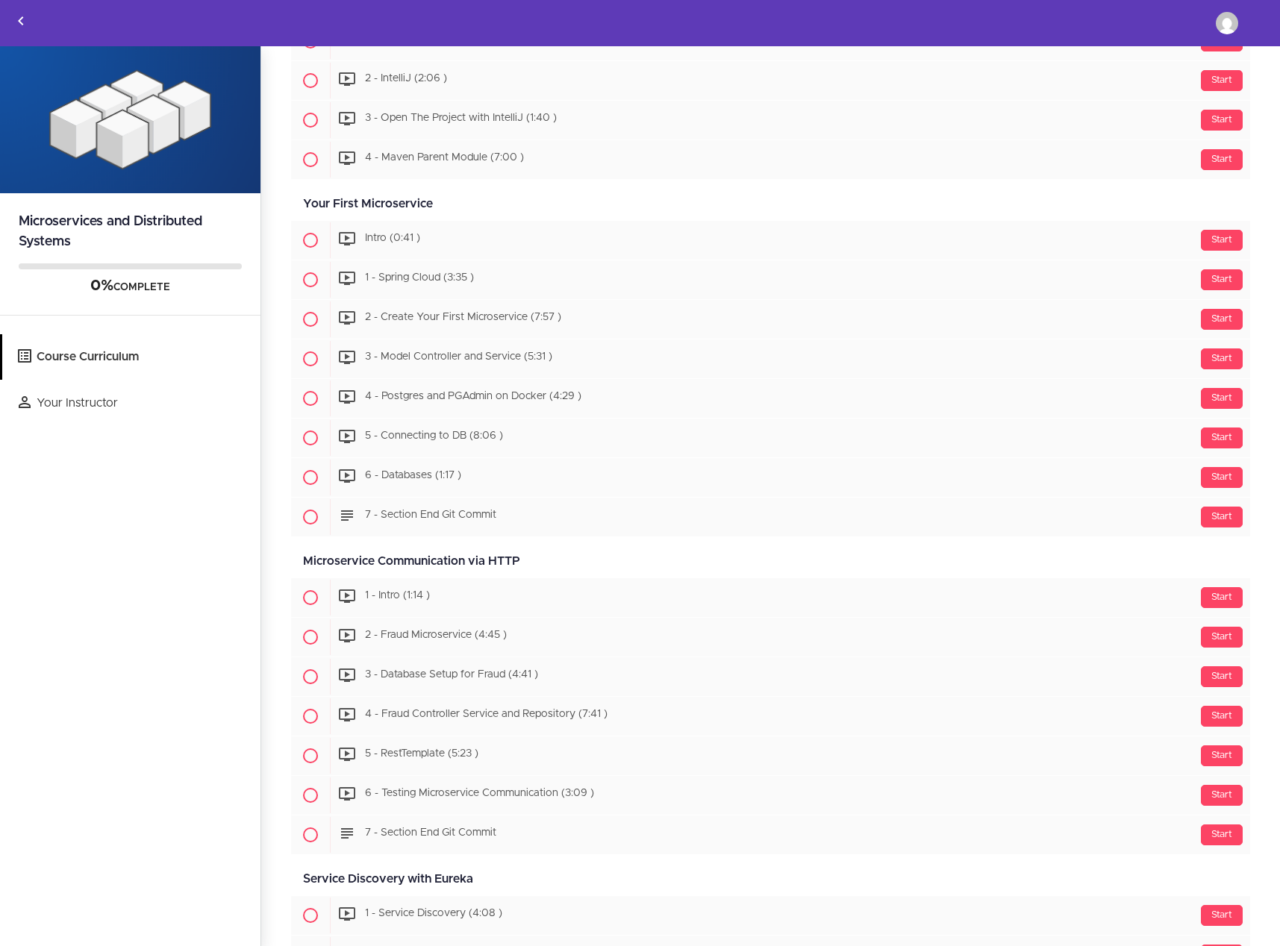
scroll to position [479, 0]
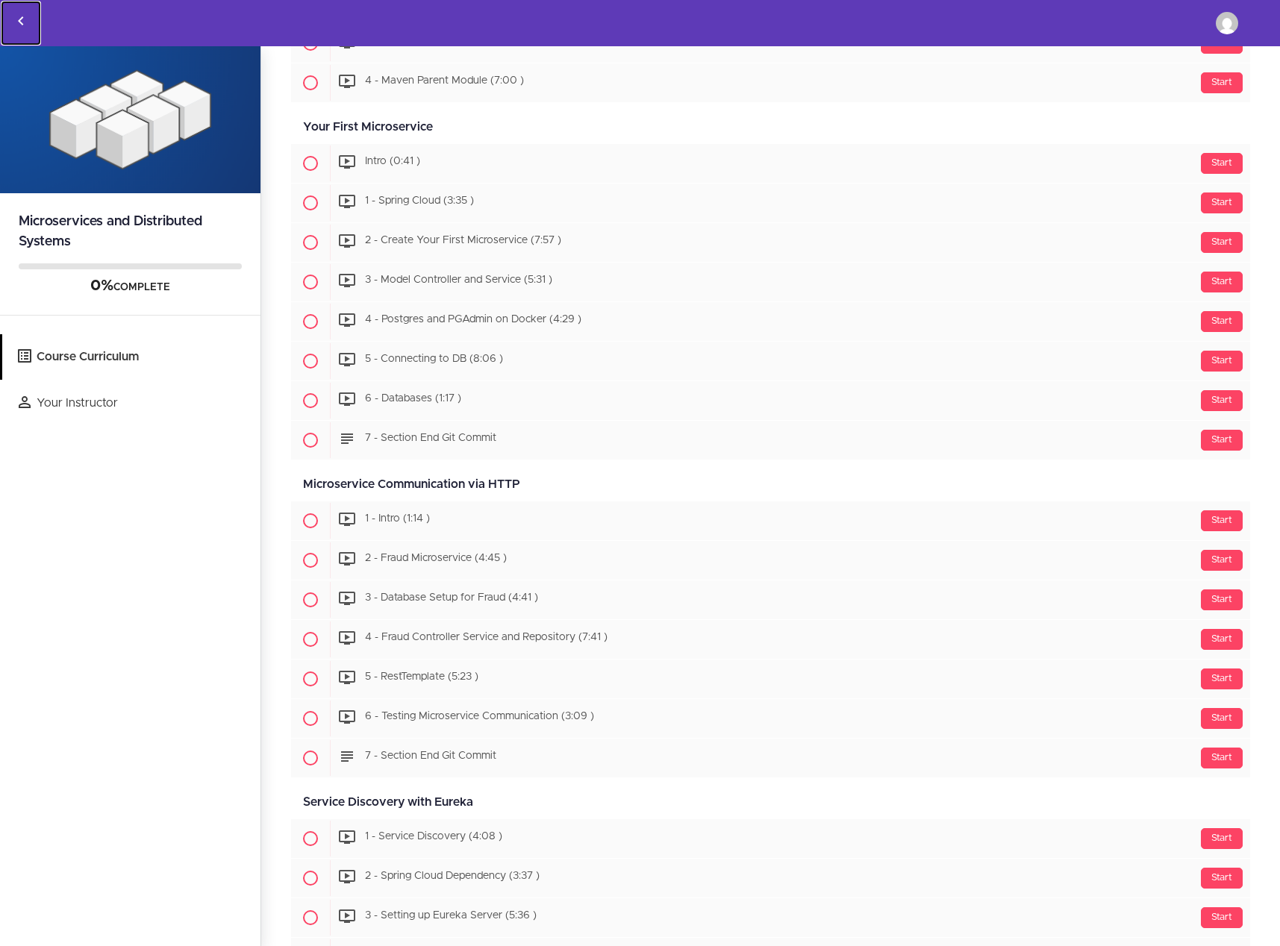
click at [16, 24] on icon "Back to courses" at bounding box center [21, 21] width 18 height 18
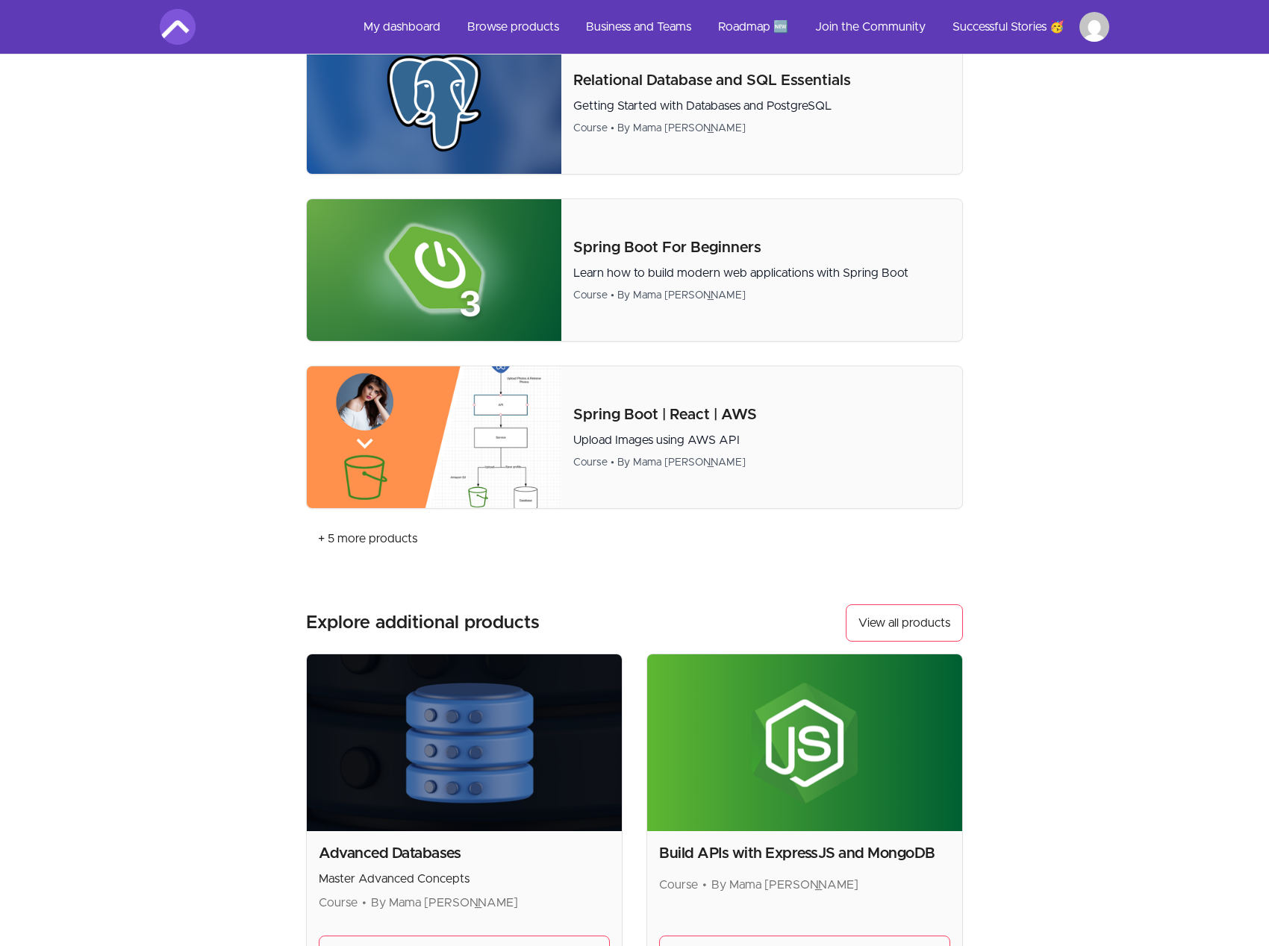
scroll to position [575, 0]
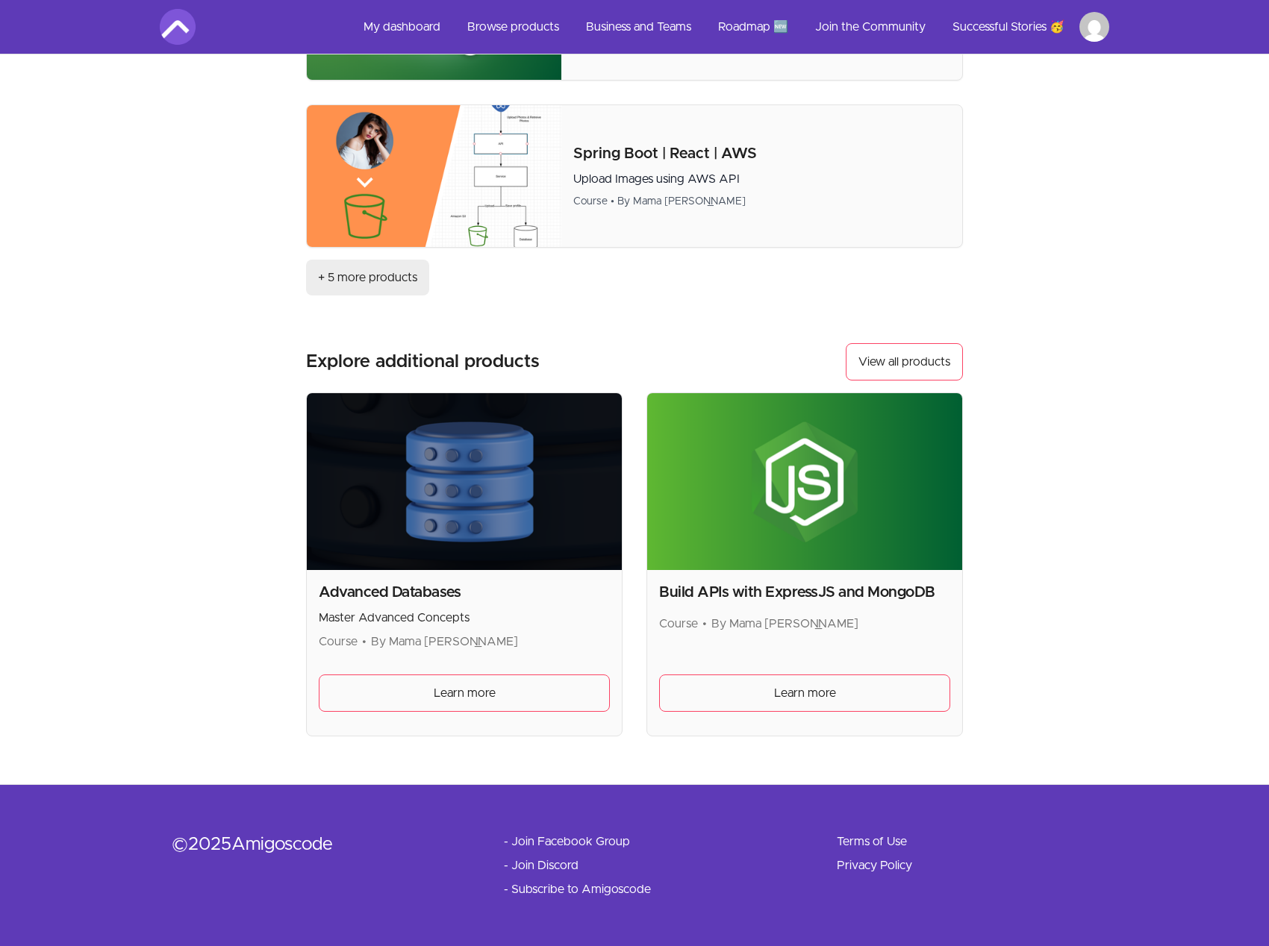
click at [374, 272] on link "+ 5 more products" at bounding box center [367, 278] width 123 height 36
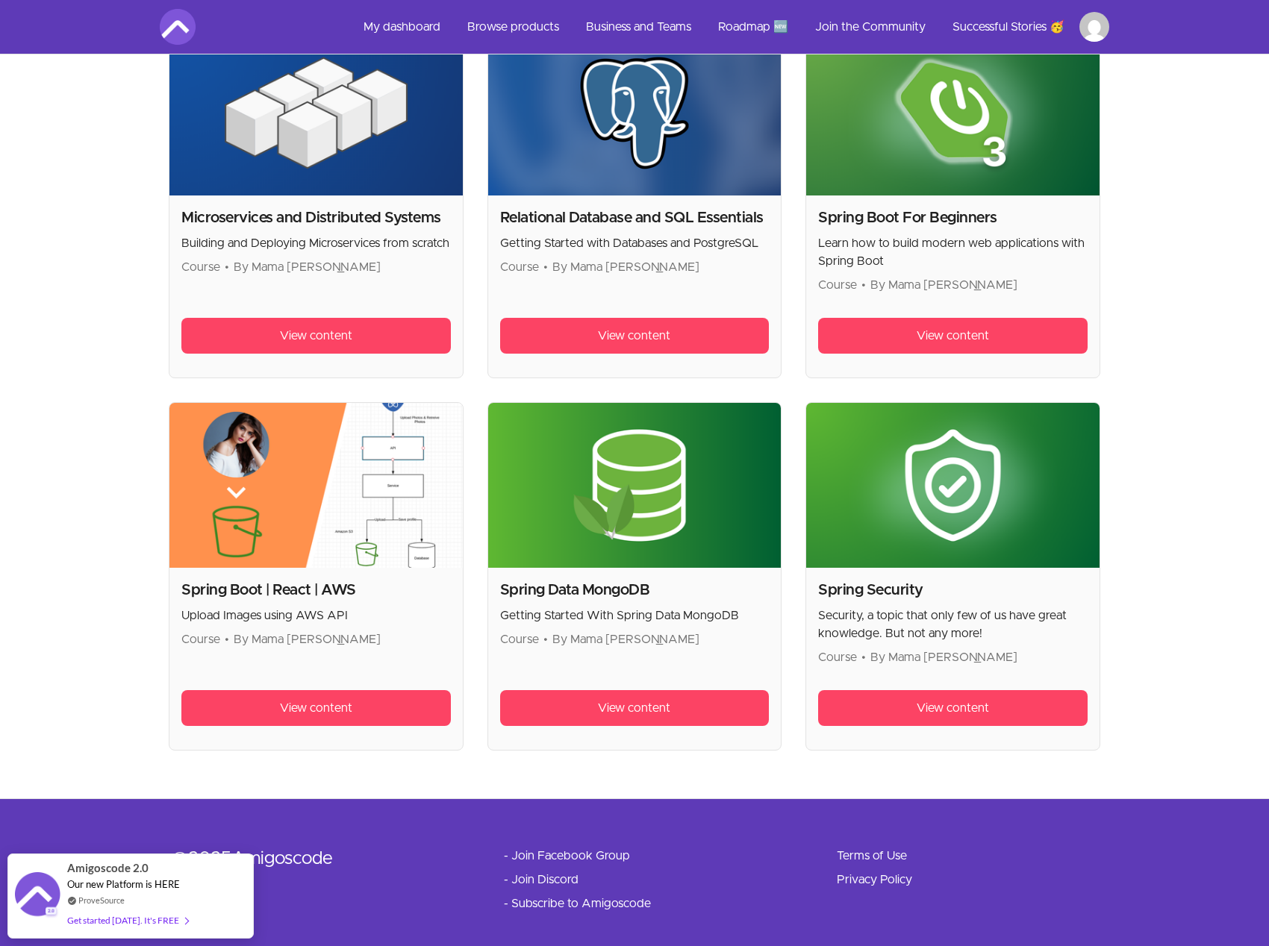
scroll to position [734, 0]
